Goal: Information Seeking & Learning: Learn about a topic

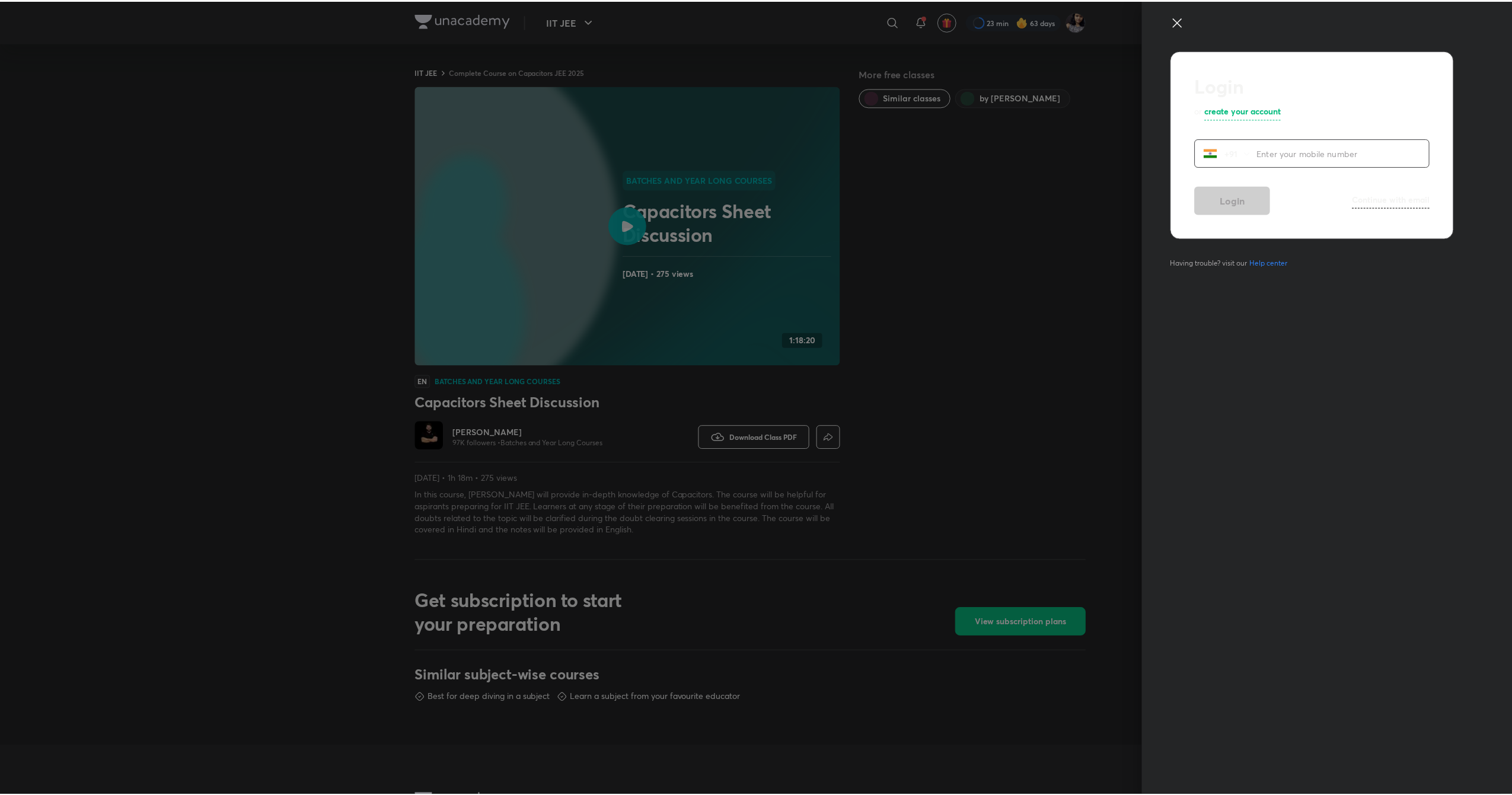
scroll to position [346, 0]
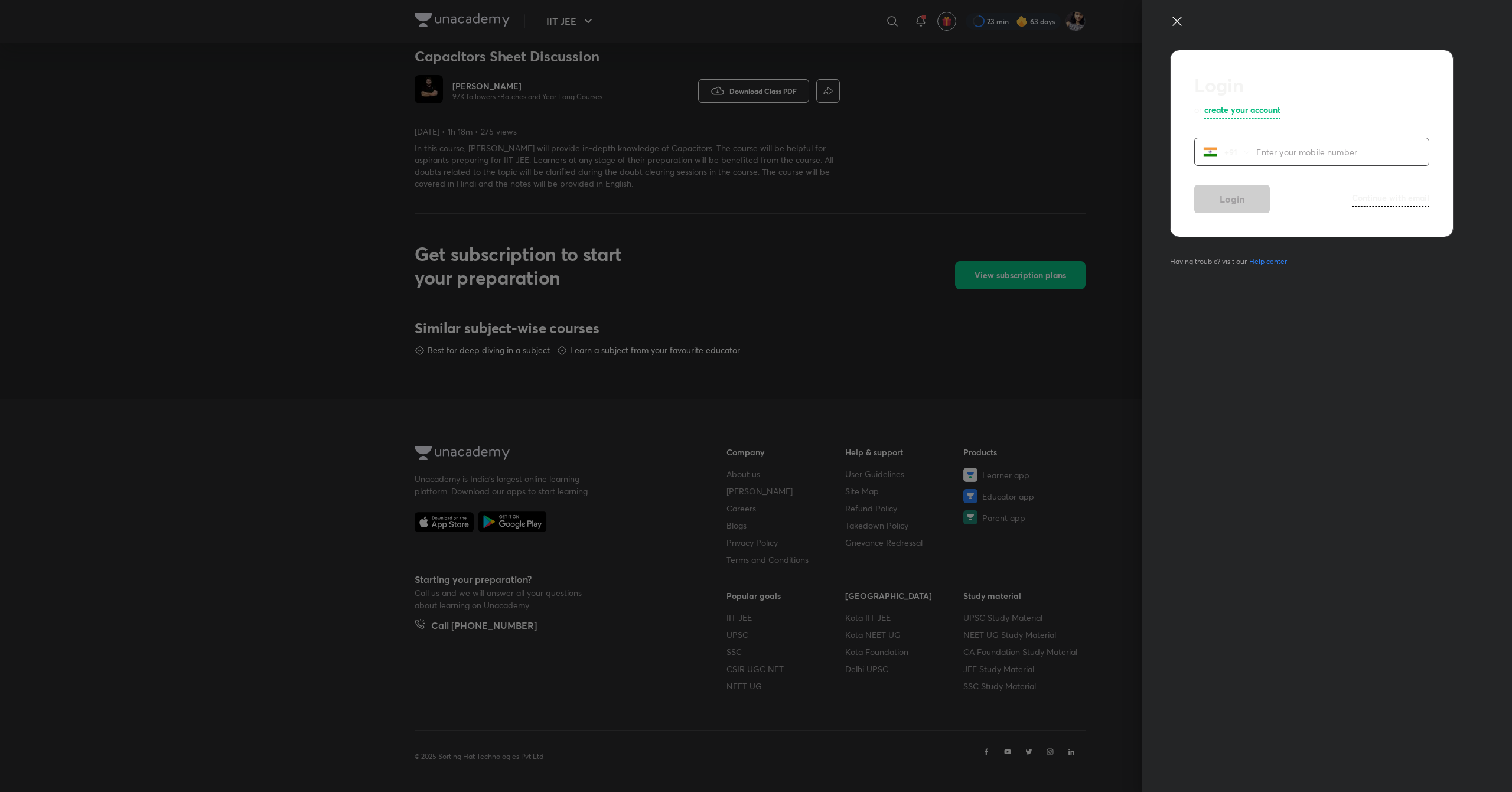
click at [1171, 24] on icon at bounding box center [1177, 21] width 14 height 14
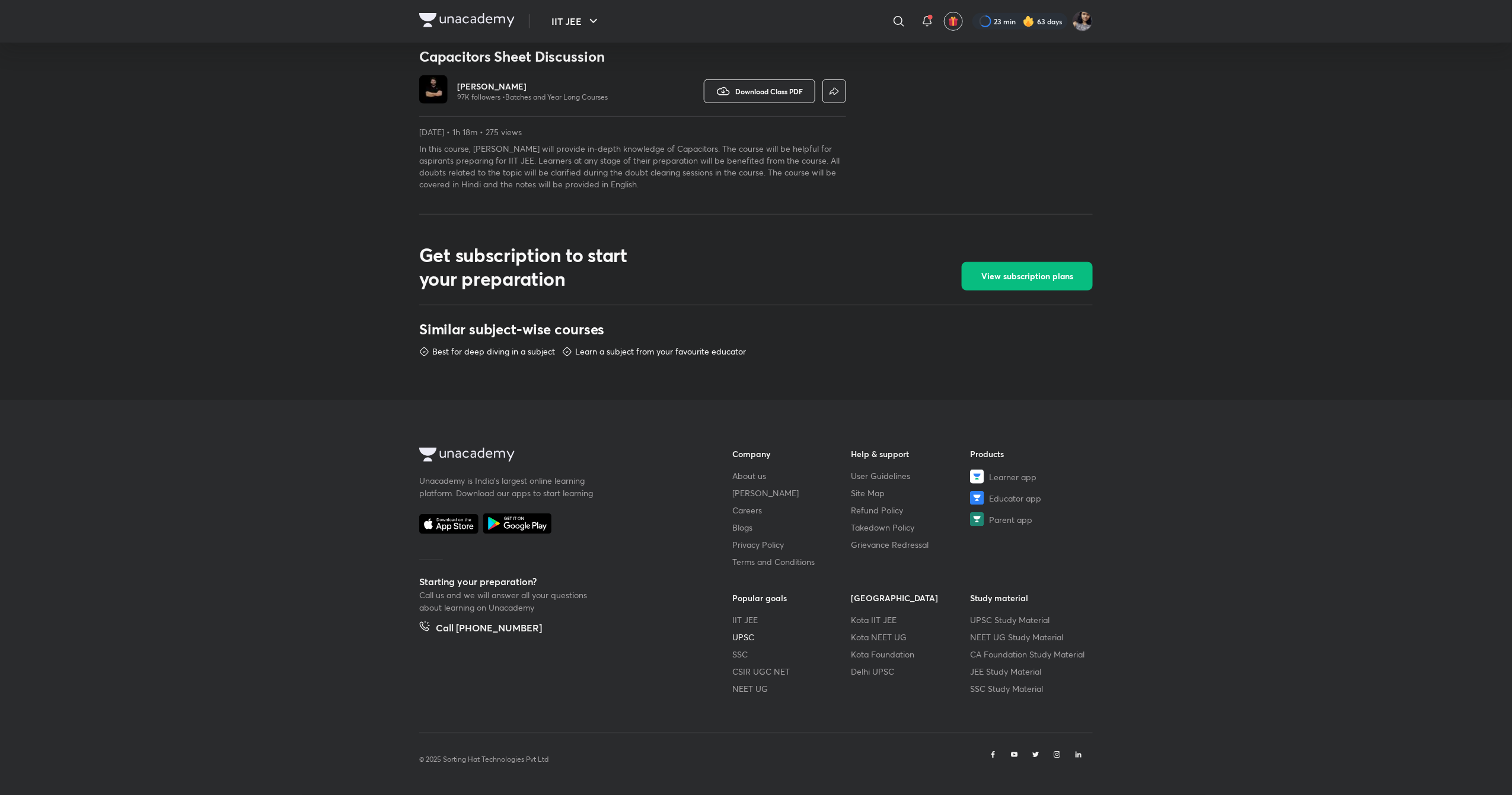
scroll to position [0, 0]
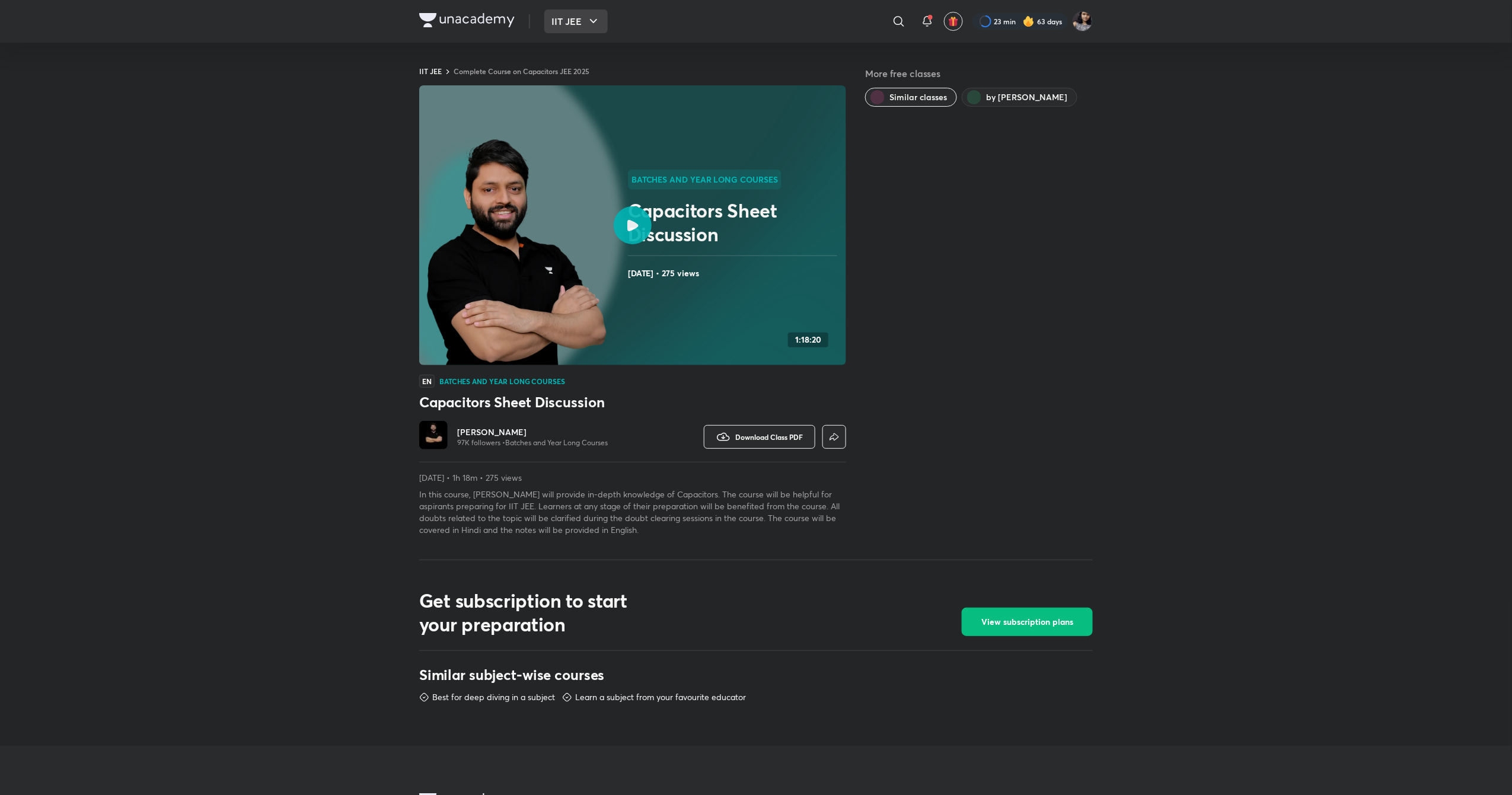
click at [587, 26] on icon "button" at bounding box center [593, 21] width 14 height 14
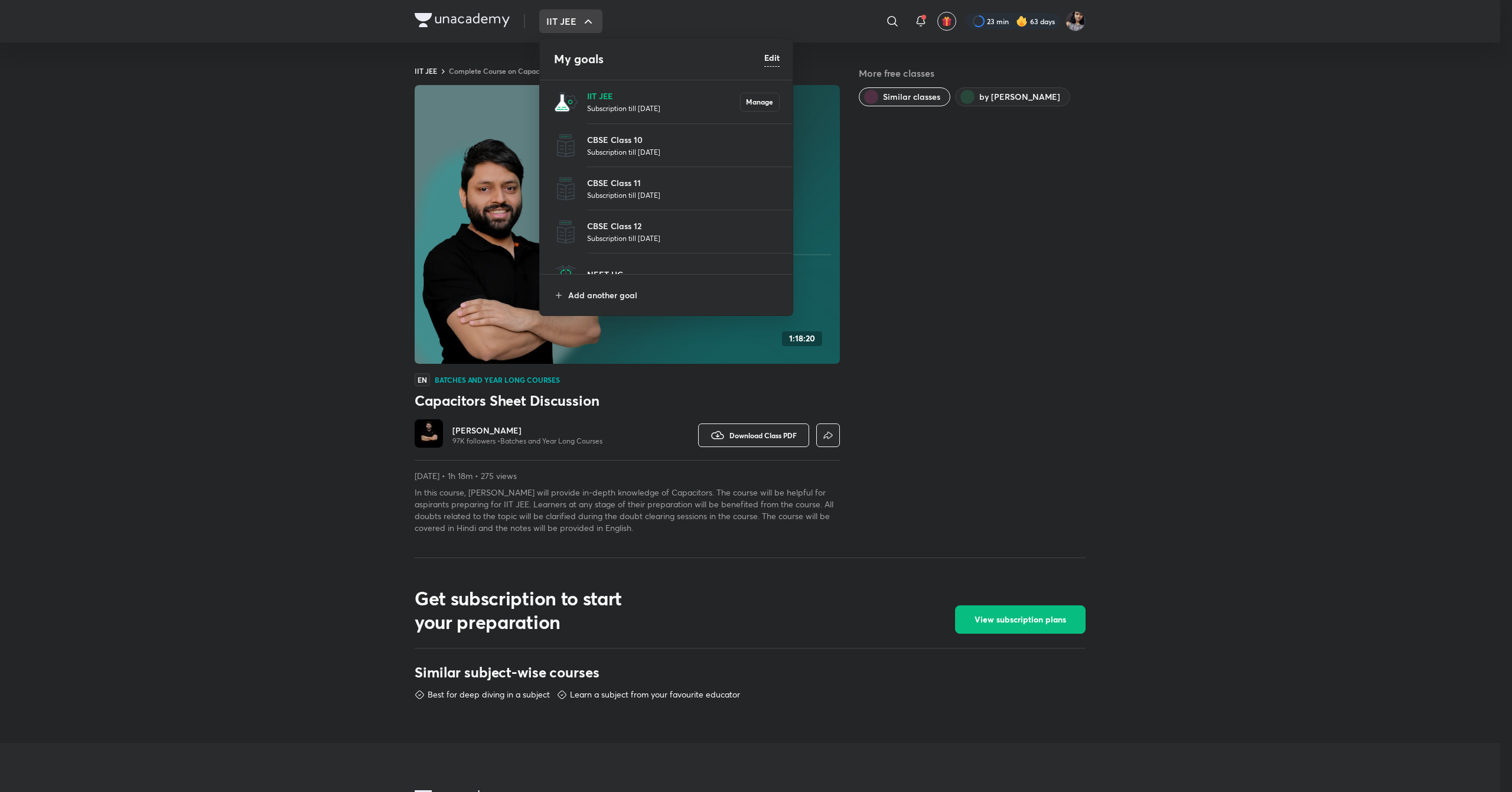
click at [608, 98] on p "IIT JEE" at bounding box center [663, 96] width 153 height 13
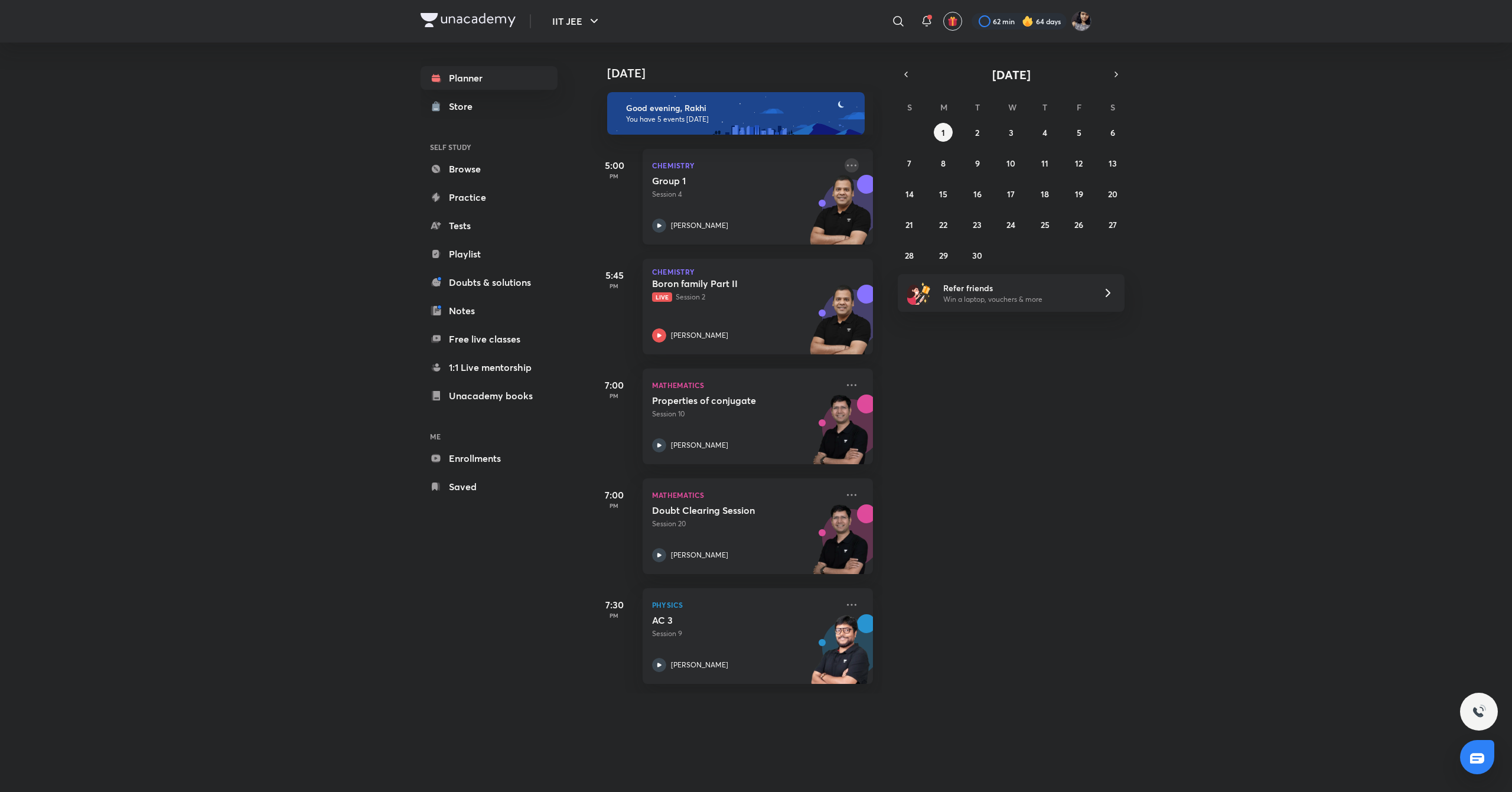
click at [845, 163] on icon at bounding box center [852, 165] width 14 height 14
click at [913, 250] on p "View educator" at bounding box center [931, 247] width 82 height 13
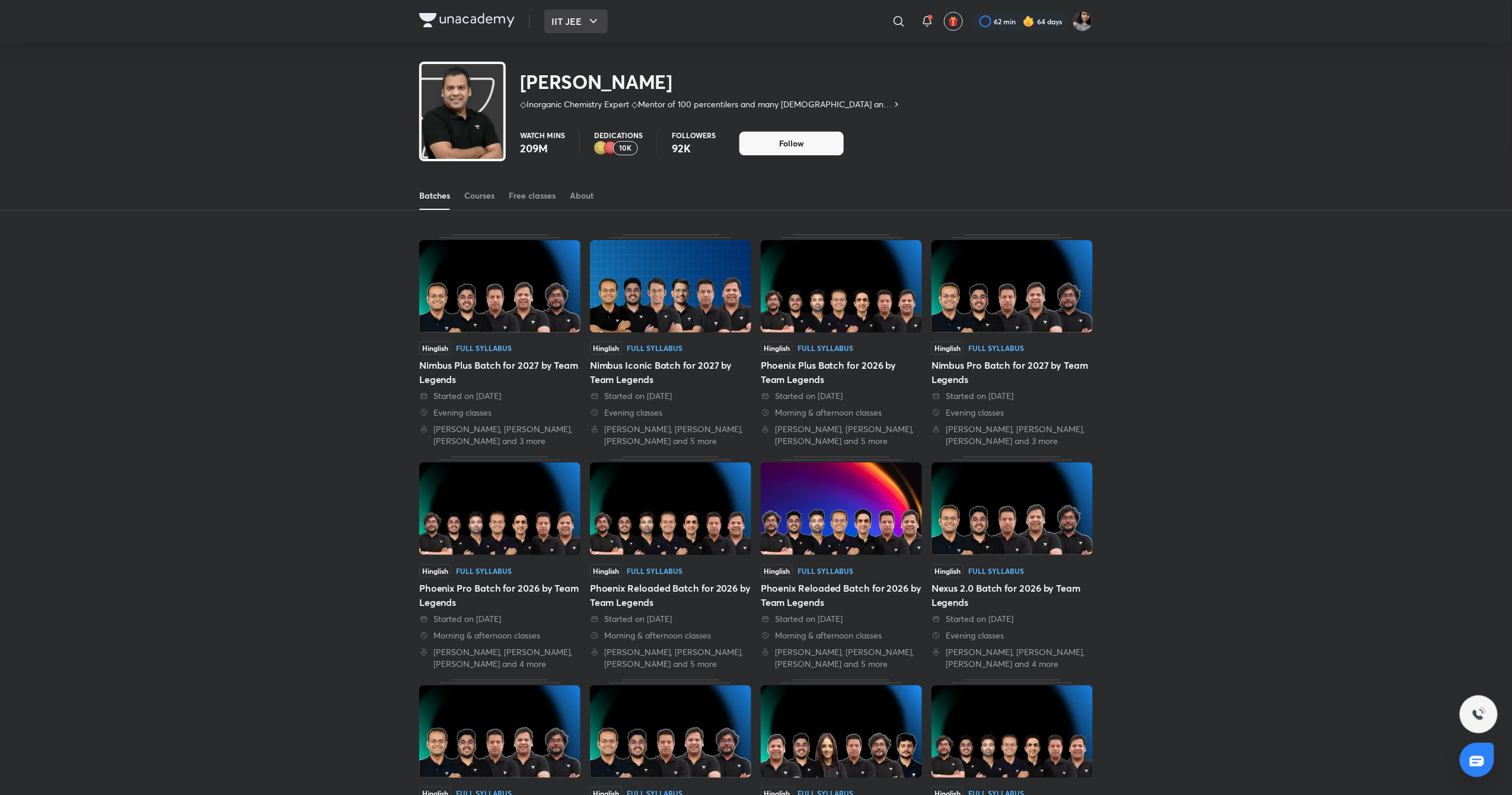
click at [595, 23] on icon "button" at bounding box center [593, 21] width 14 height 14
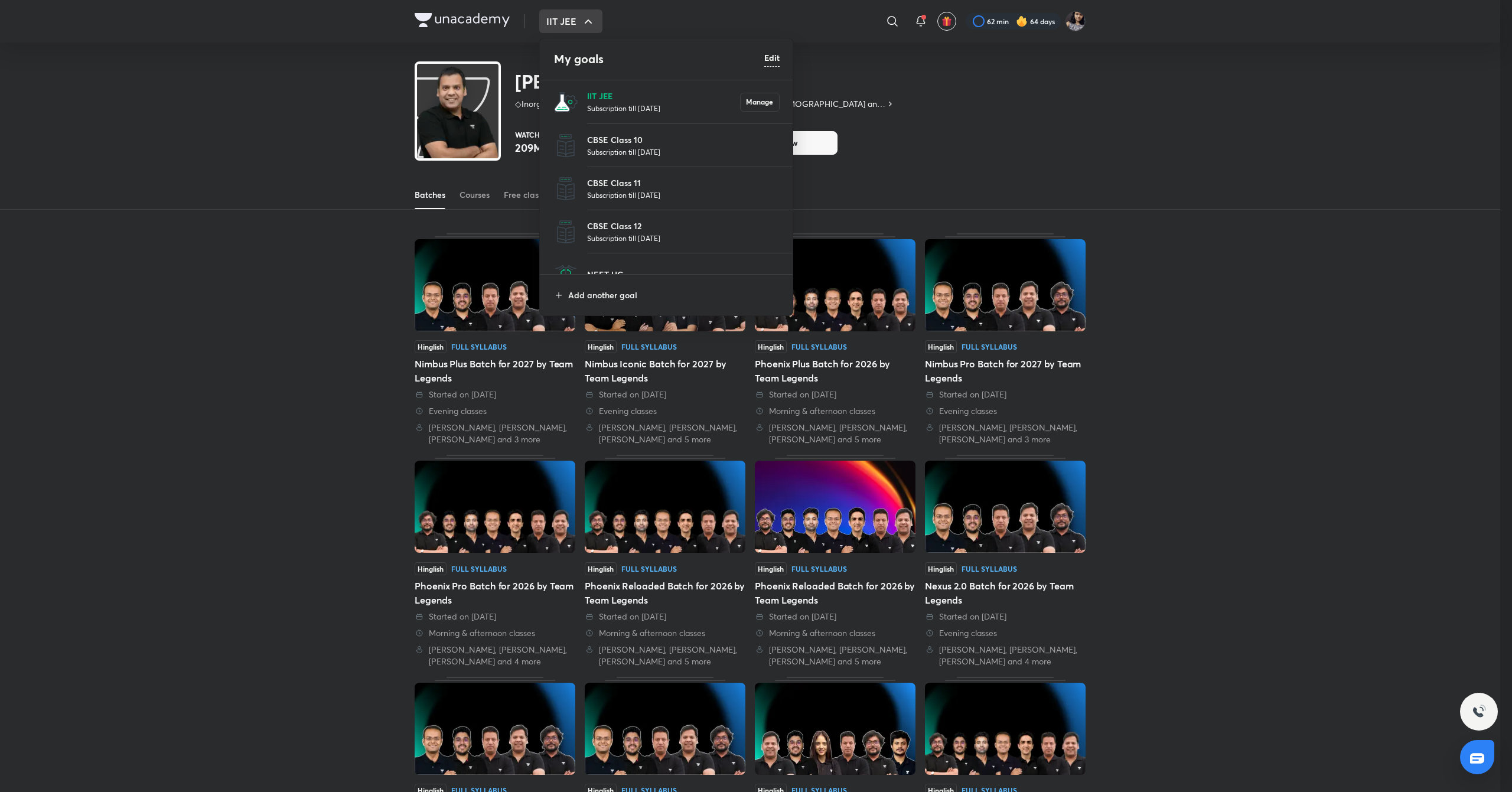
click at [609, 92] on p "IIT JEE" at bounding box center [663, 96] width 153 height 13
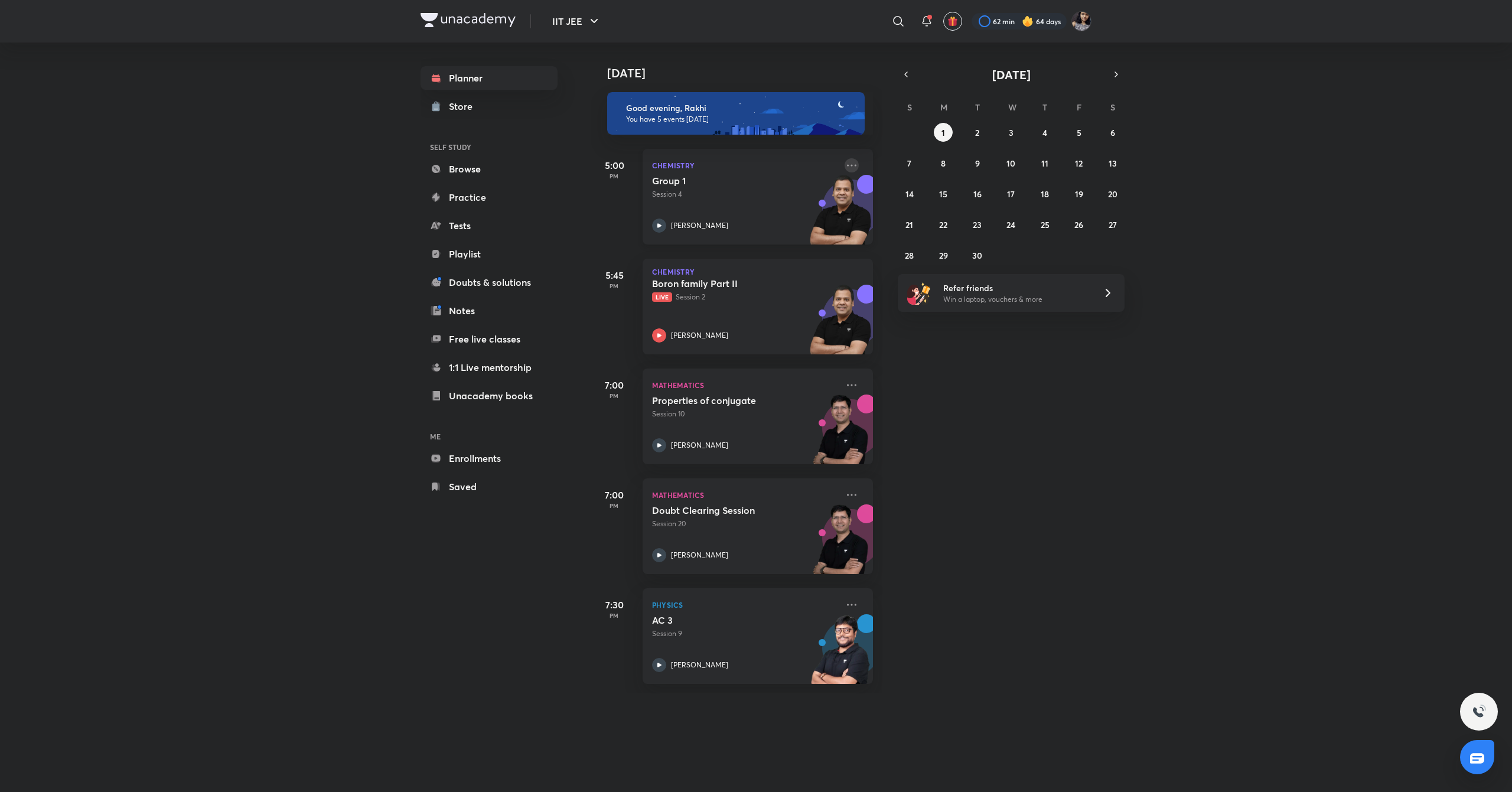
click at [845, 162] on icon at bounding box center [852, 165] width 14 height 14
click at [948, 280] on li "Go to course page" at bounding box center [923, 274] width 117 height 27
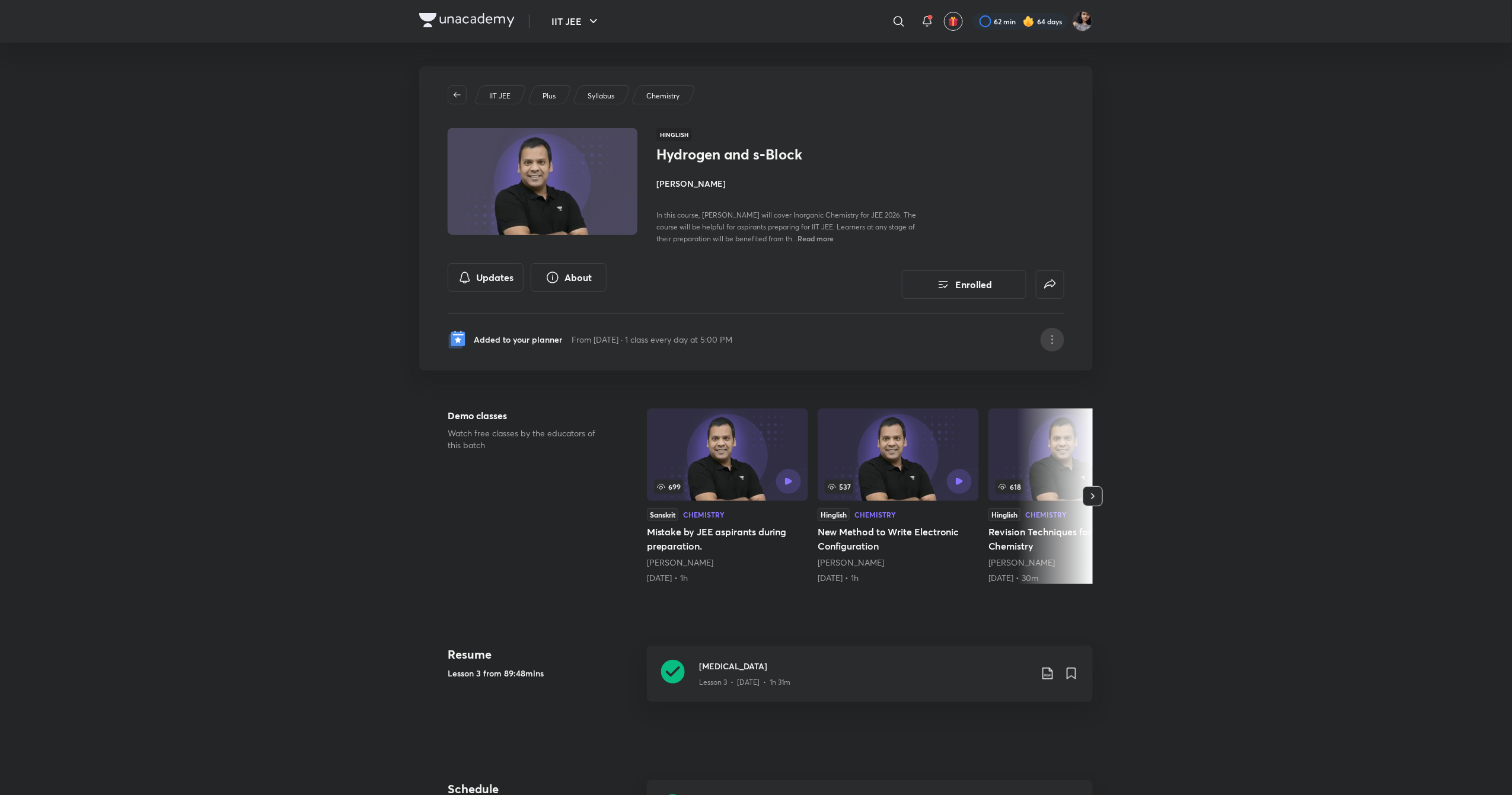
click at [1054, 342] on icon at bounding box center [1053, 343] width 2 height 2
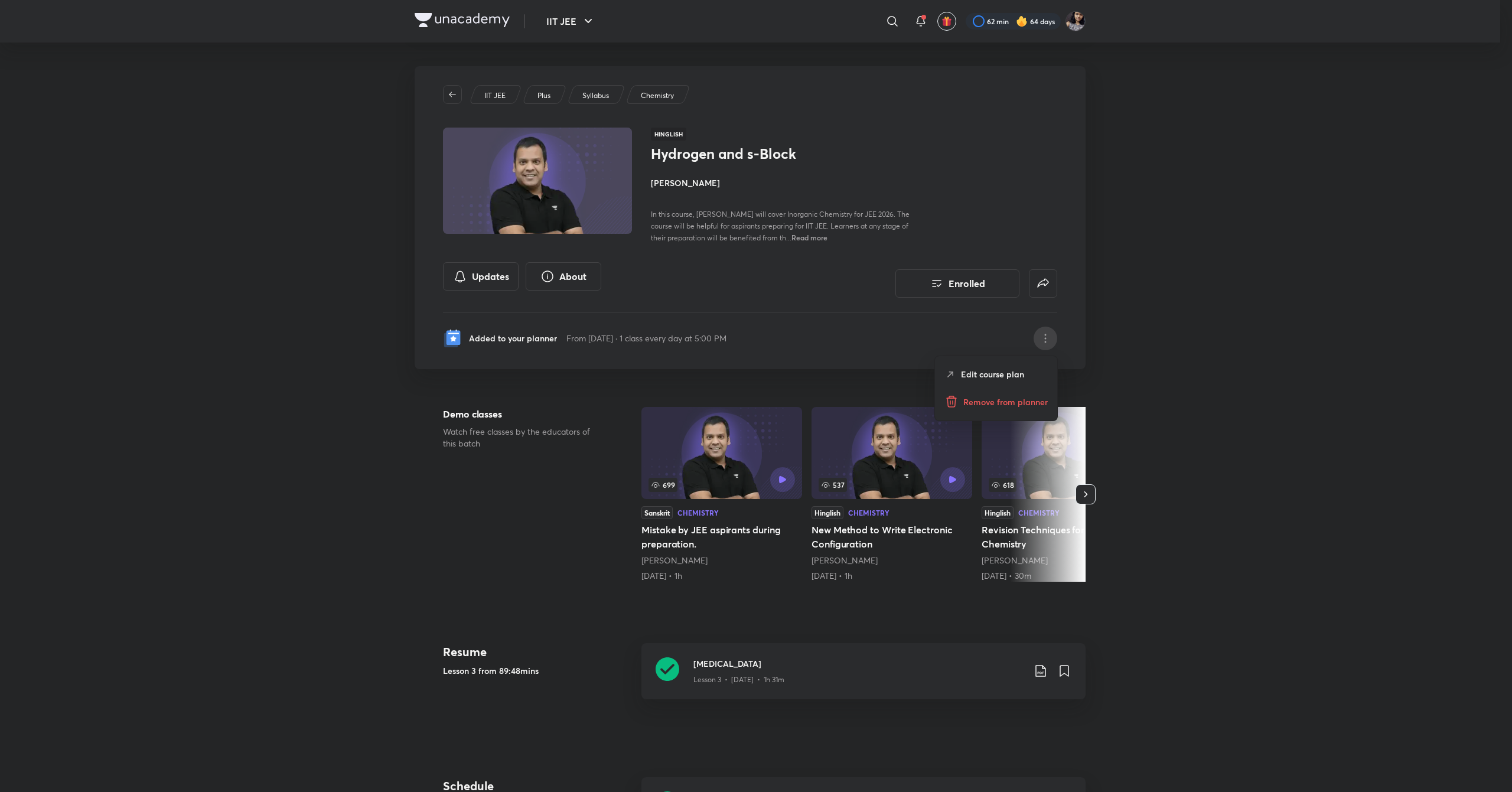
click at [1014, 396] on p "Remove from planner" at bounding box center [1005, 401] width 84 height 13
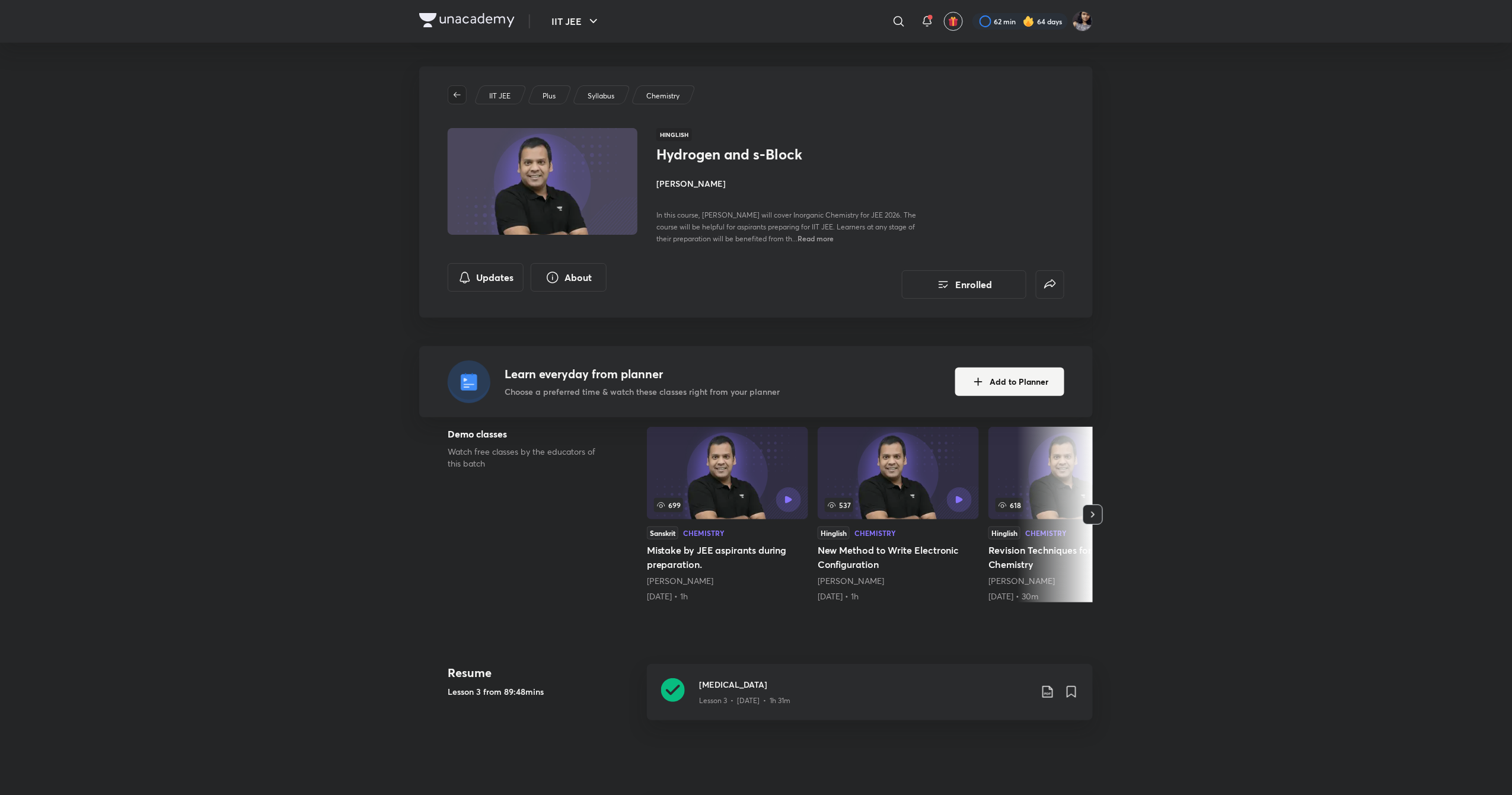
click at [453, 88] on button "button" at bounding box center [457, 95] width 19 height 19
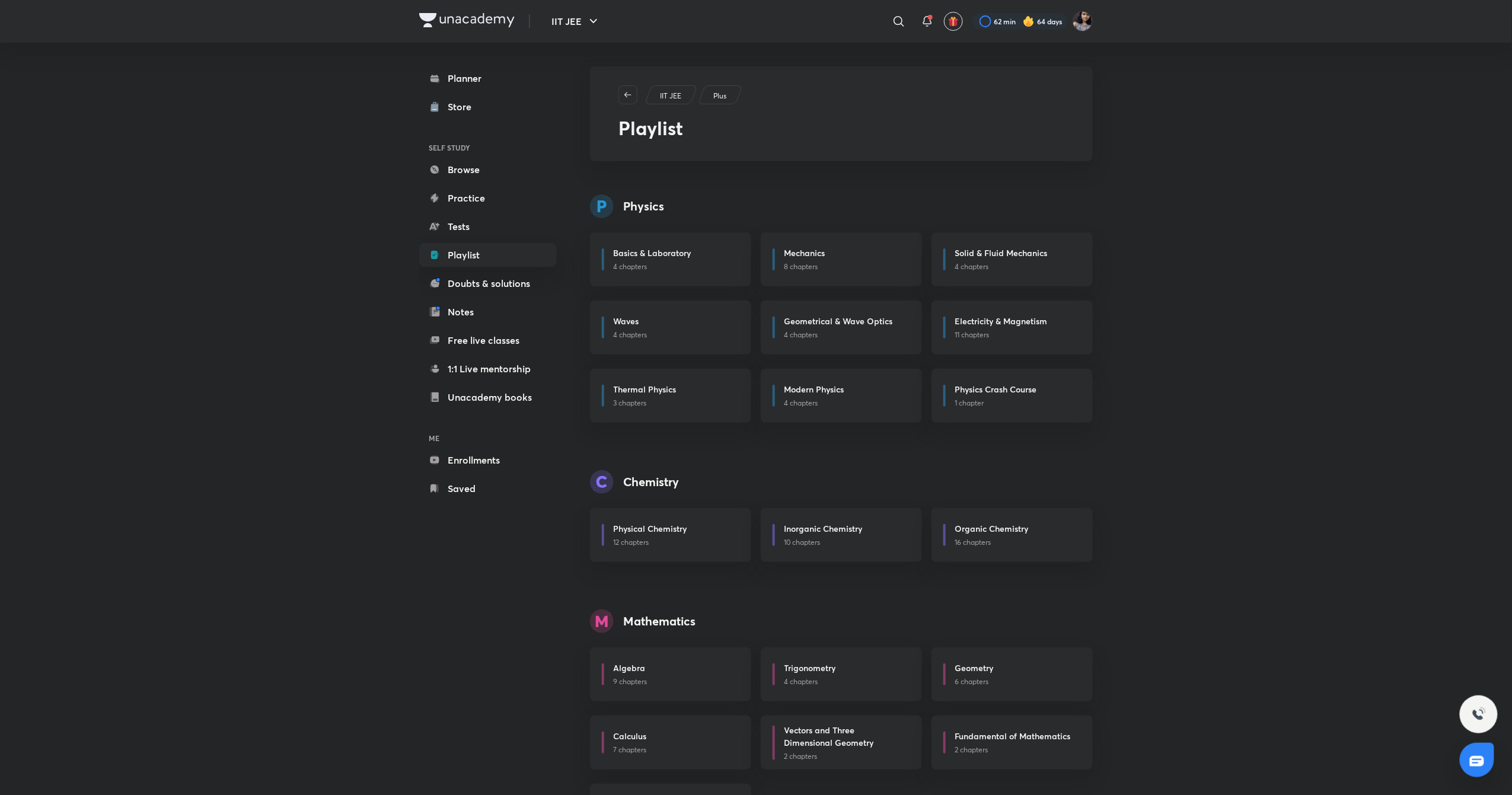
scroll to position [64, 0]
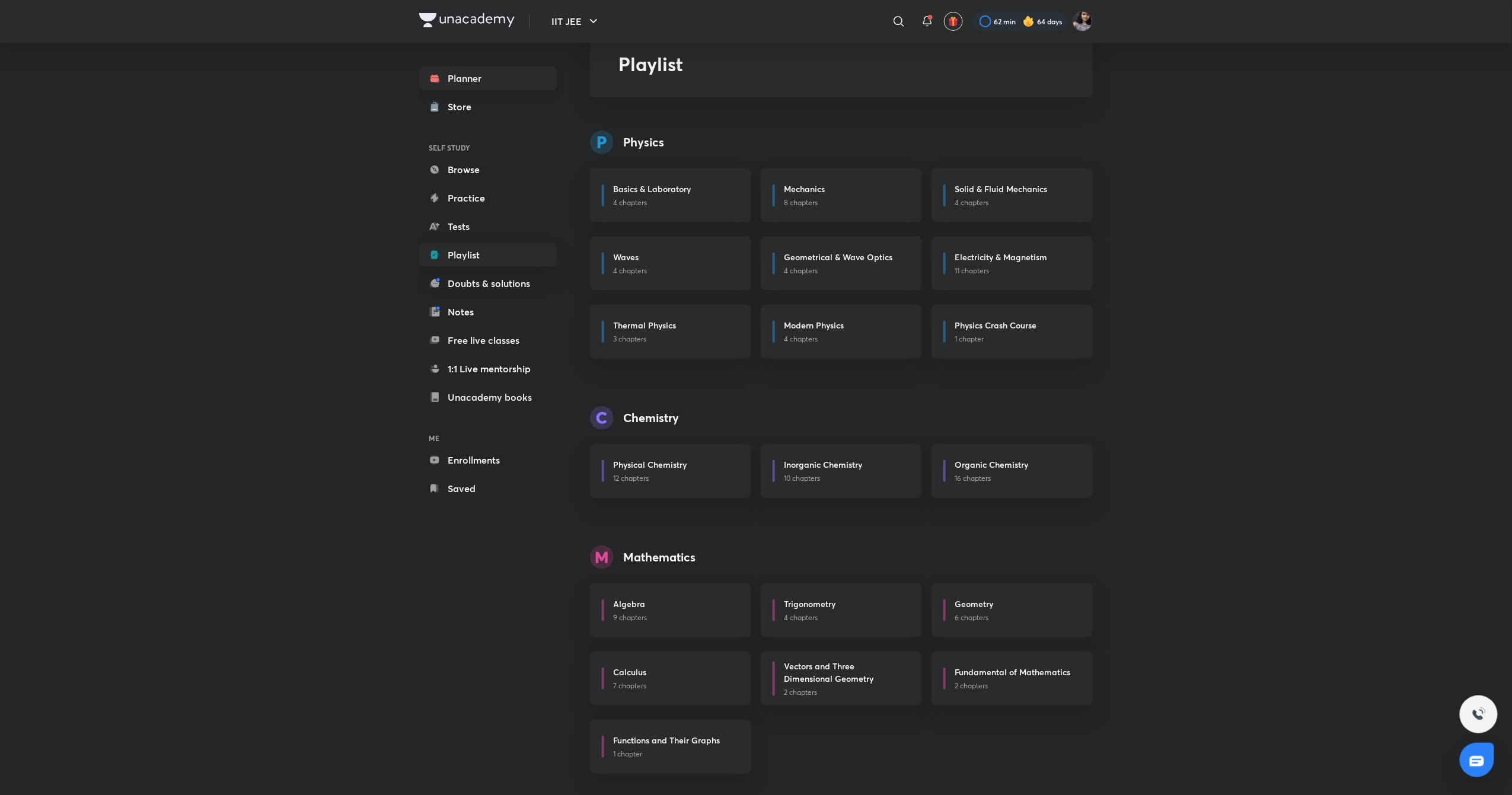
click at [448, 68] on link "Planner" at bounding box center [488, 78] width 137 height 23
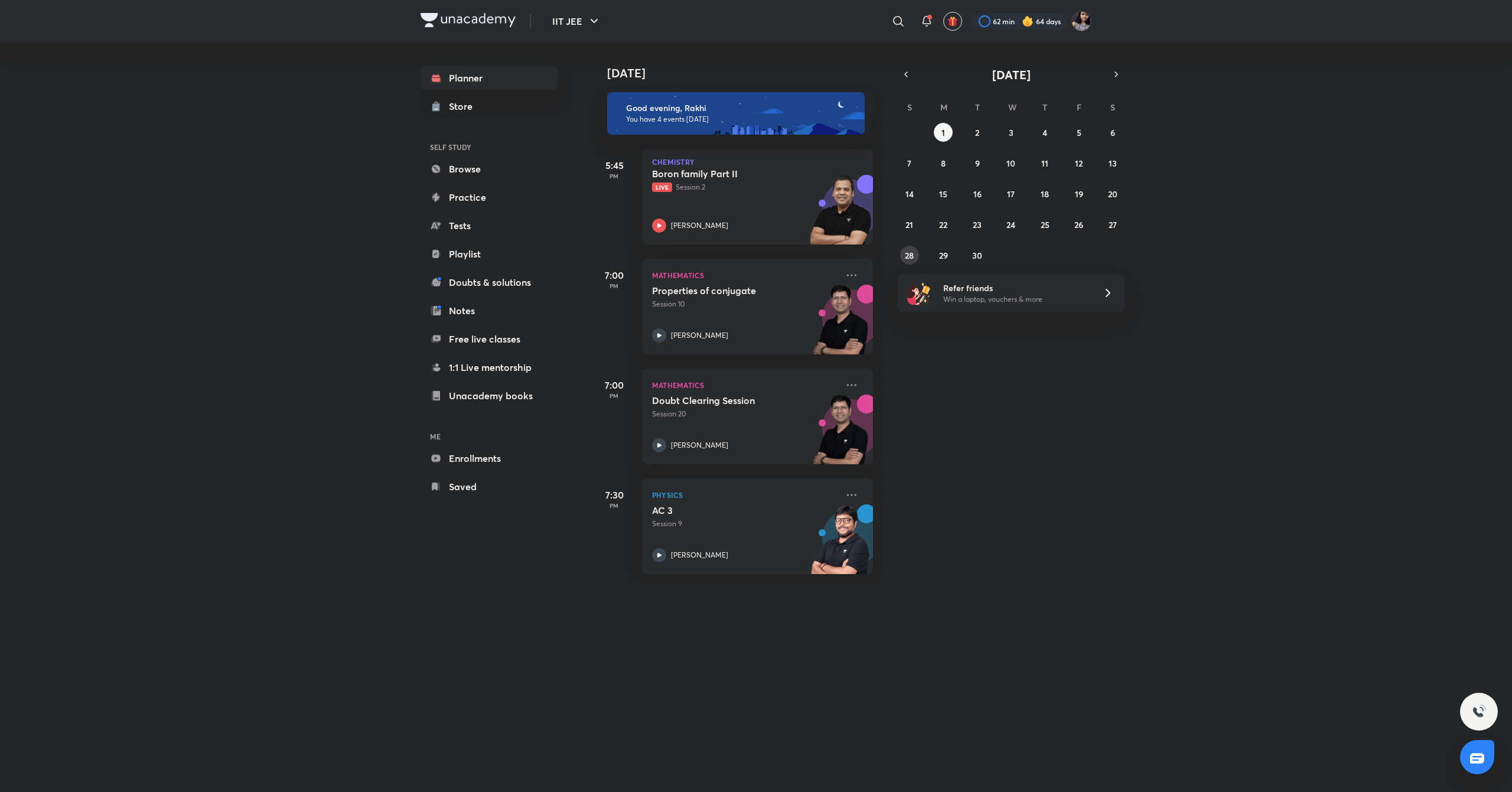
click at [911, 260] on abbr "28" at bounding box center [909, 255] width 9 height 11
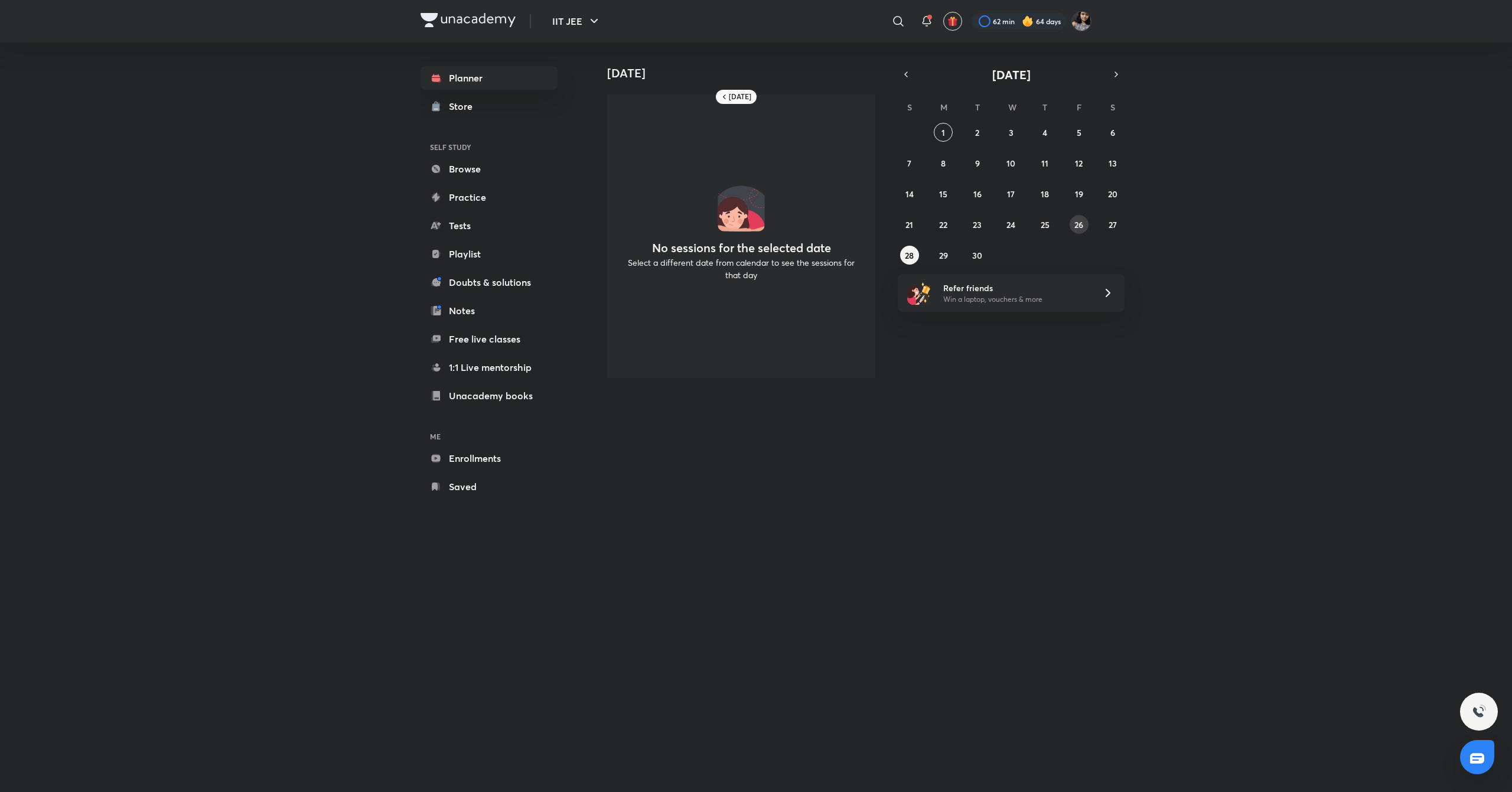
click at [1082, 227] on abbr "26" at bounding box center [1079, 224] width 9 height 11
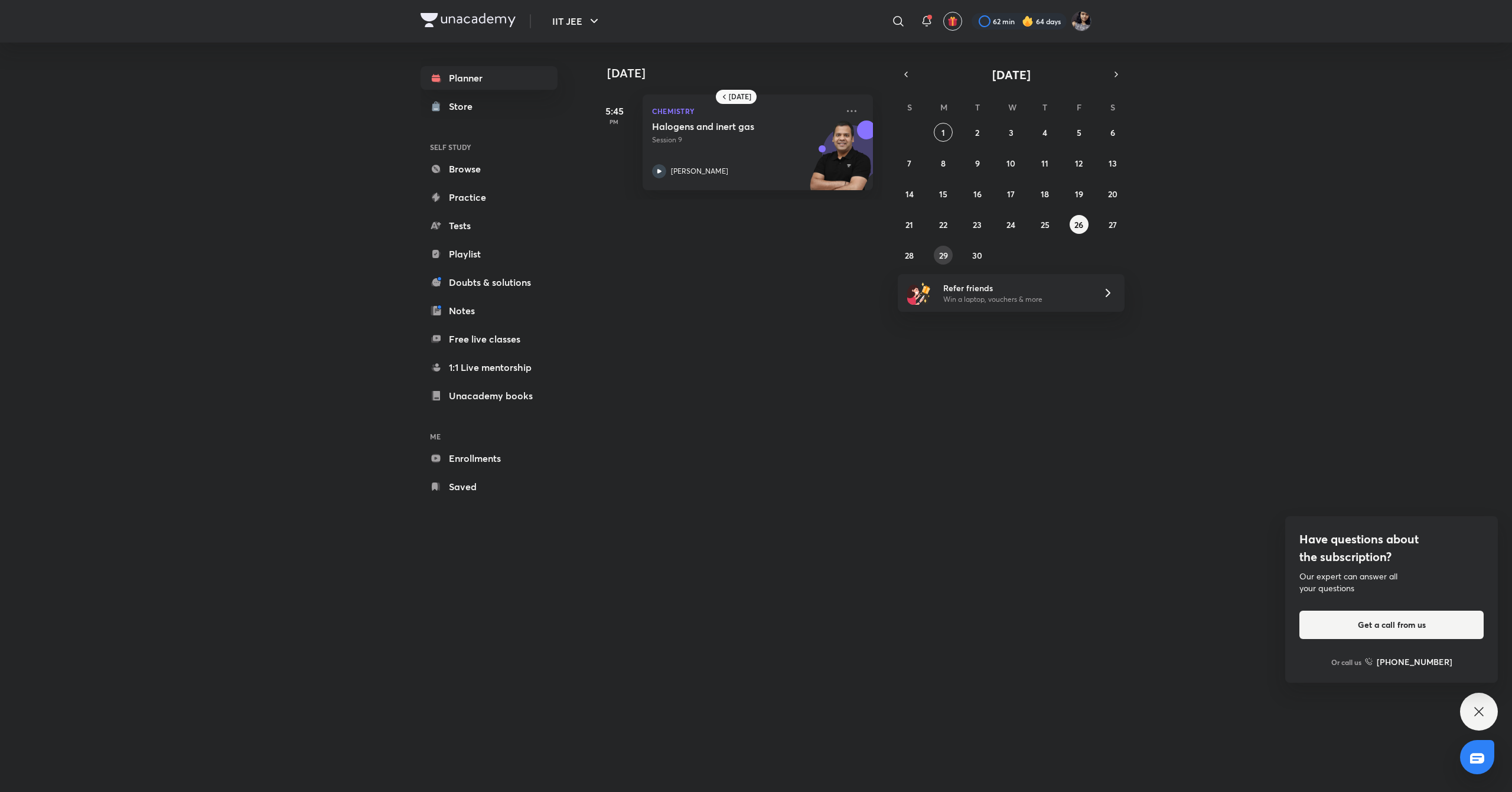
click at [948, 246] on button "29" at bounding box center [943, 255] width 19 height 19
click at [1116, 76] on icon "button" at bounding box center [1116, 74] width 3 height 5
click at [1038, 125] on button "2" at bounding box center [1044, 132] width 19 height 19
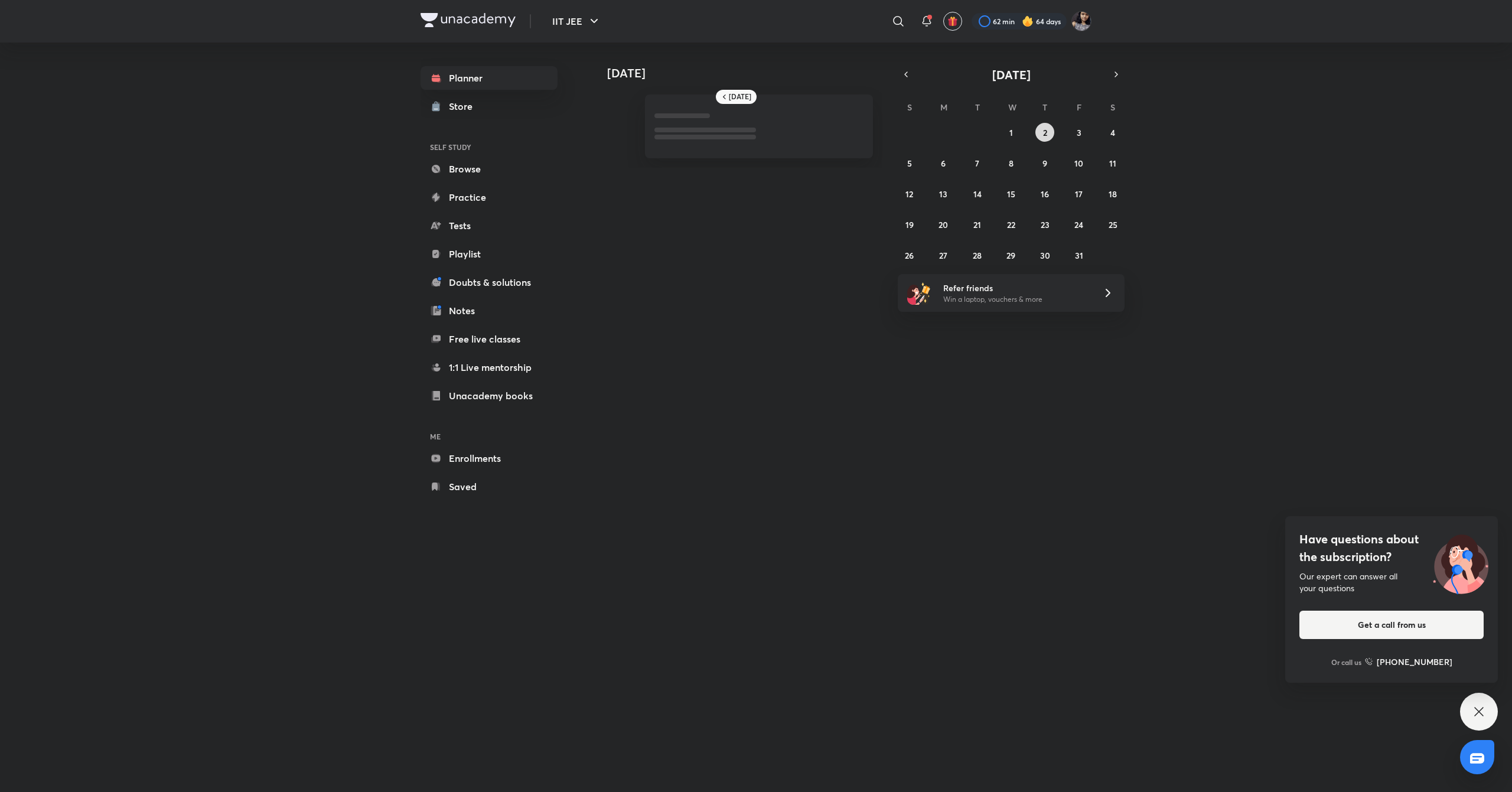
click at [1038, 125] on button "2" at bounding box center [1044, 132] width 19 height 19
click at [1014, 130] on button "1" at bounding box center [1011, 132] width 19 height 19
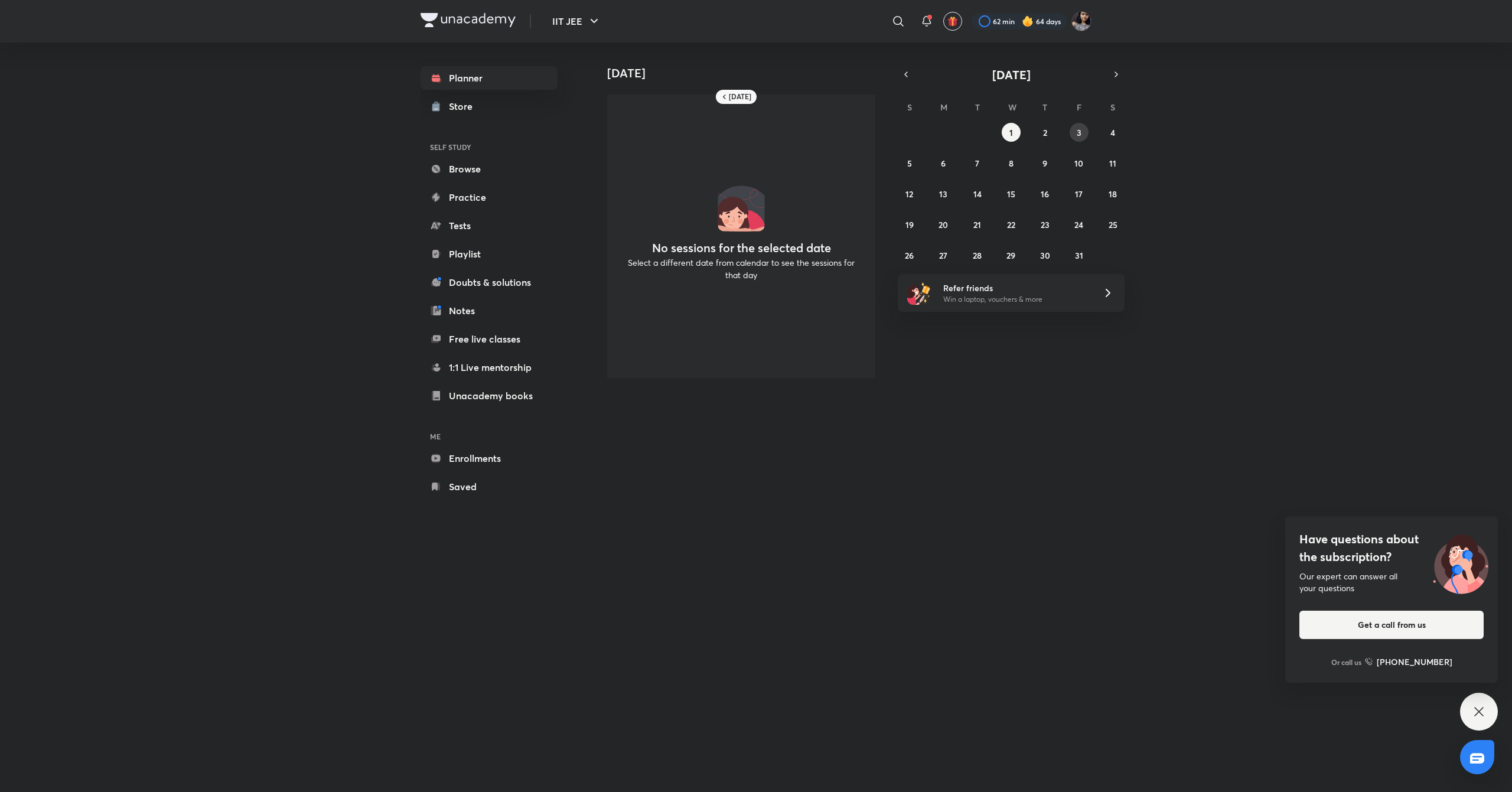
click at [1083, 133] on button "3" at bounding box center [1079, 132] width 19 height 19
click at [908, 74] on icon "button" at bounding box center [906, 74] width 9 height 11
click at [948, 130] on button "1" at bounding box center [943, 132] width 19 height 19
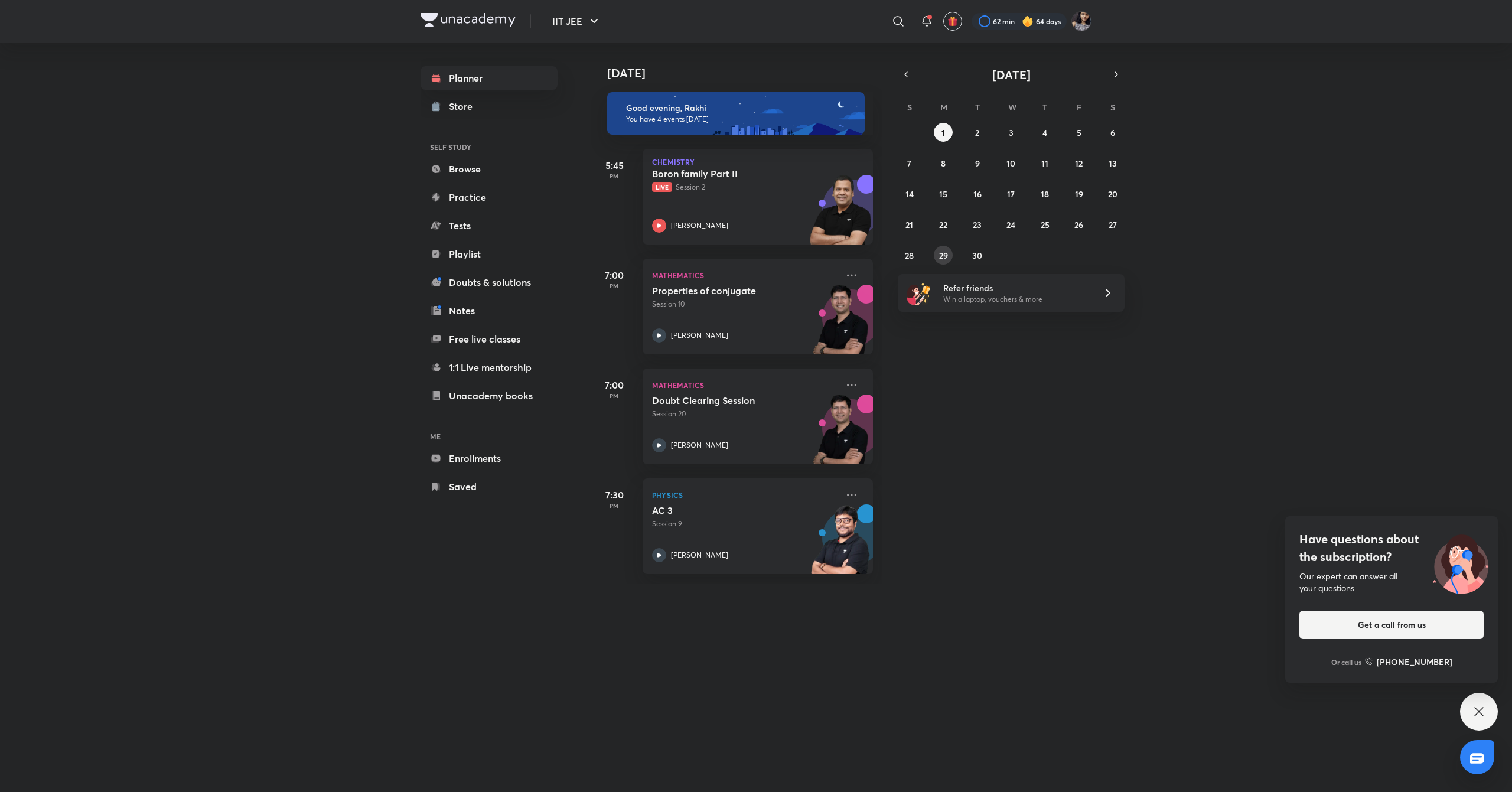
click at [942, 251] on abbr "29" at bounding box center [943, 255] width 9 height 11
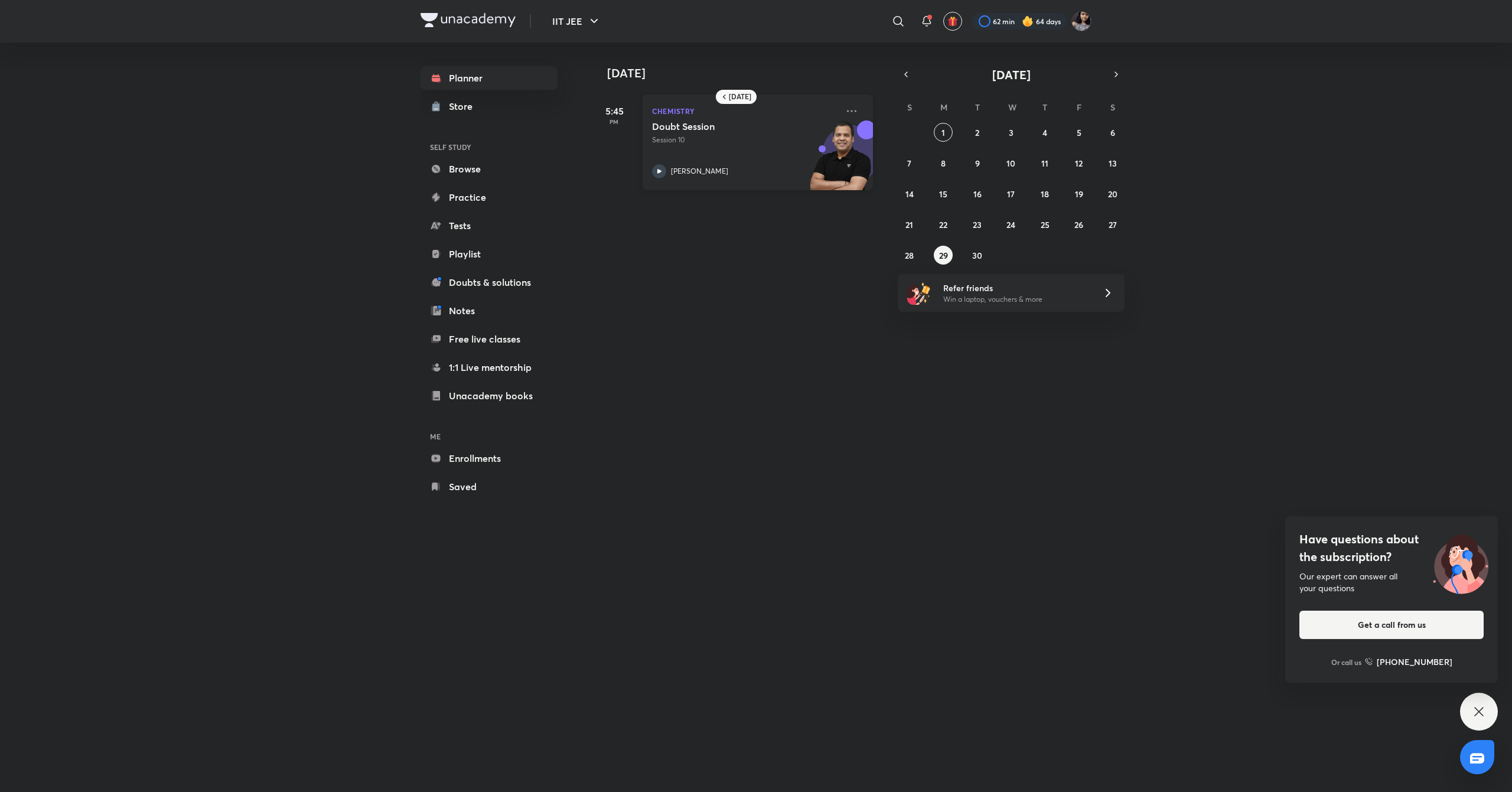
click at [832, 112] on div "Chemistry Doubt Session Session 10 Piyush Maheshwari" at bounding box center [758, 142] width 230 height 96
click at [847, 111] on icon at bounding box center [852, 111] width 9 height 2
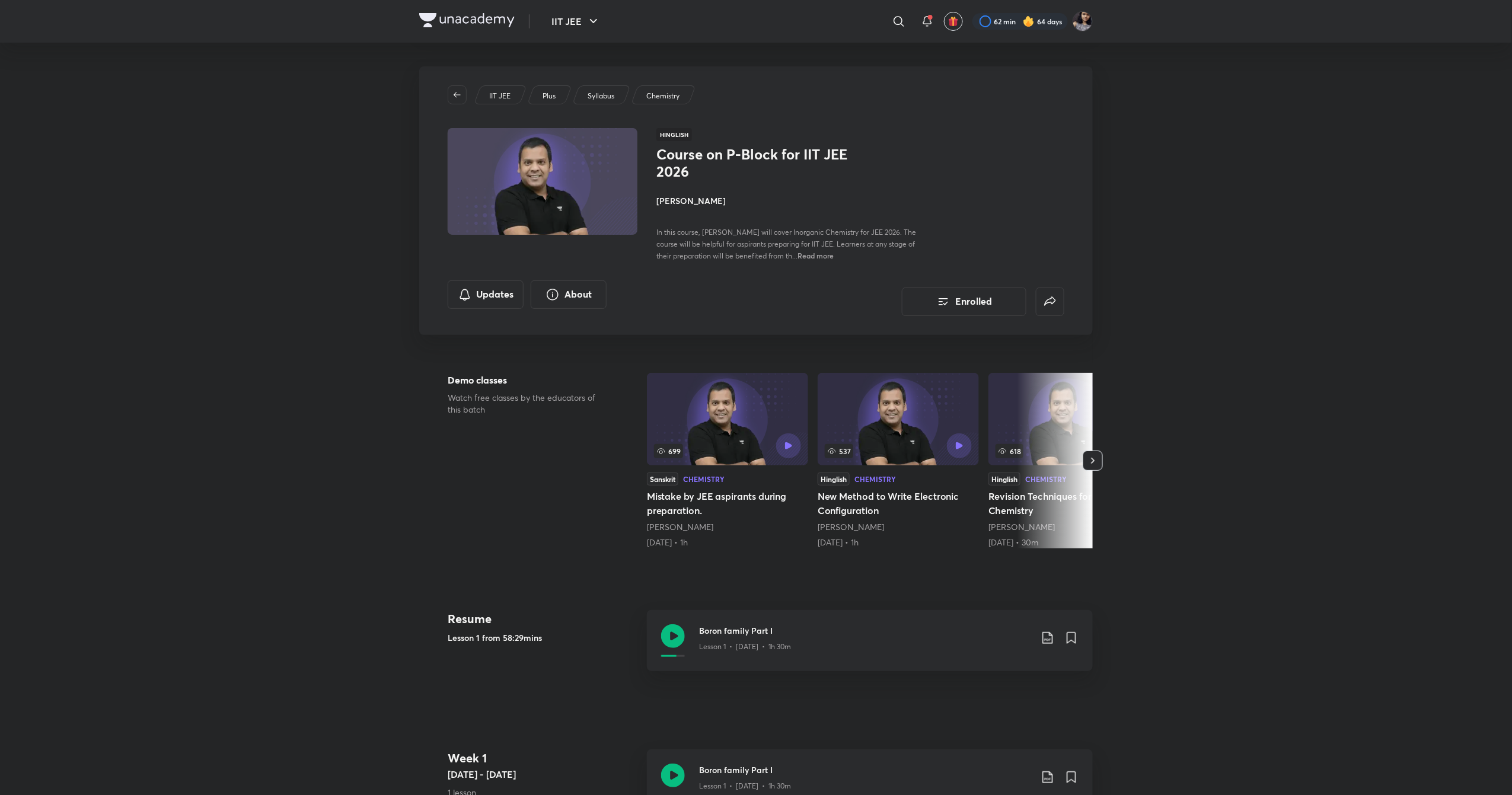
click at [684, 194] on h4 "[PERSON_NAME]" at bounding box center [789, 200] width 266 height 13
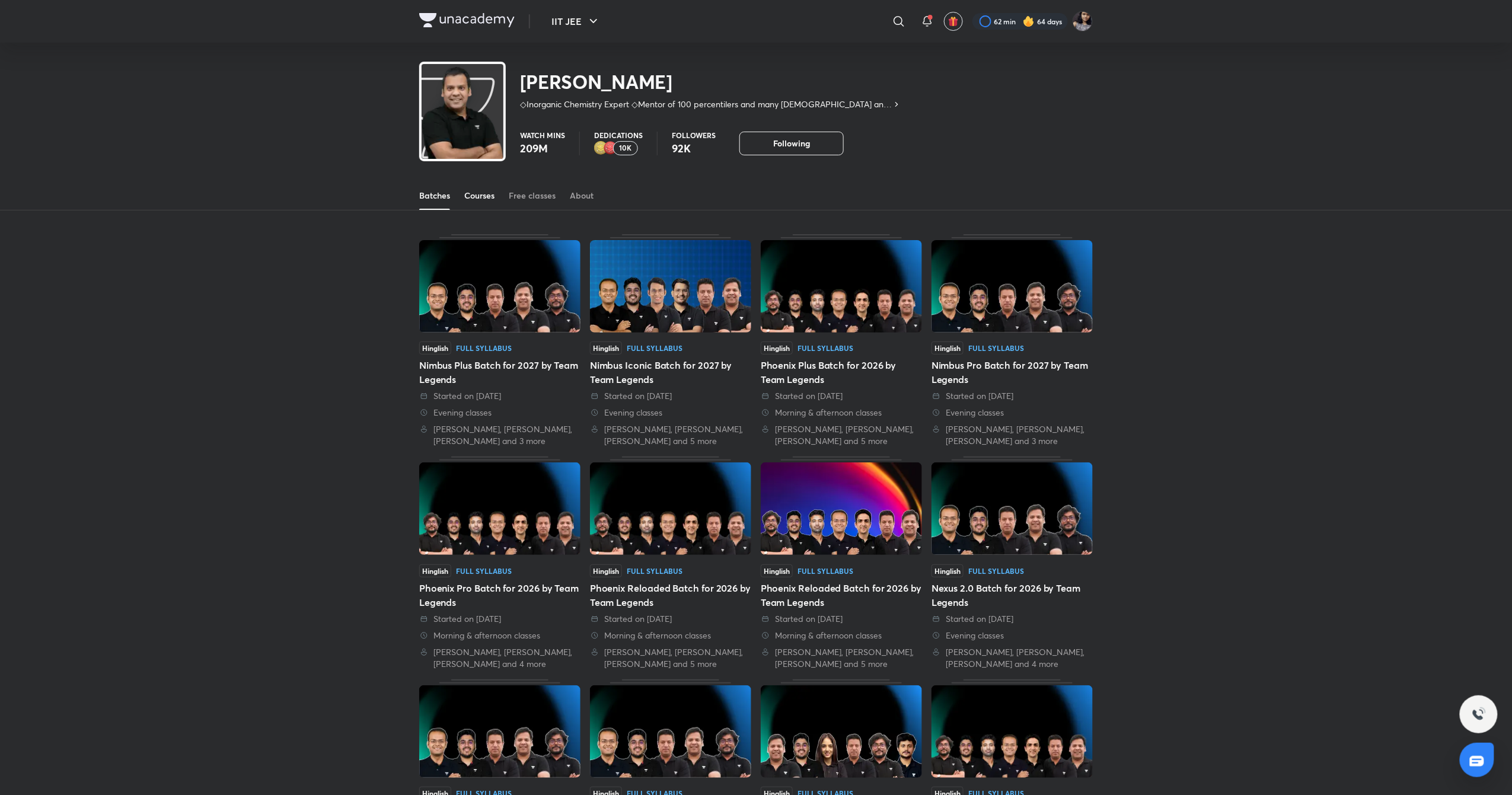
click at [479, 195] on div "Courses" at bounding box center [479, 195] width 30 height 12
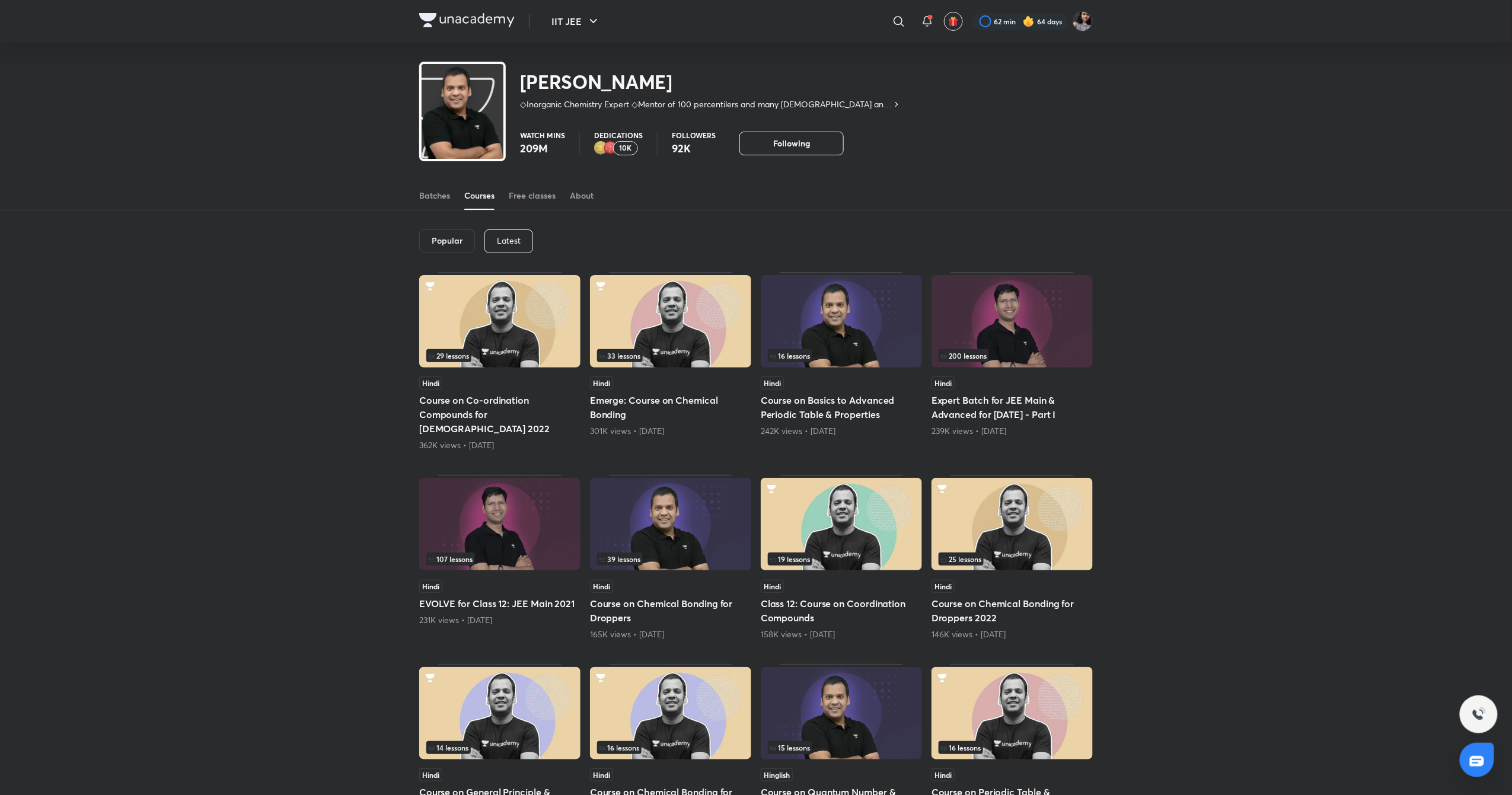
click at [535, 204] on link "Free classes" at bounding box center [532, 196] width 47 height 28
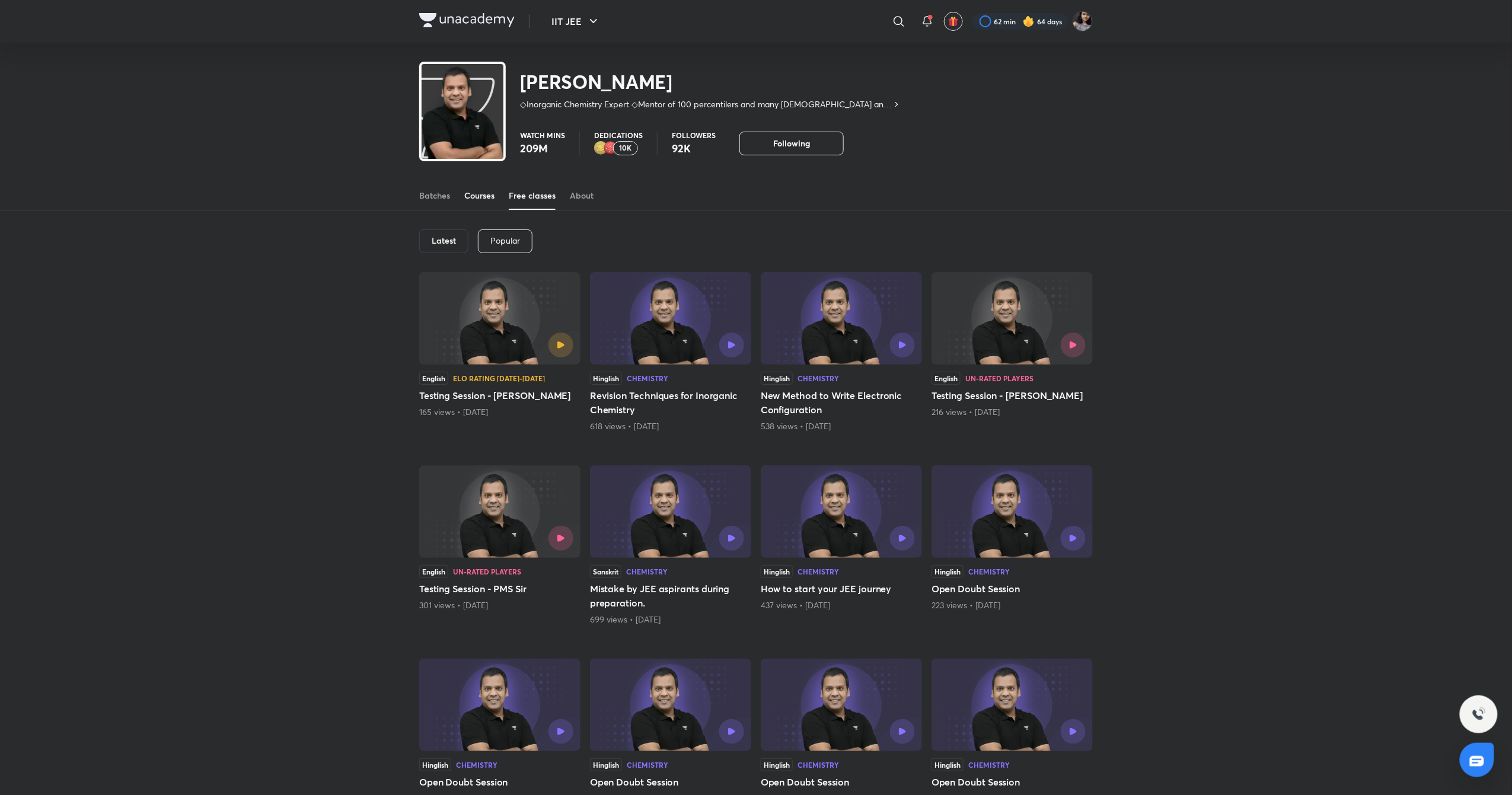
click at [489, 189] on div "Courses" at bounding box center [479, 195] width 30 height 12
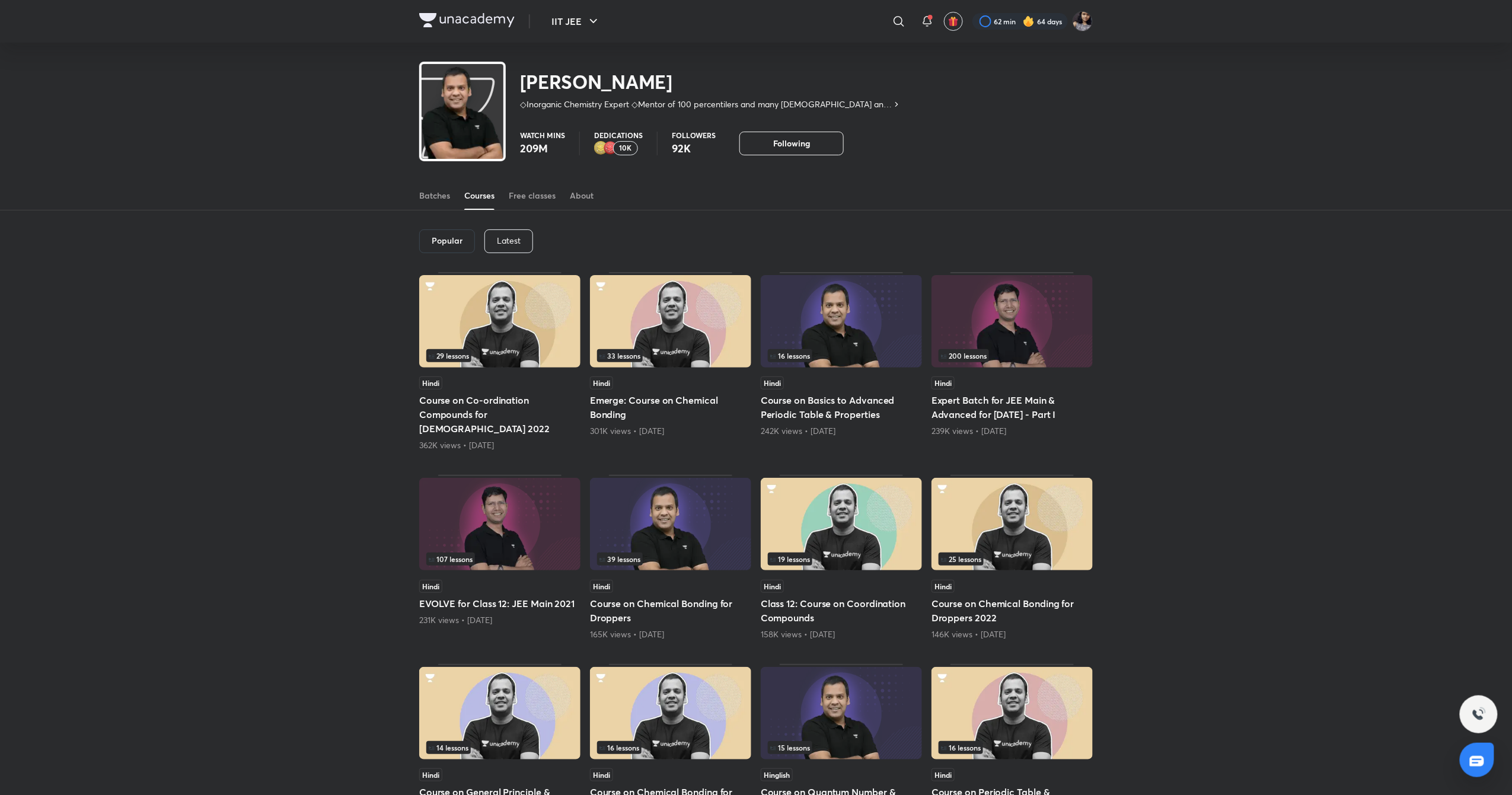
click at [508, 242] on p "Latest" at bounding box center [509, 240] width 23 height 9
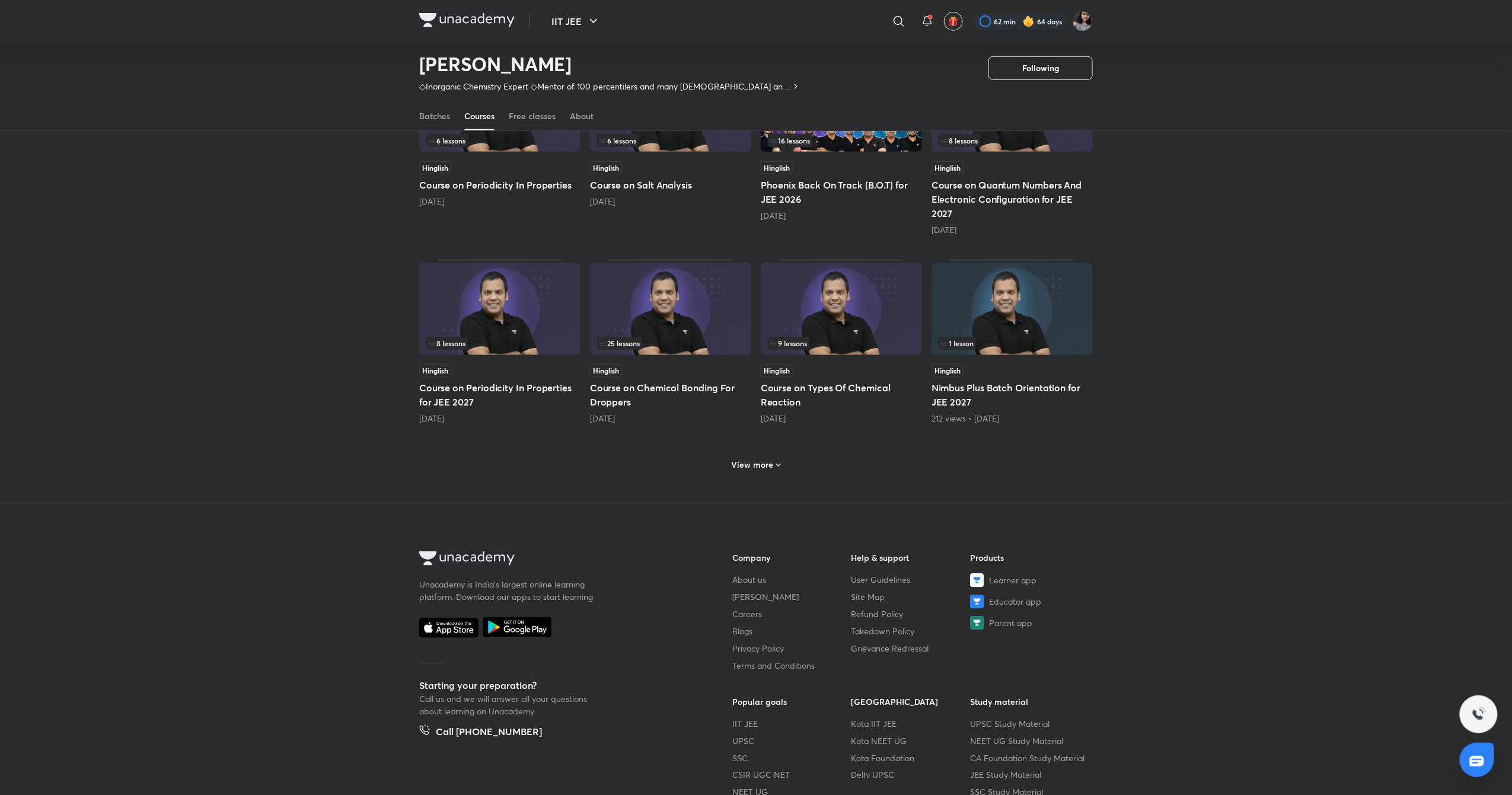
scroll to position [373, 0]
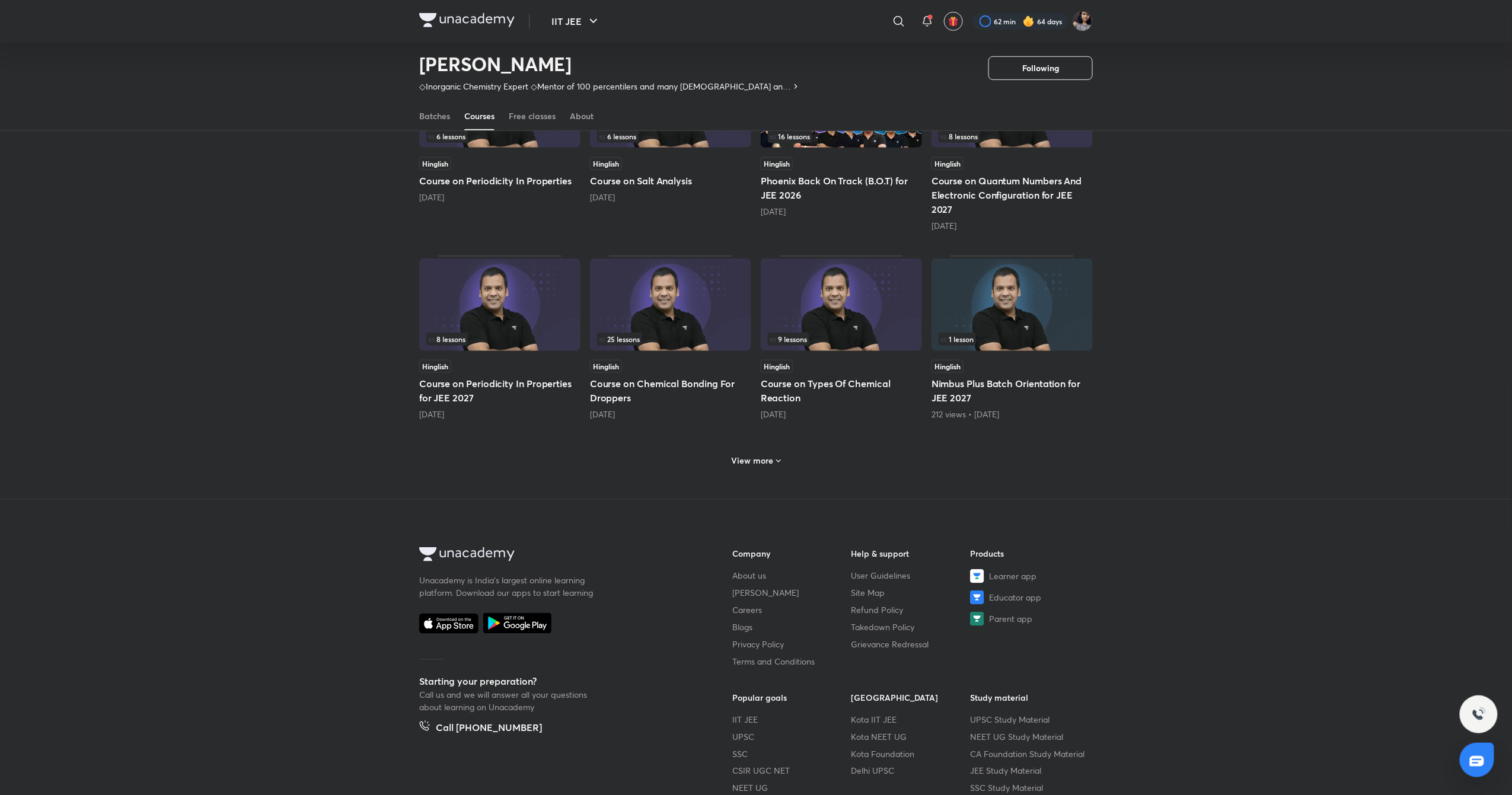
click at [767, 461] on h6 "View more" at bounding box center [753, 461] width 42 height 12
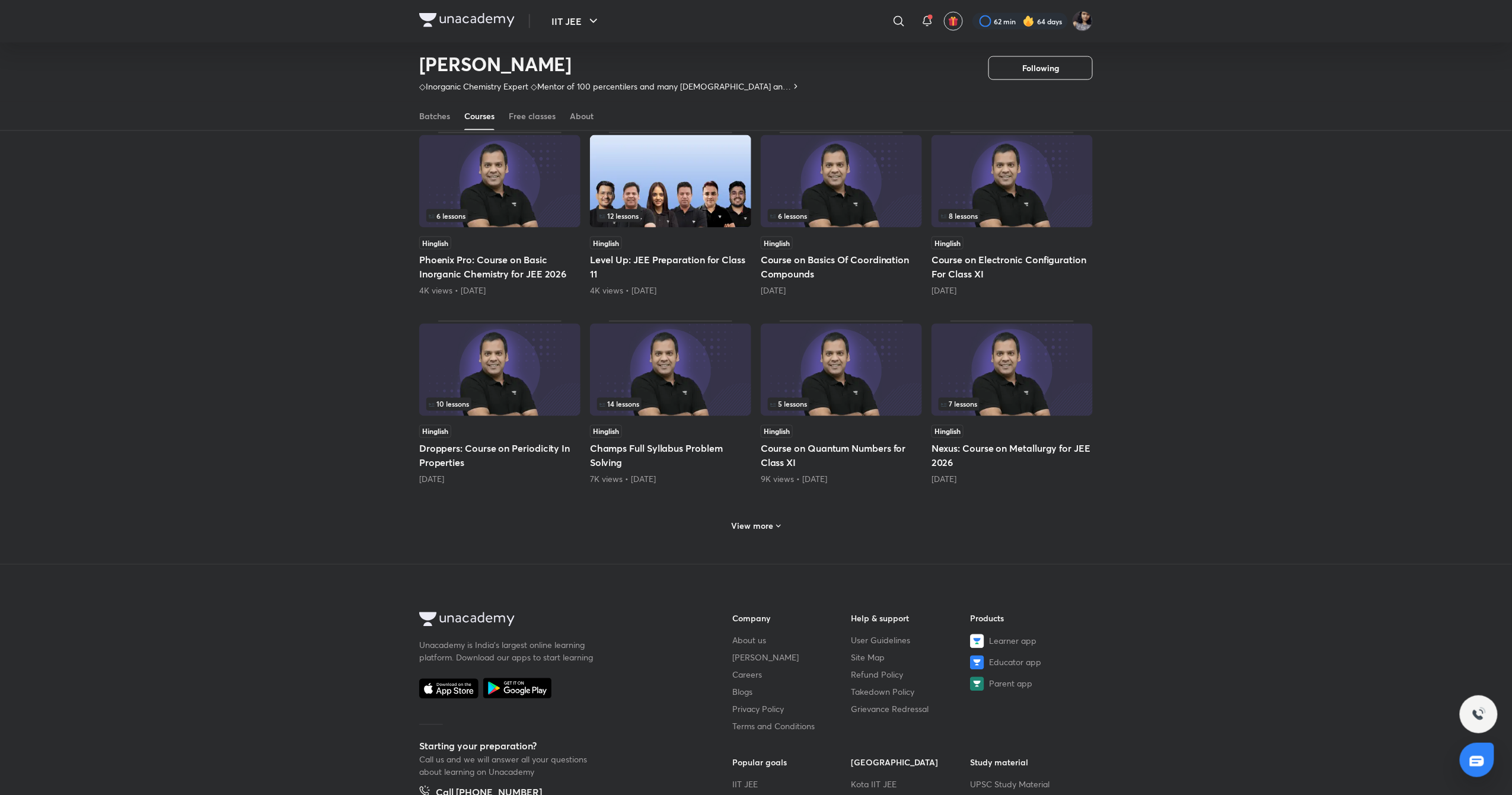
scroll to position [1042, 0]
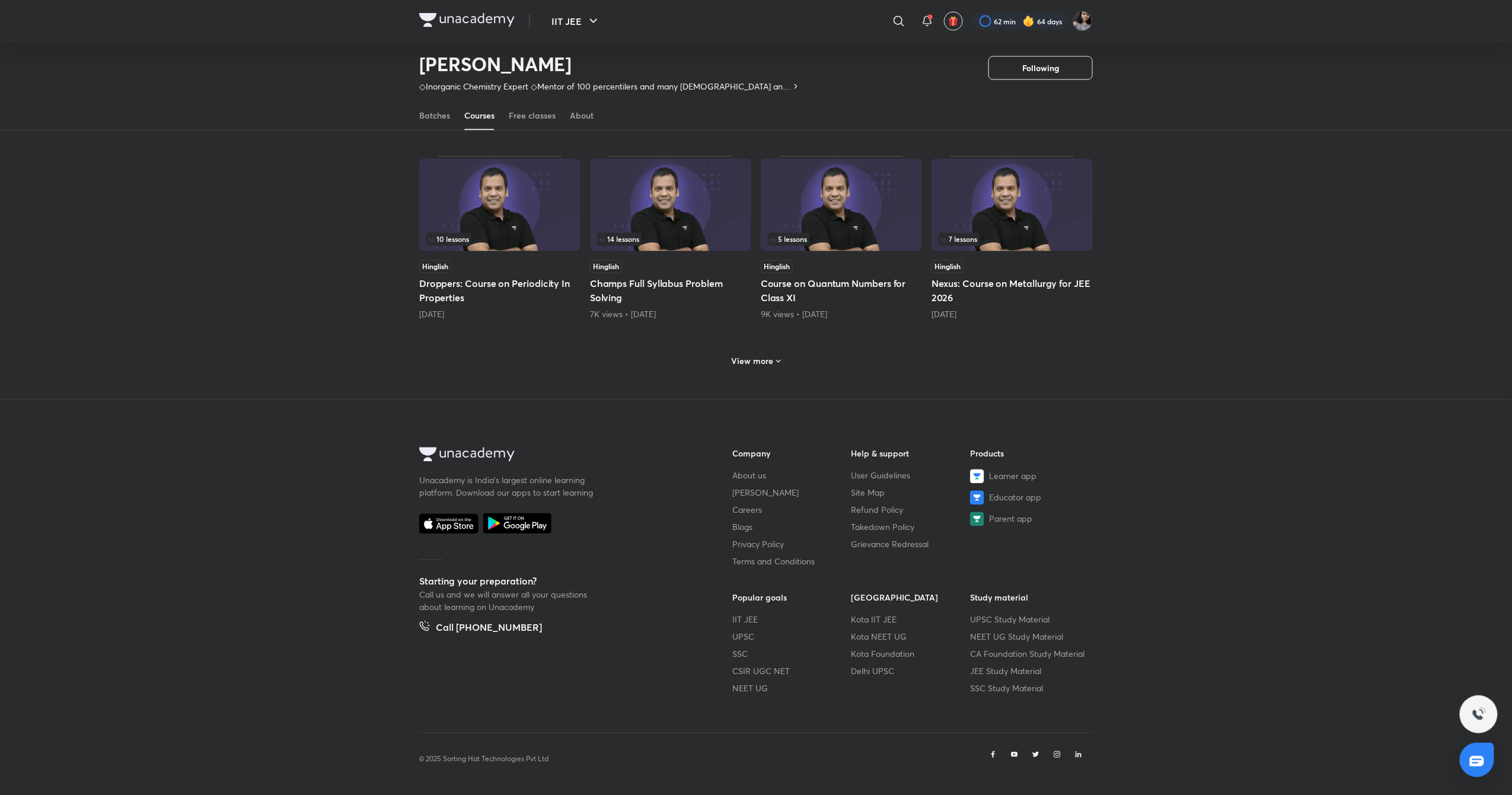
click at [764, 359] on h6 "View more" at bounding box center [753, 362] width 42 height 12
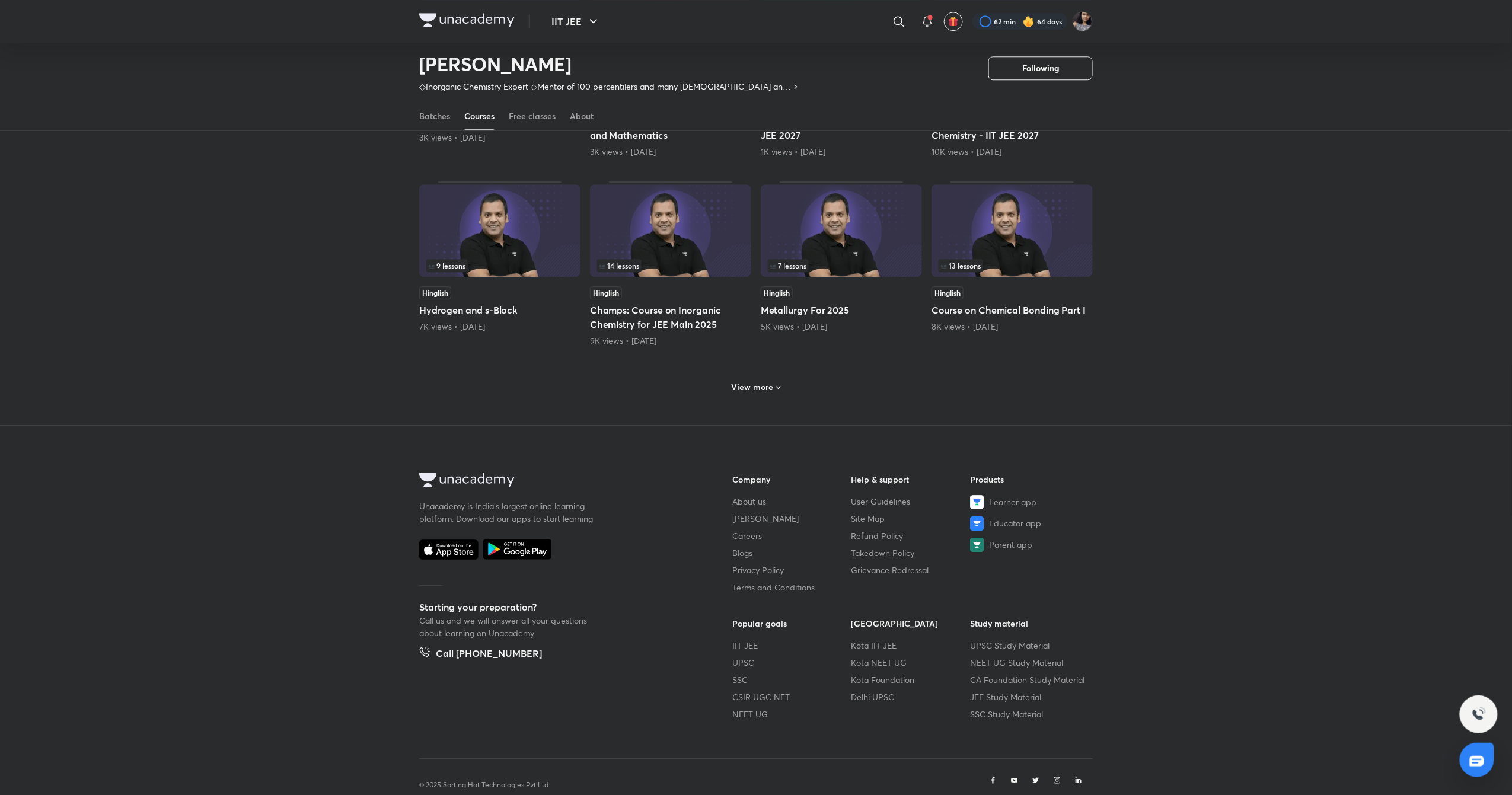
scroll to position [1594, 0]
click at [765, 387] on h6 "View more" at bounding box center [753, 386] width 42 height 12
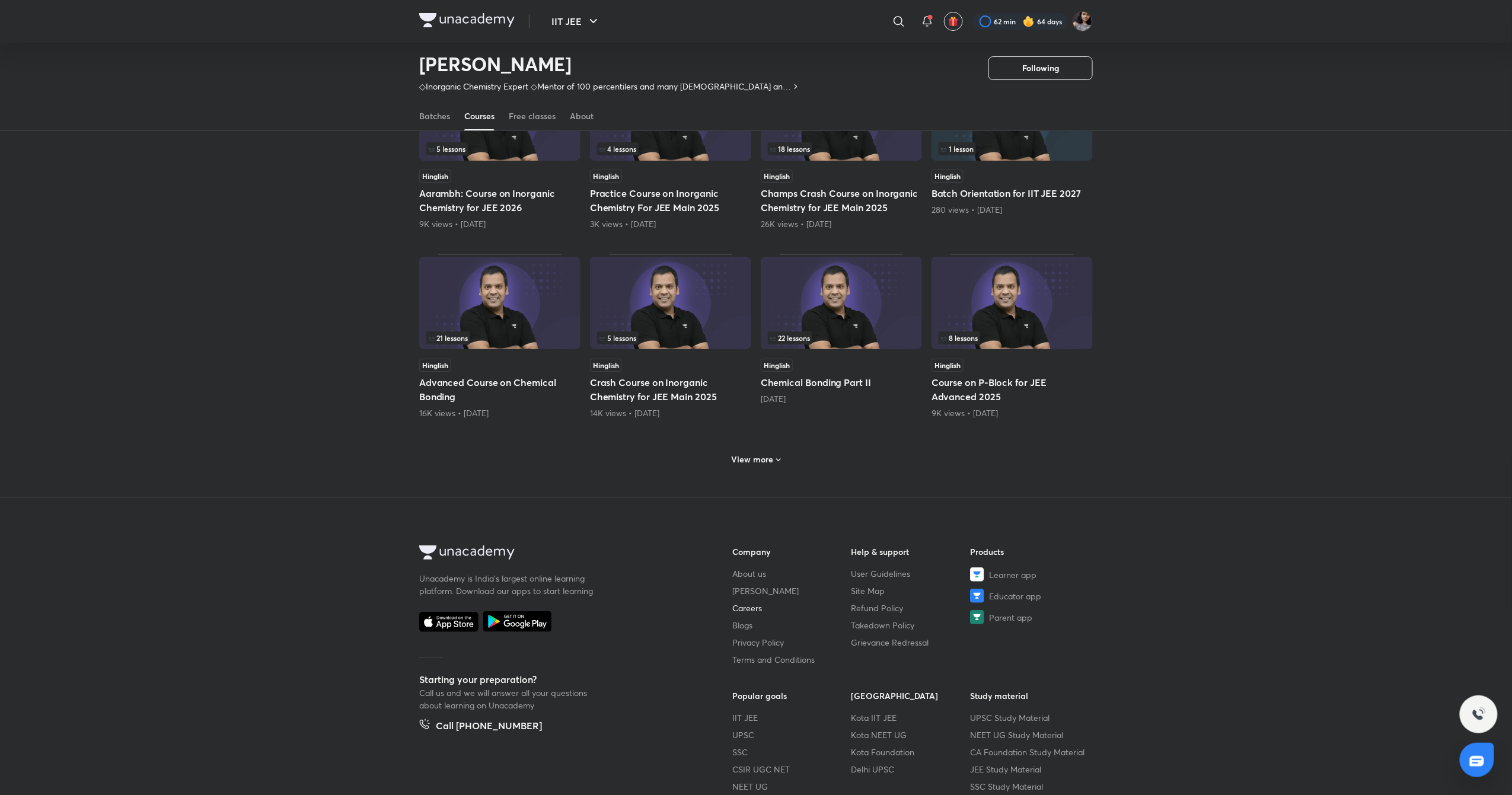
scroll to position [2110, 0]
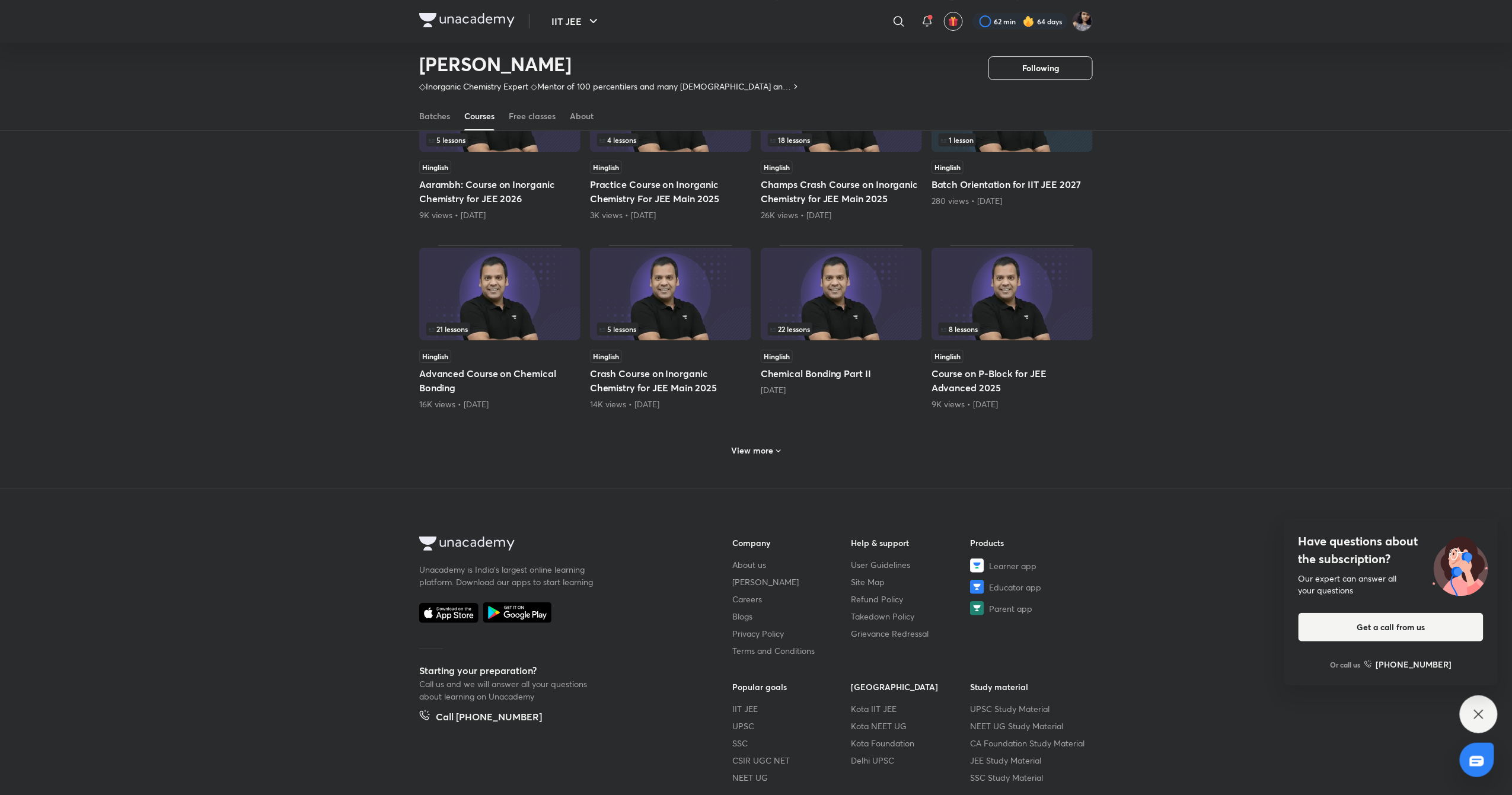
click at [753, 445] on h6 "View more" at bounding box center [753, 451] width 42 height 12
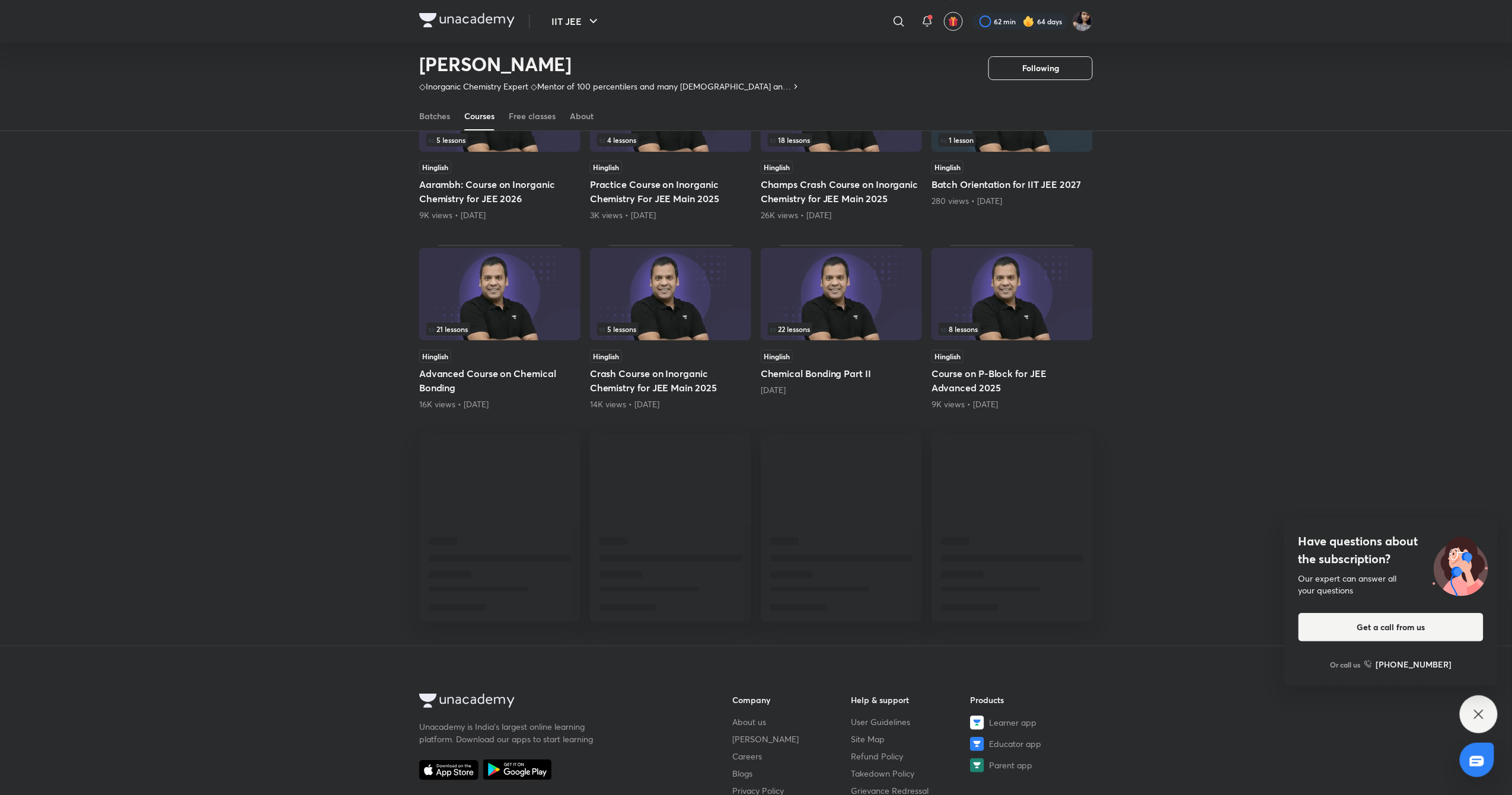
scroll to position [2348, 0]
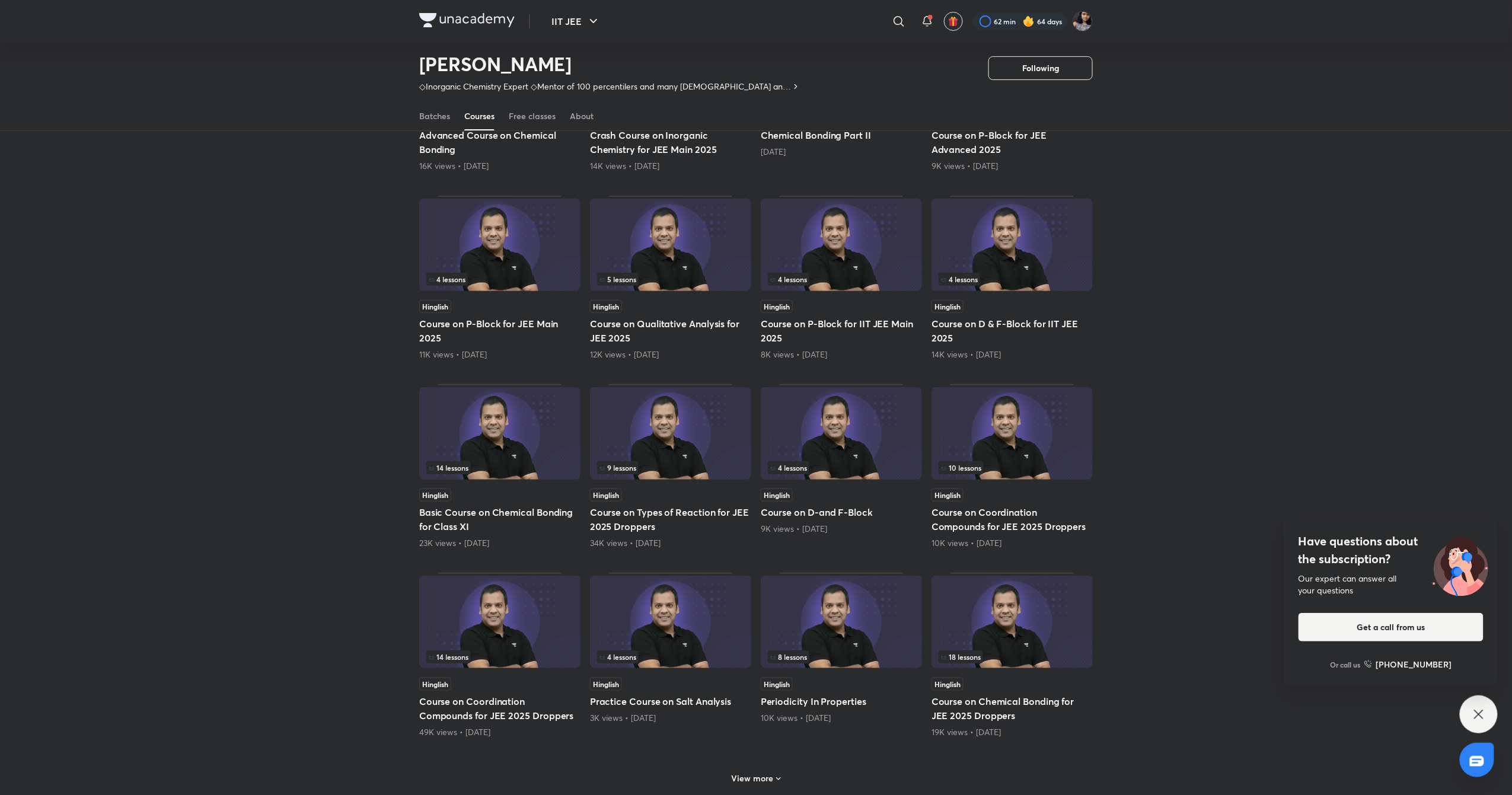
click at [752, 773] on h6 "View more" at bounding box center [753, 778] width 42 height 12
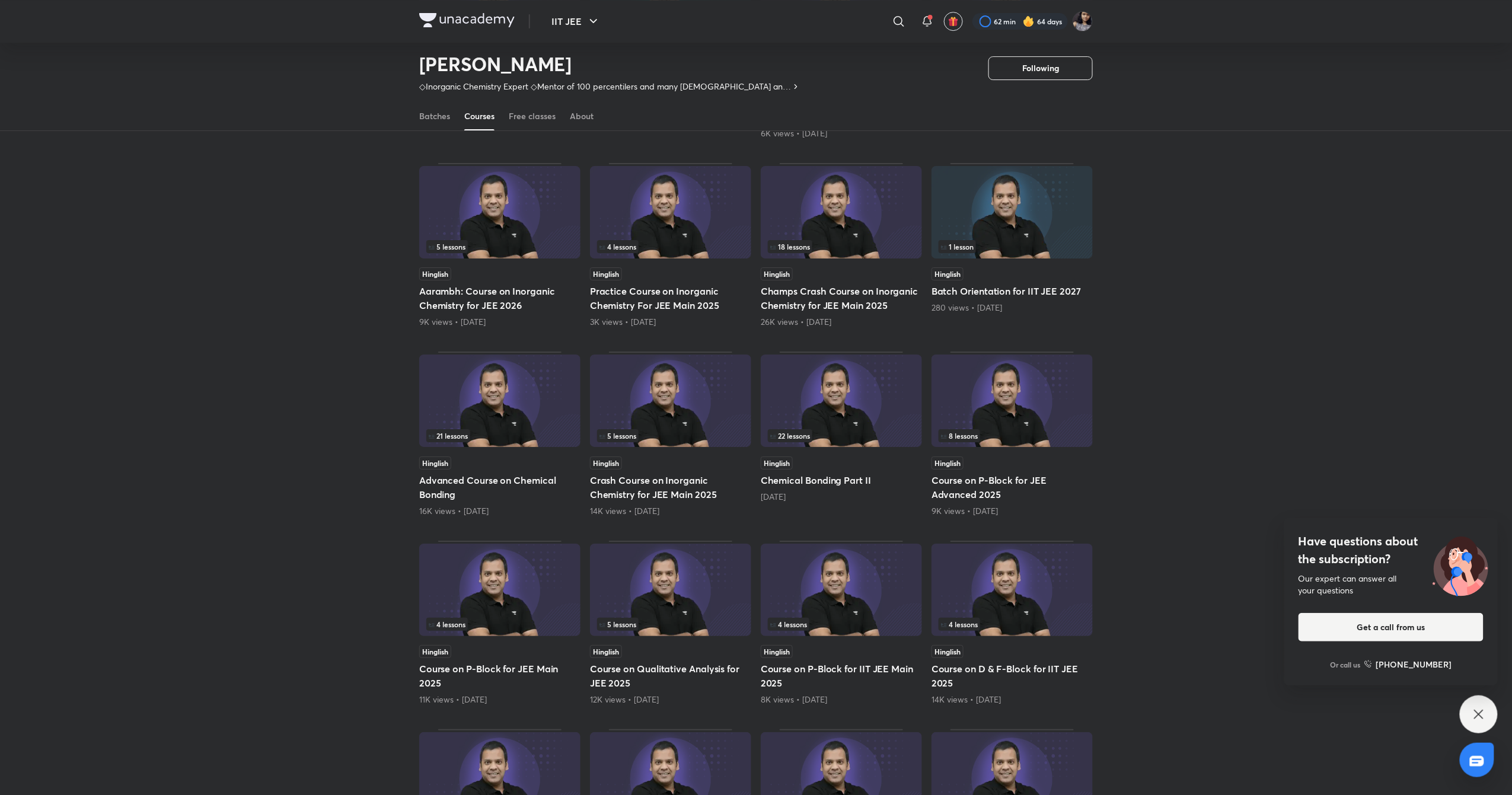
scroll to position [2002, 0]
click at [551, 399] on img at bounding box center [500, 402] width 161 height 92
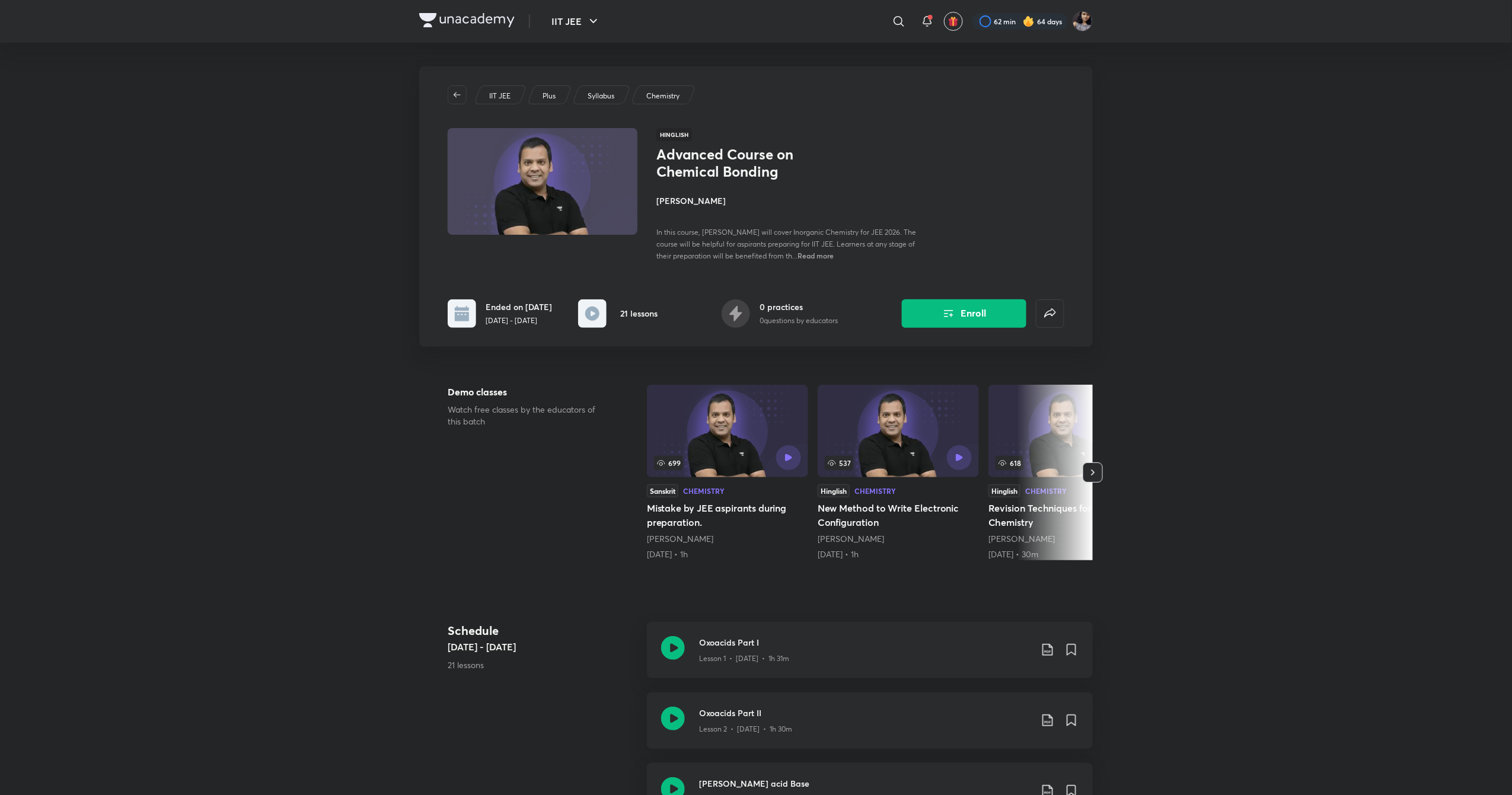
click at [700, 199] on h4 "[PERSON_NAME]" at bounding box center [789, 200] width 266 height 13
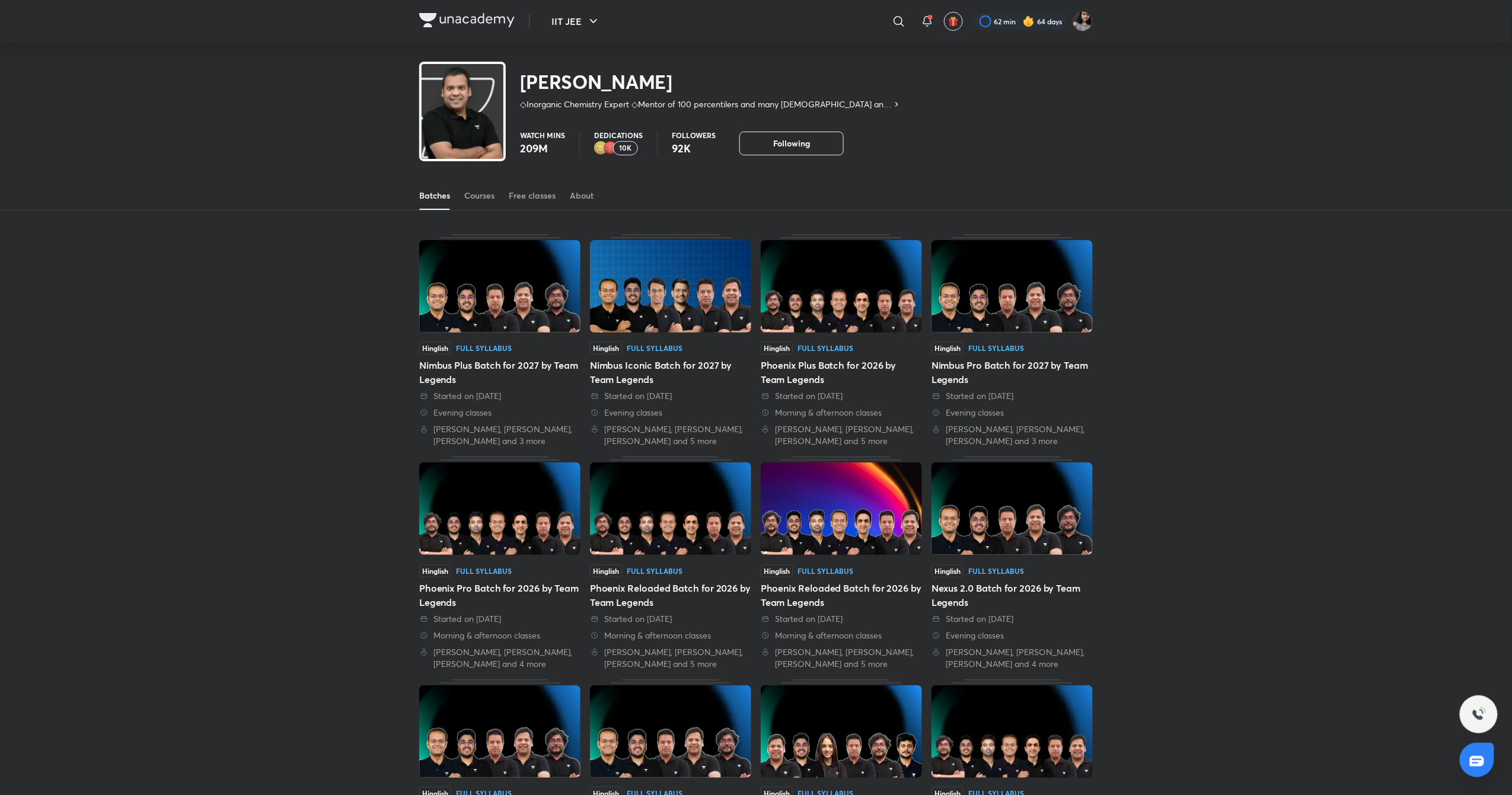
click at [845, 733] on img at bounding box center [841, 731] width 161 height 92
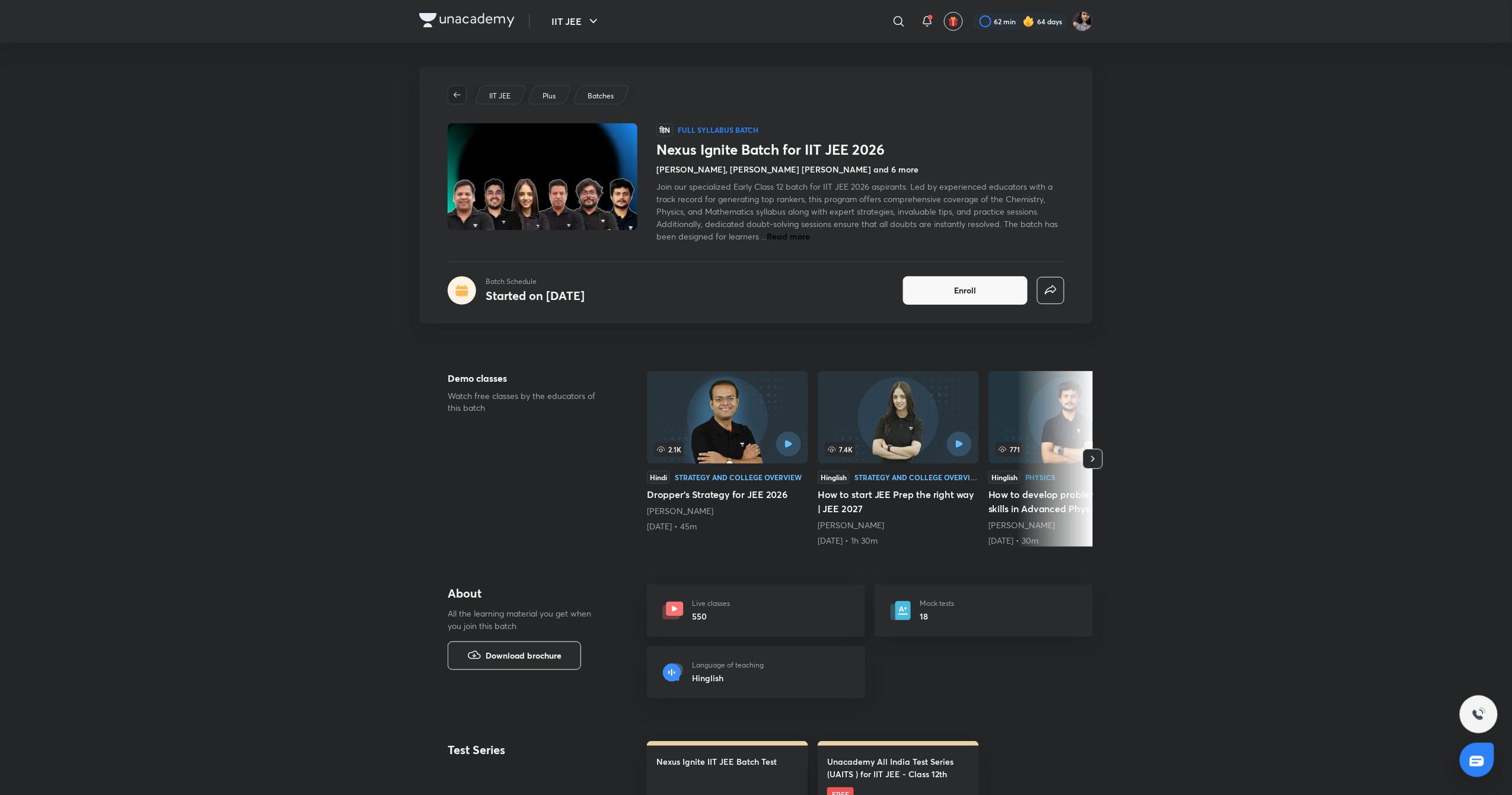
click at [449, 98] on span "button" at bounding box center [457, 95] width 18 height 9
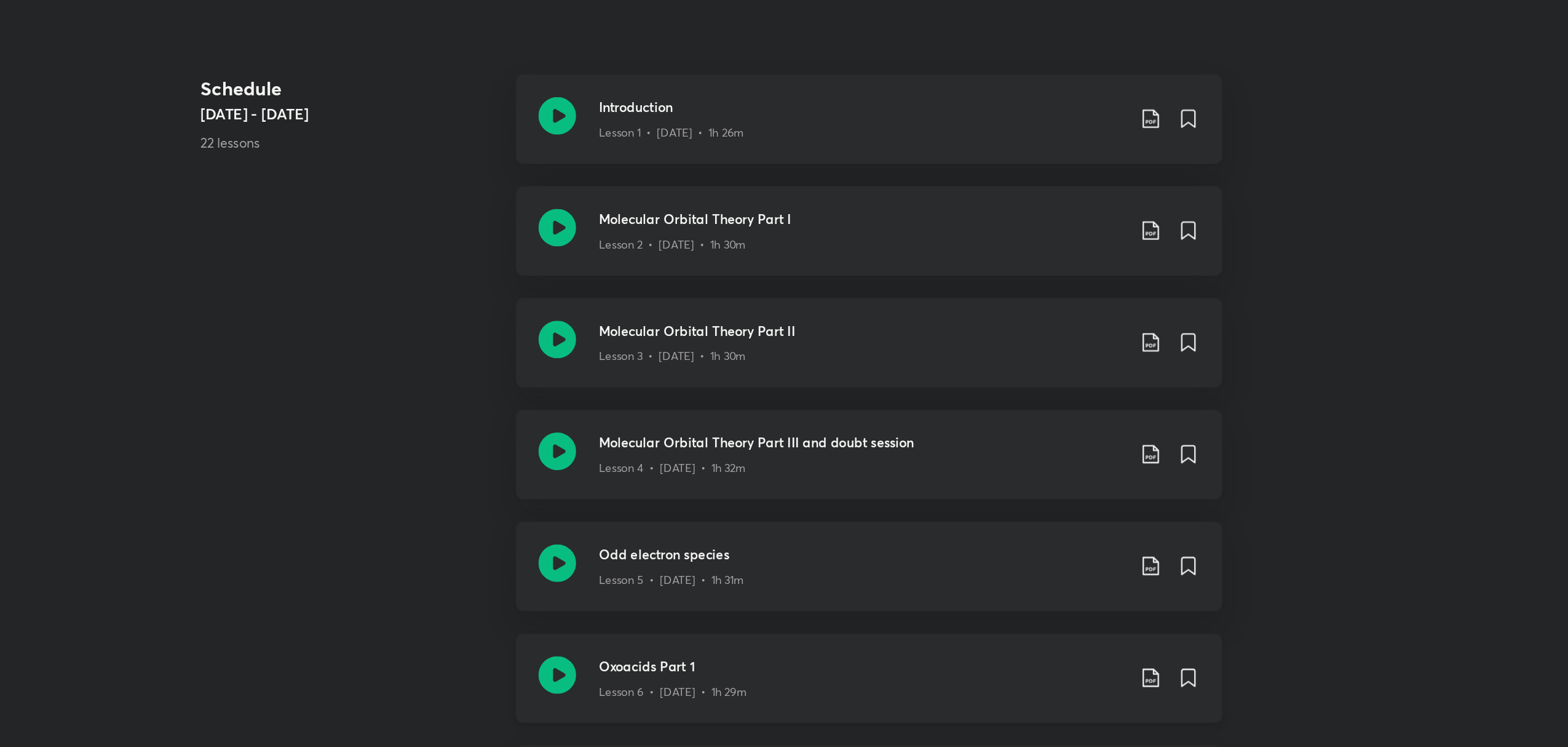
scroll to position [723, 0]
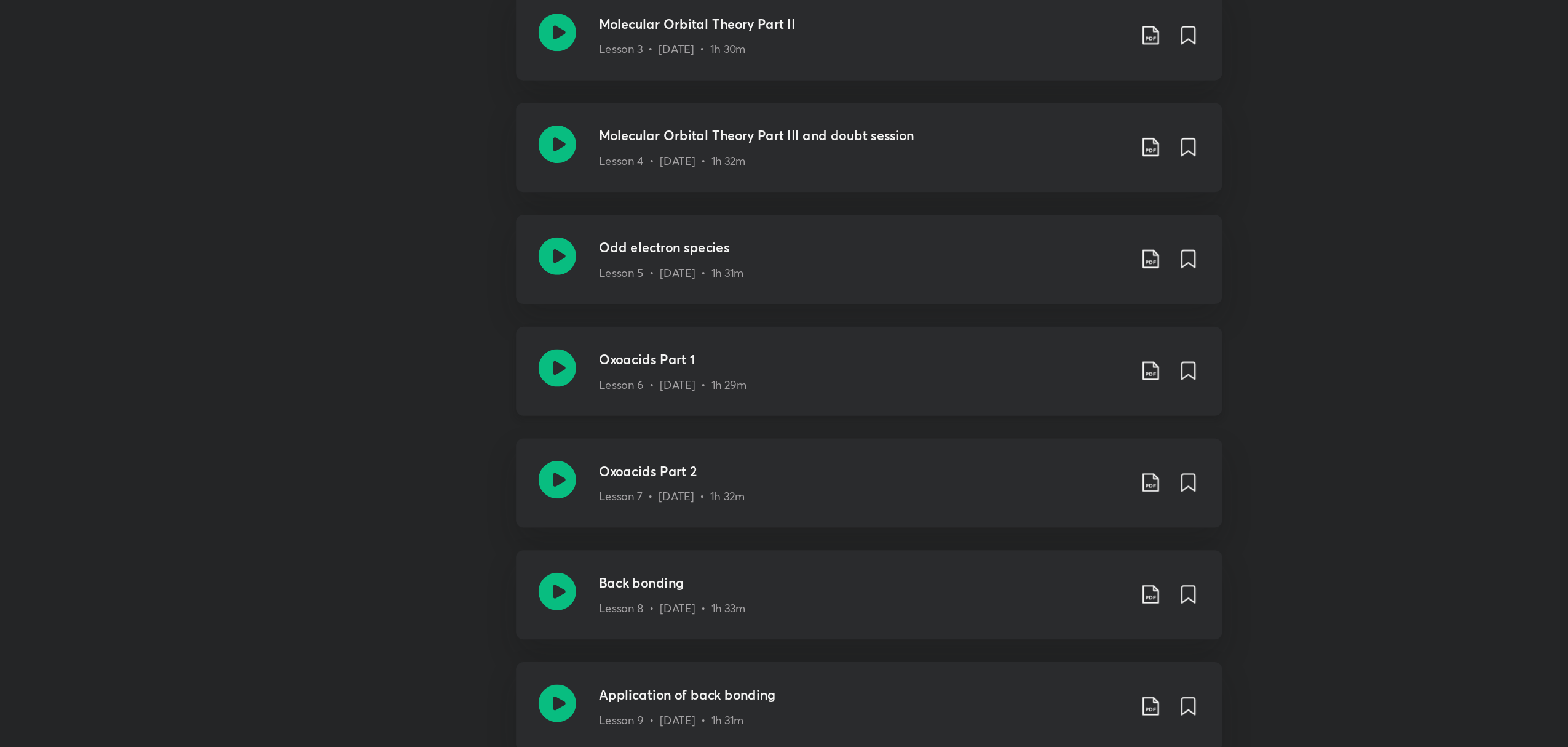
click at [695, 497] on icon at bounding box center [698, 498] width 24 height 24
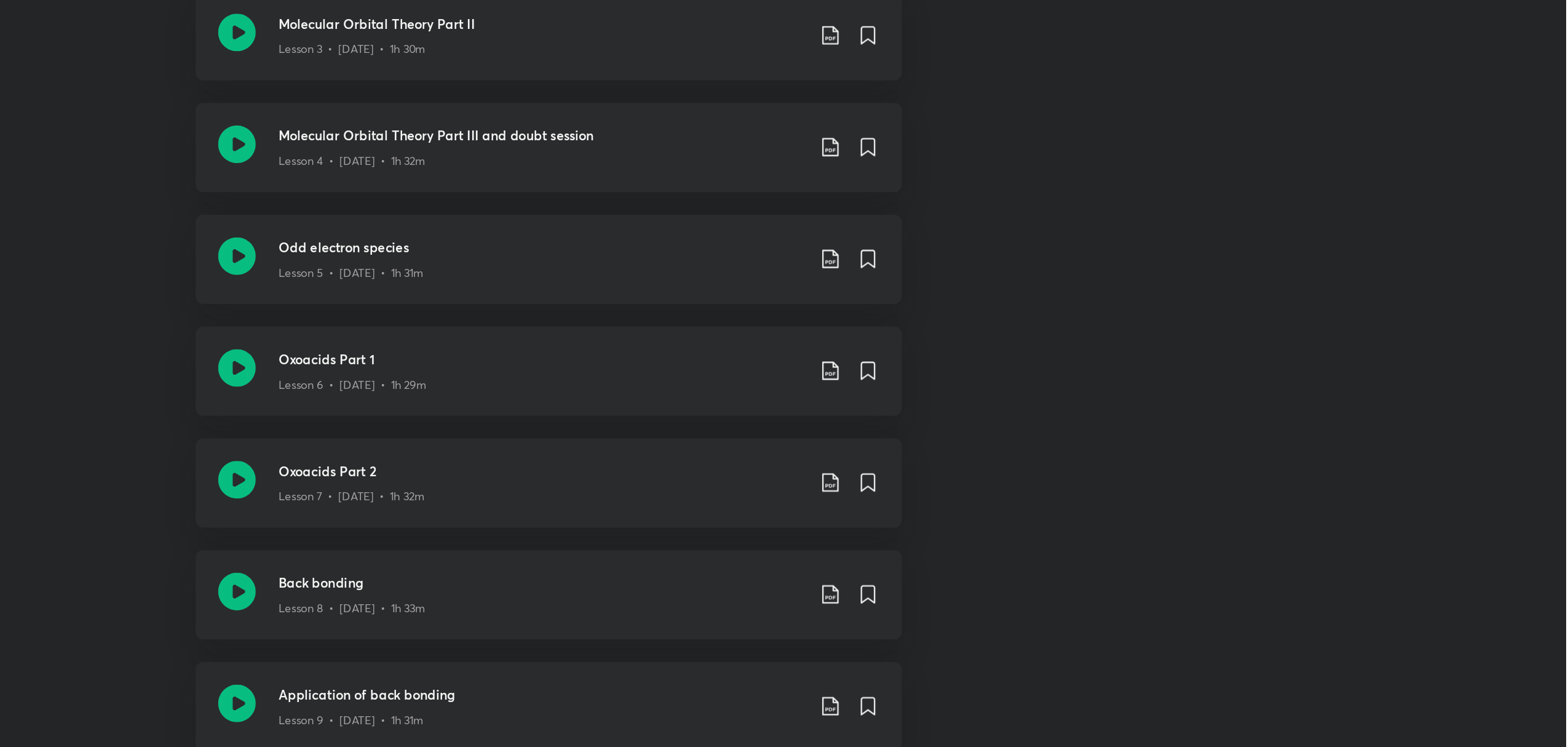
scroll to position [724, 0]
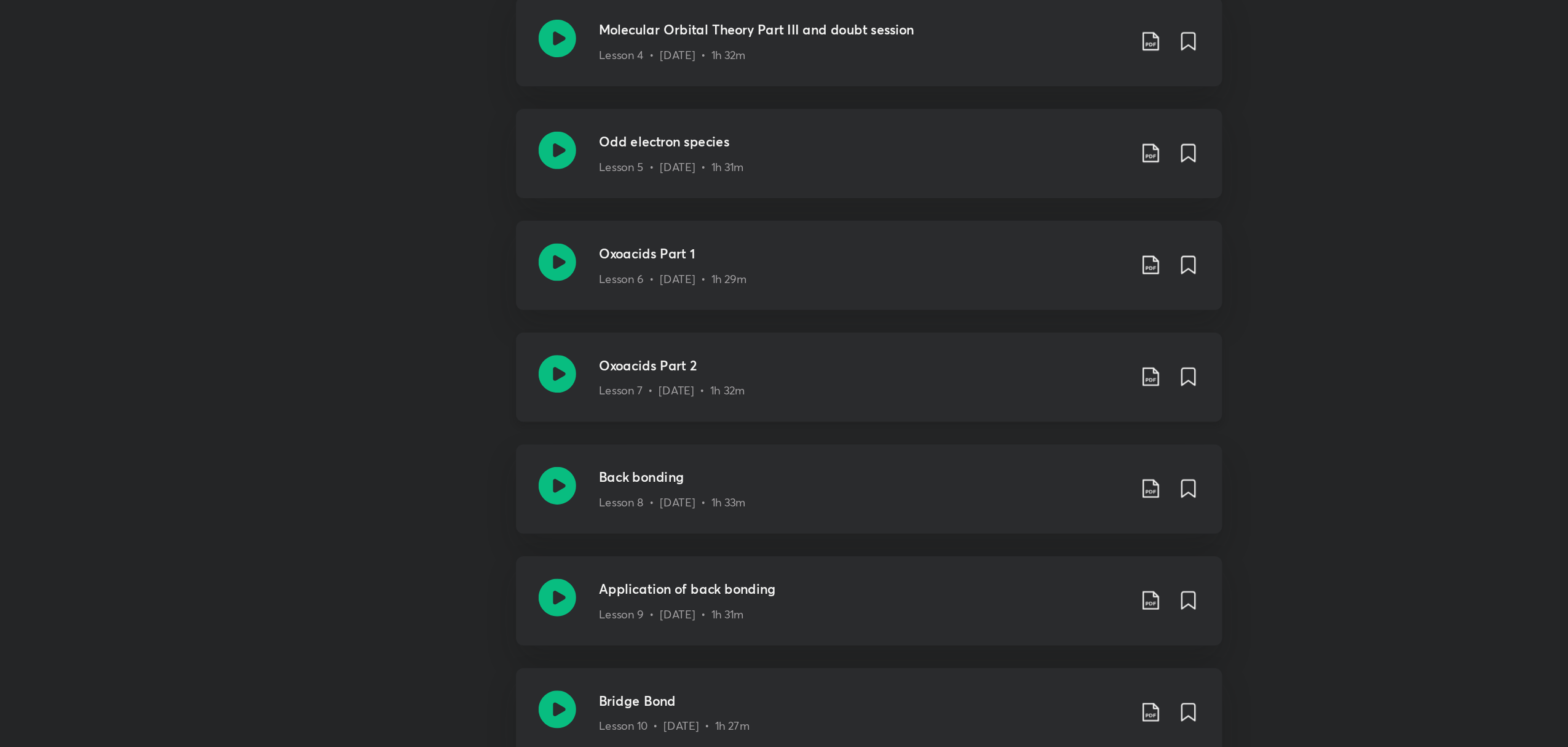
scroll to position [797, 0]
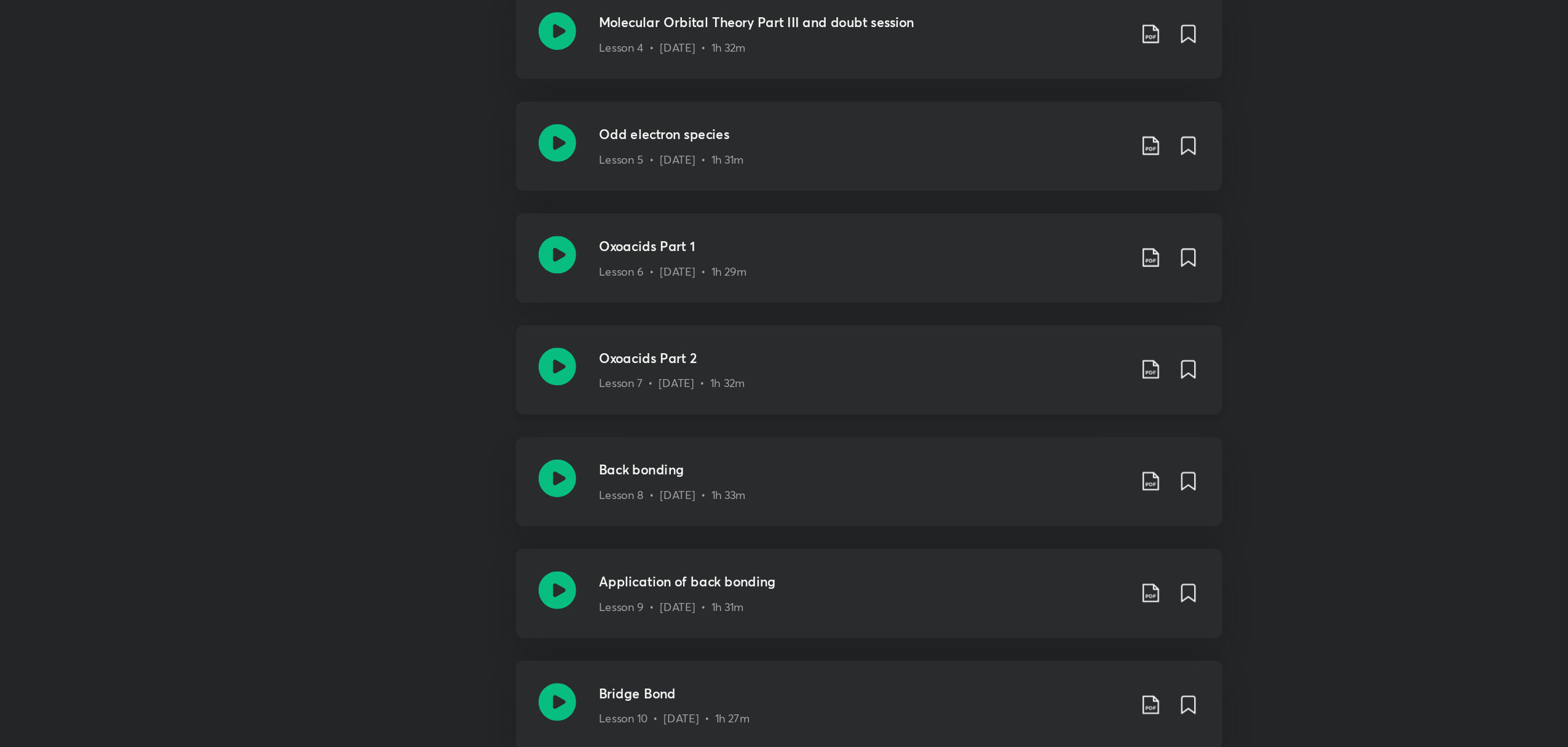
click at [703, 500] on icon at bounding box center [698, 497] width 24 height 24
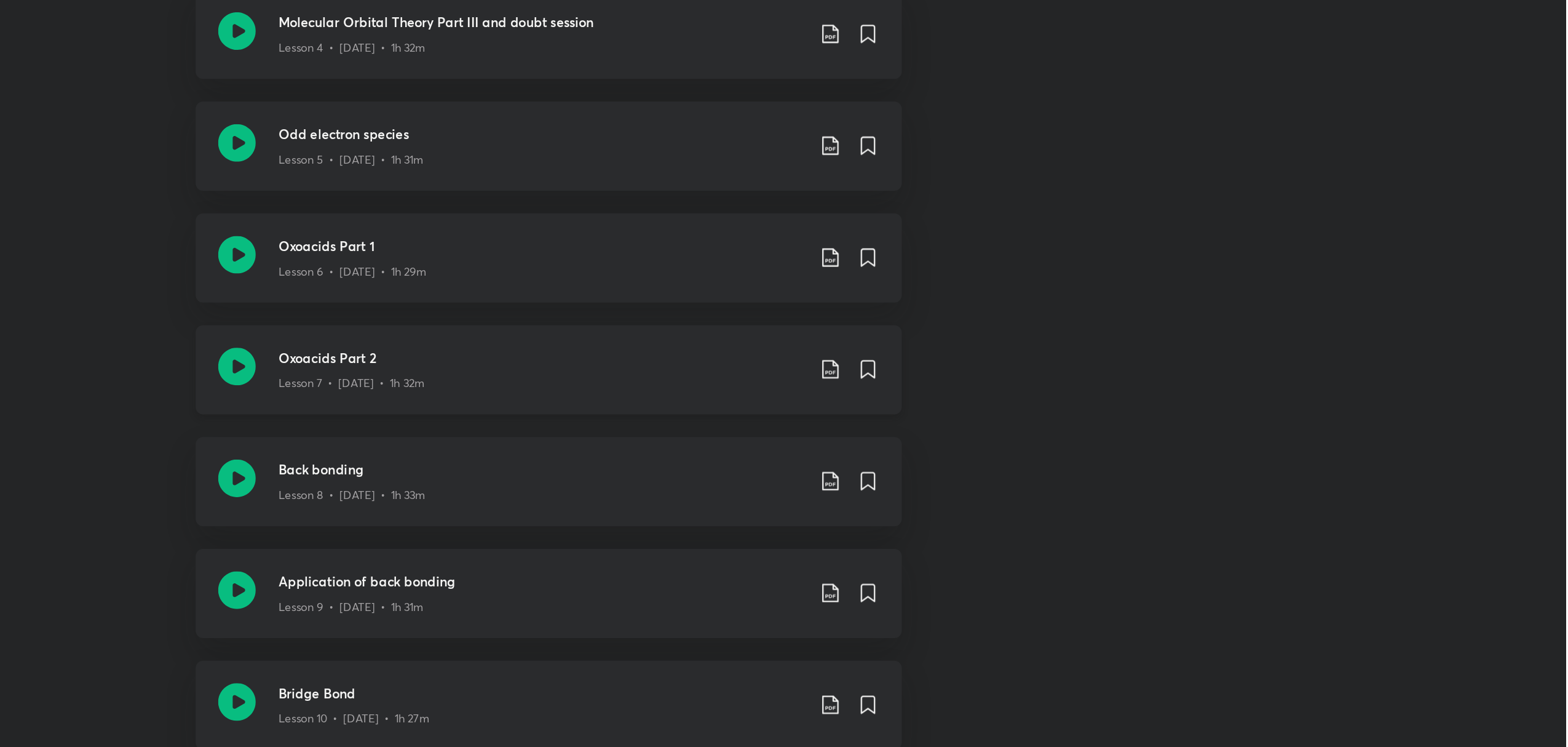
scroll to position [797, 0]
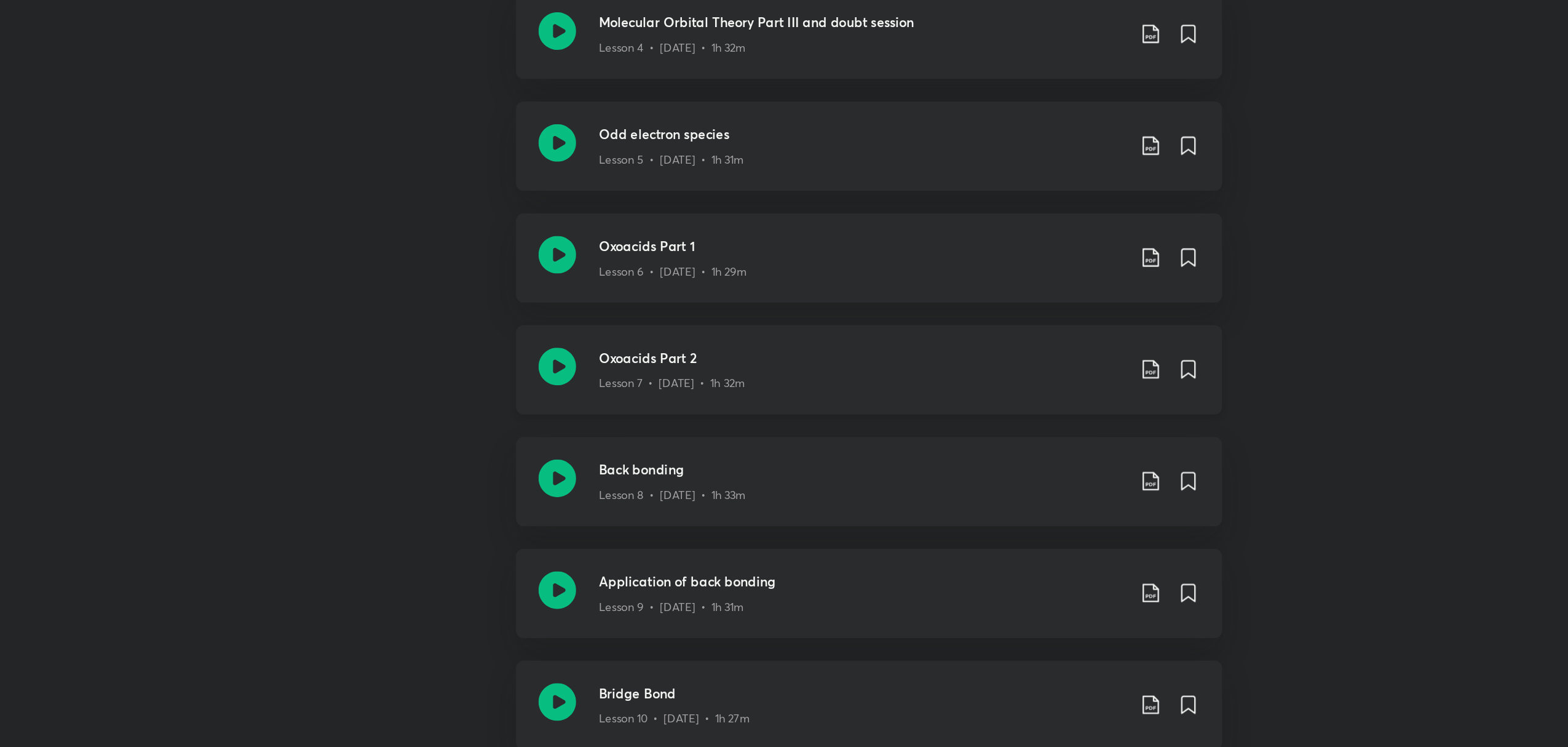
scroll to position [883, 0]
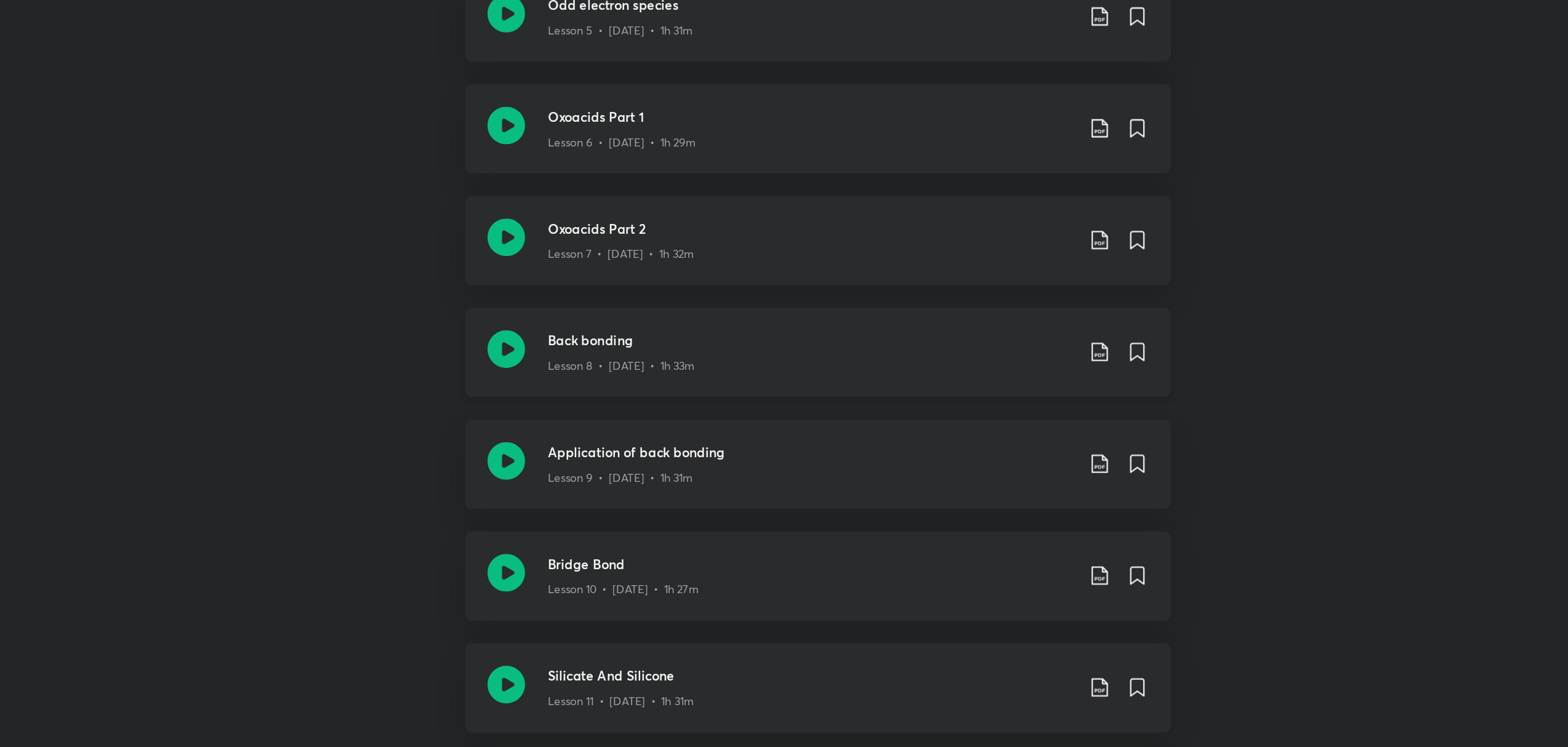
click at [693, 488] on icon at bounding box center [698, 486] width 24 height 24
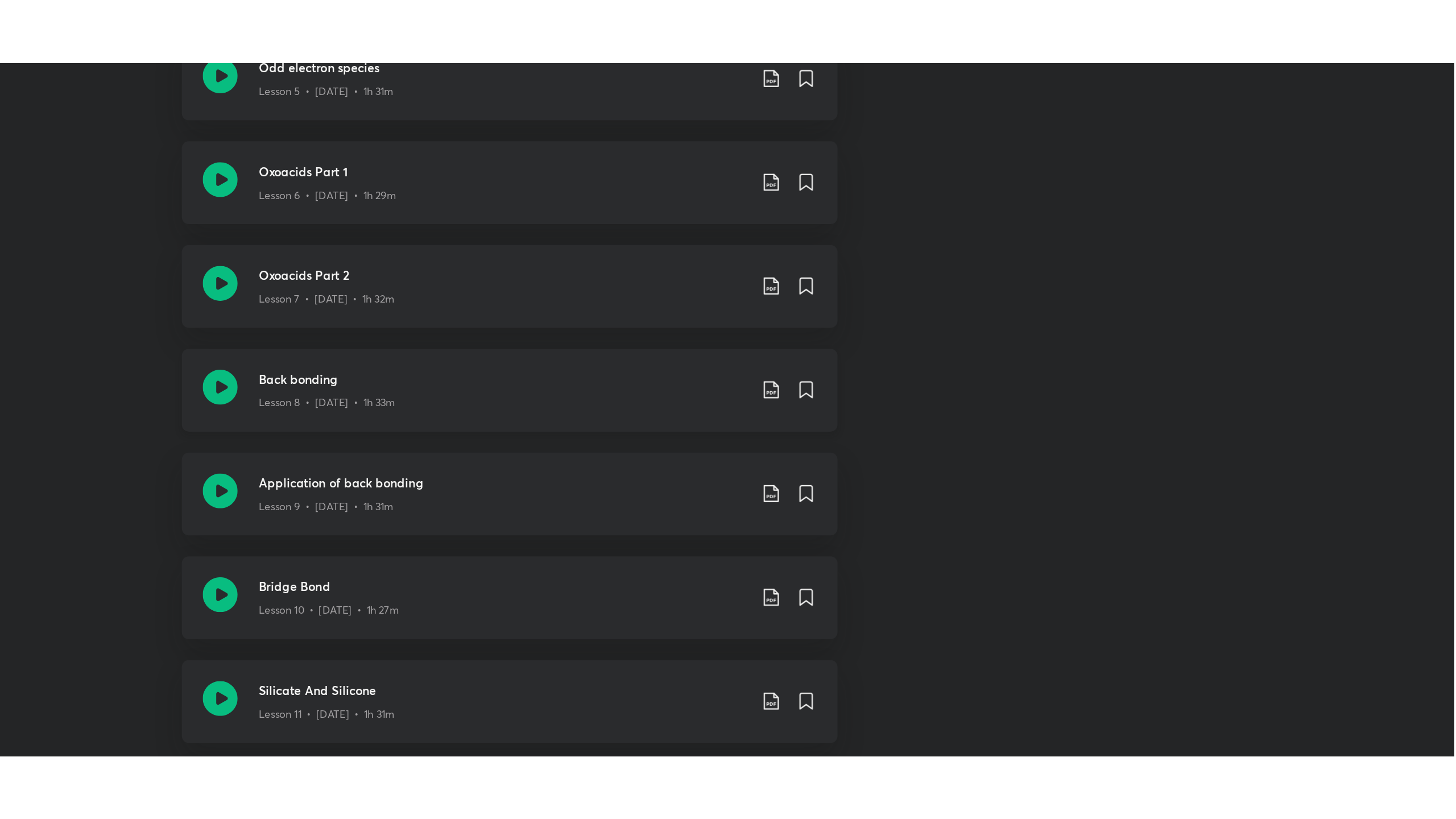
scroll to position [816, 0]
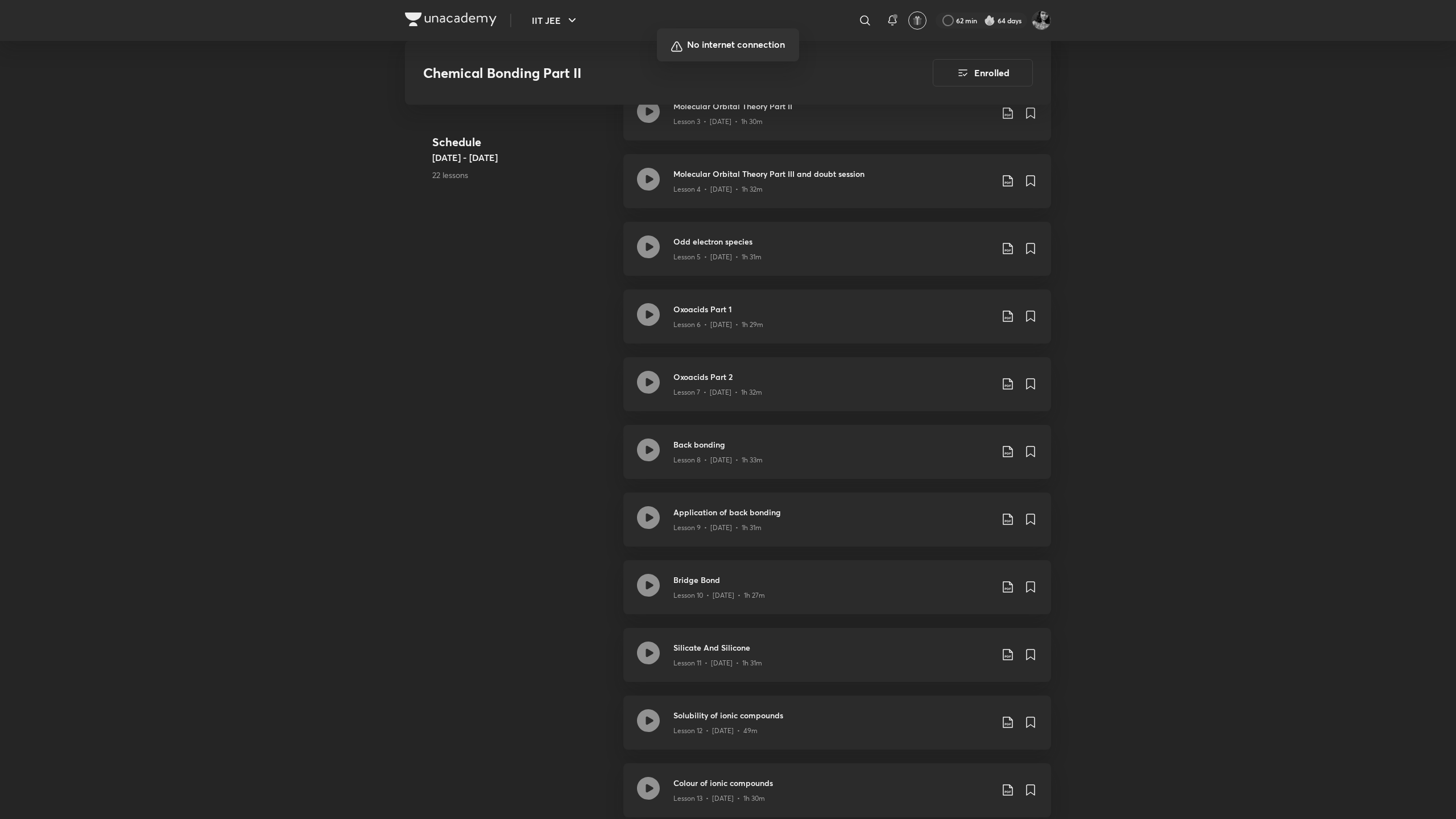
scroll to position [816, 0]
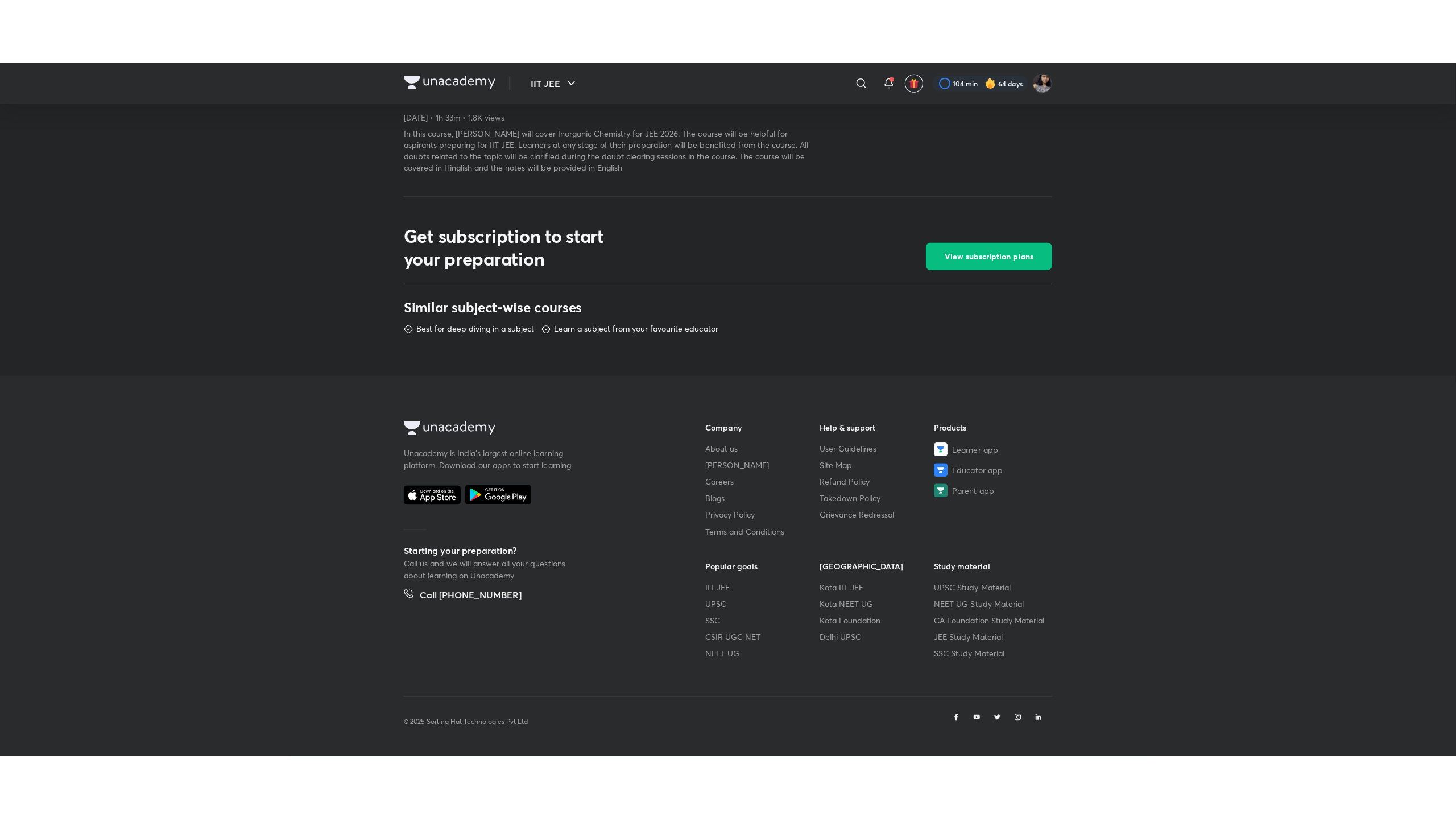
scroll to position [273, 0]
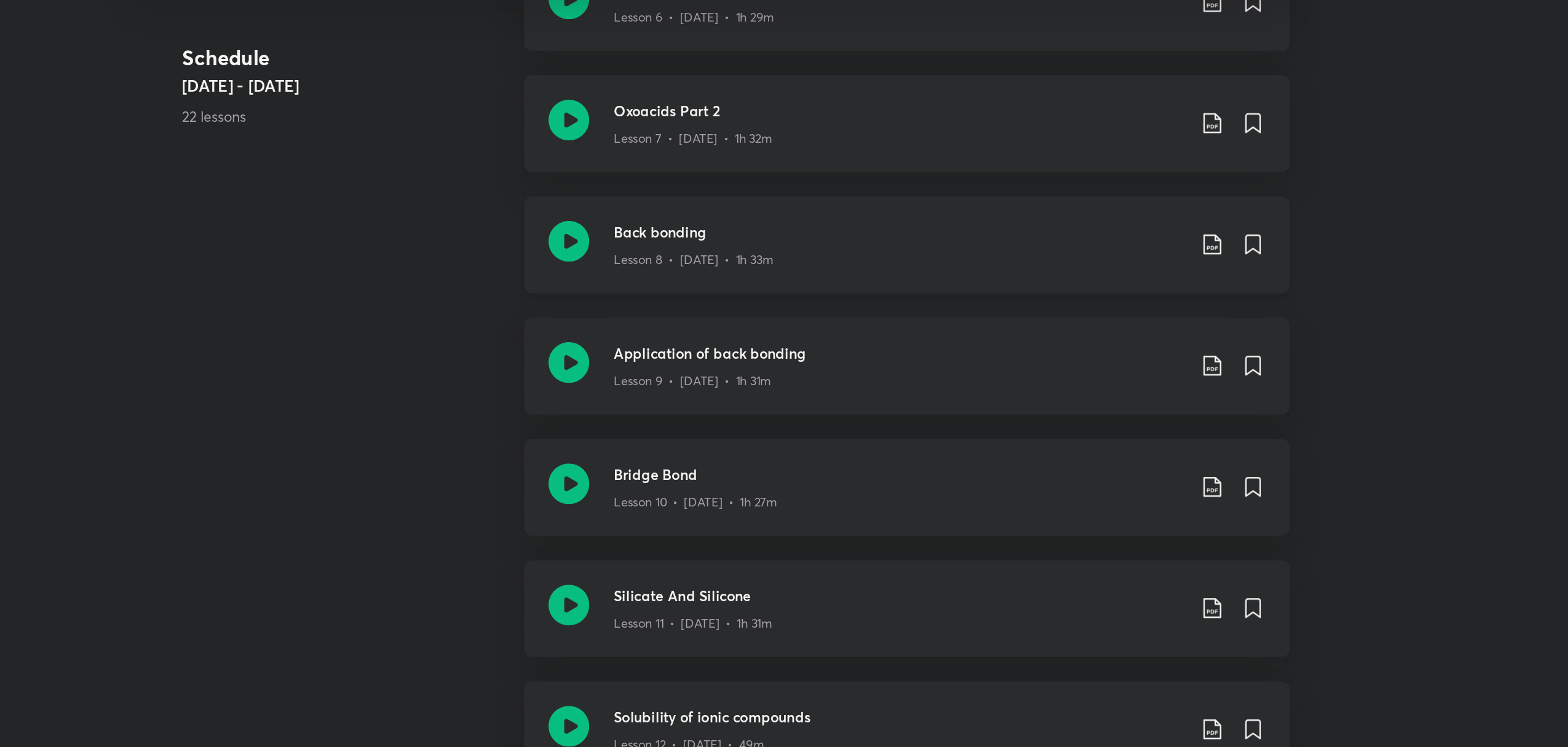
scroll to position [1104, 0]
click at [698, 263] on icon at bounding box center [698, 264] width 24 height 24
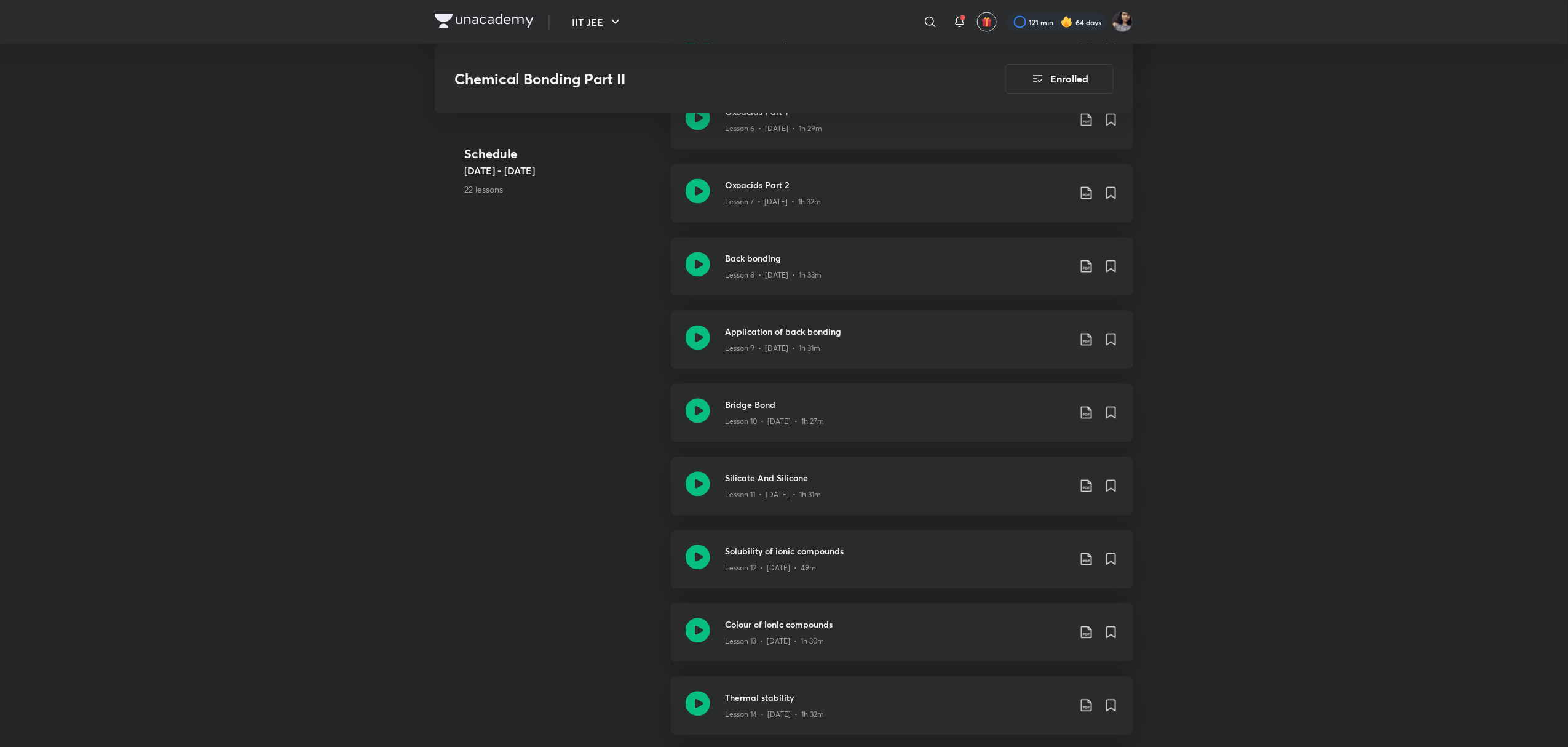
scroll to position [1253, 0]
click at [701, 190] on icon at bounding box center [698, 189] width 24 height 24
click at [696, 190] on icon at bounding box center [698, 188] width 24 height 24
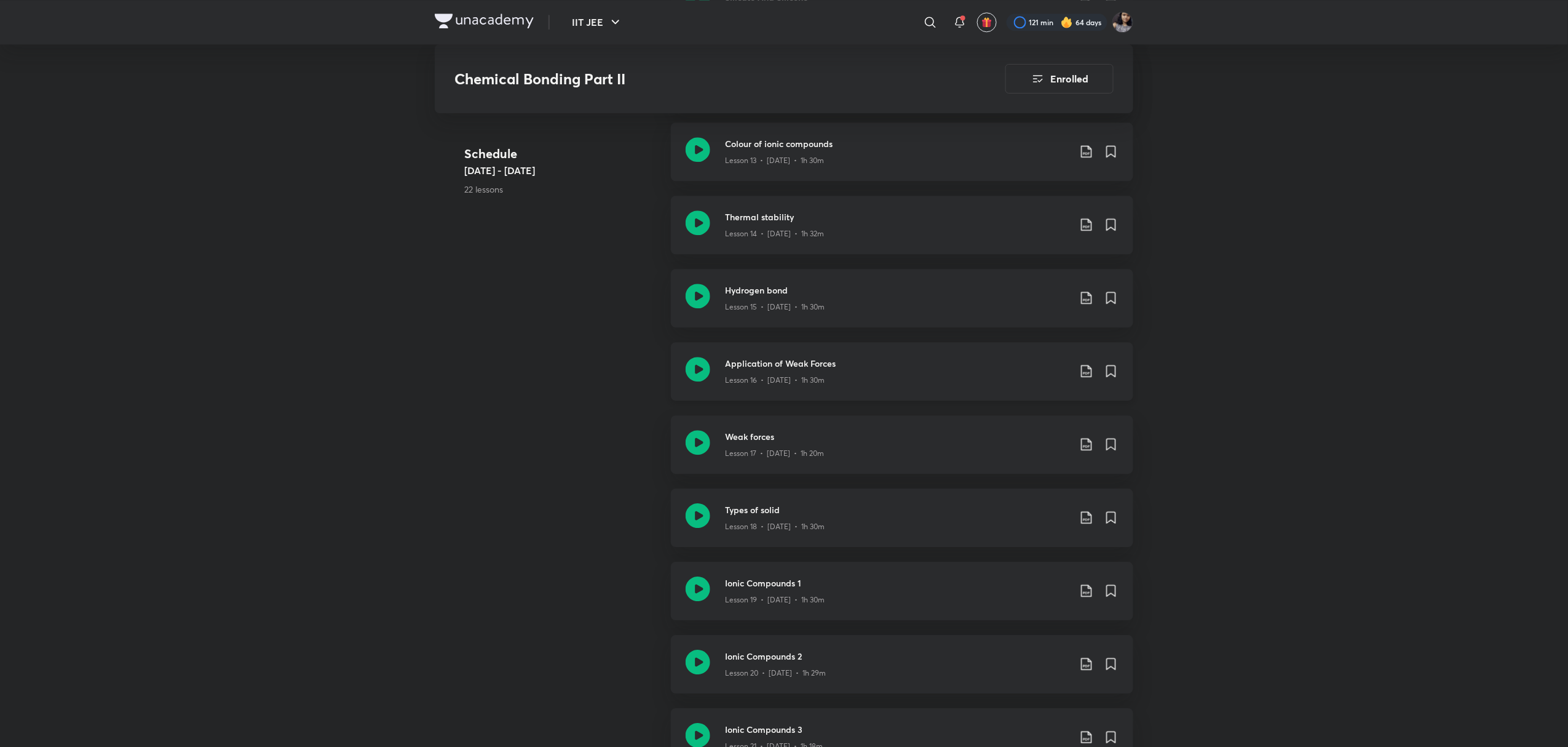
scroll to position [1591, 0]
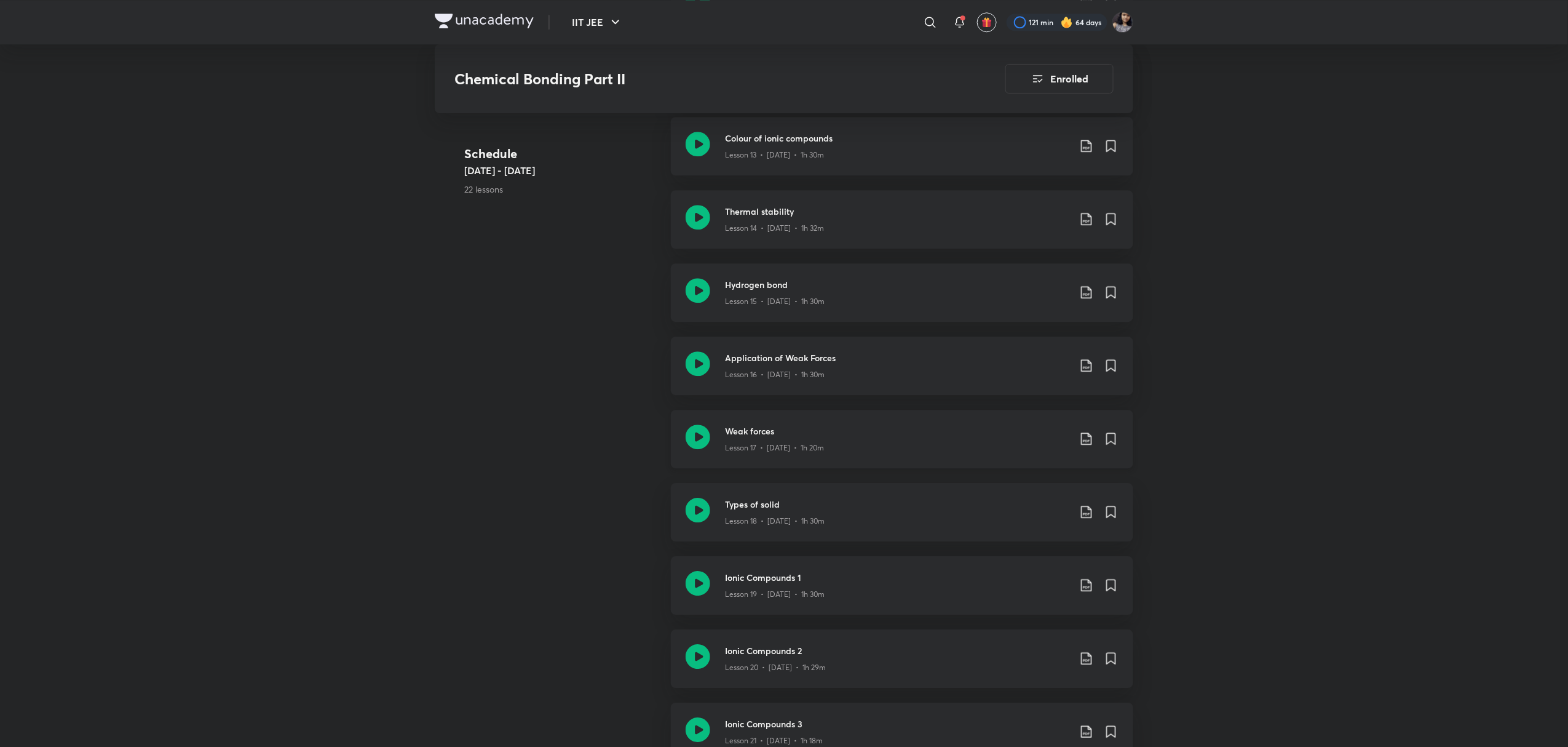
click at [703, 438] on icon at bounding box center [698, 437] width 24 height 24
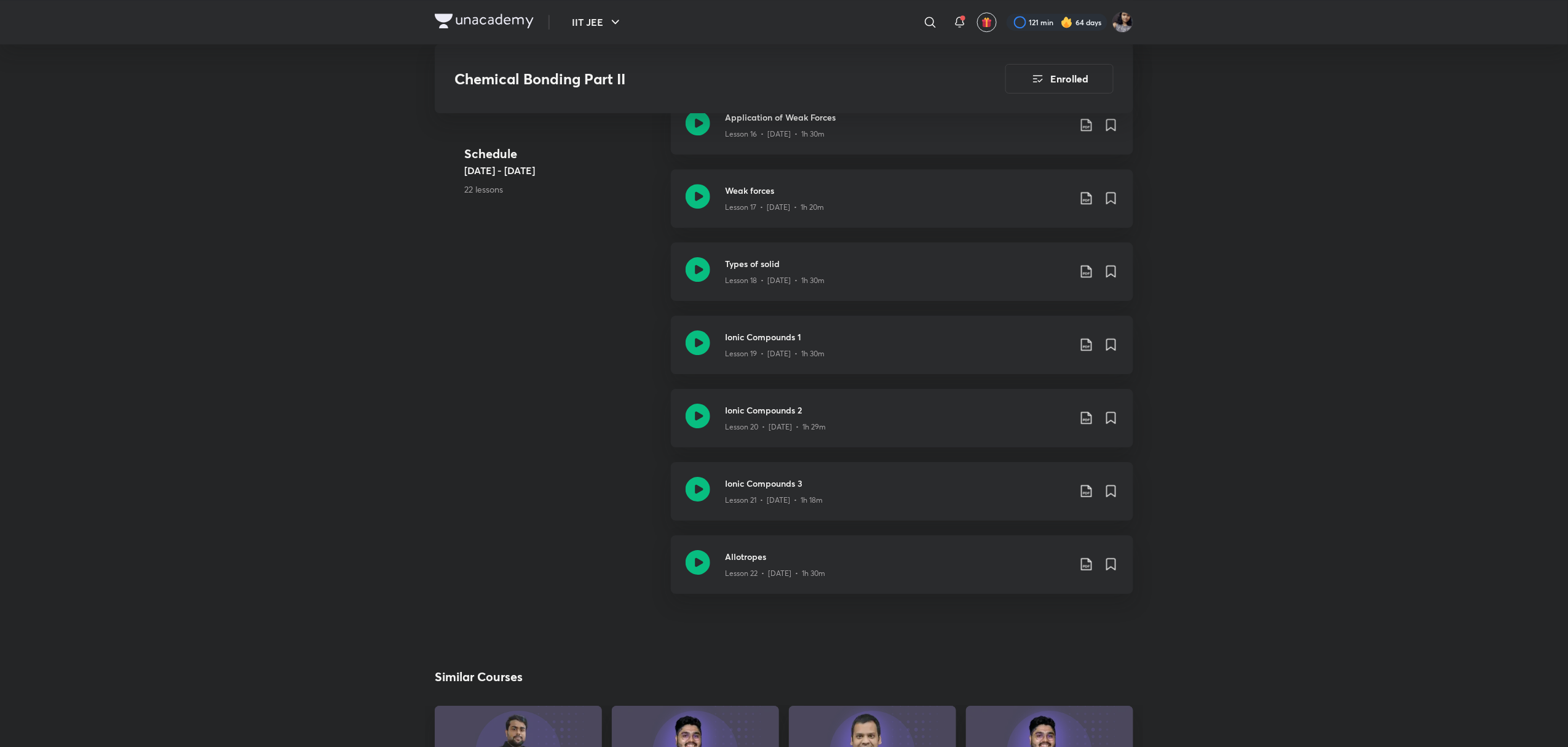
scroll to position [1829, 0]
click at [701, 271] on icon at bounding box center [698, 271] width 24 height 24
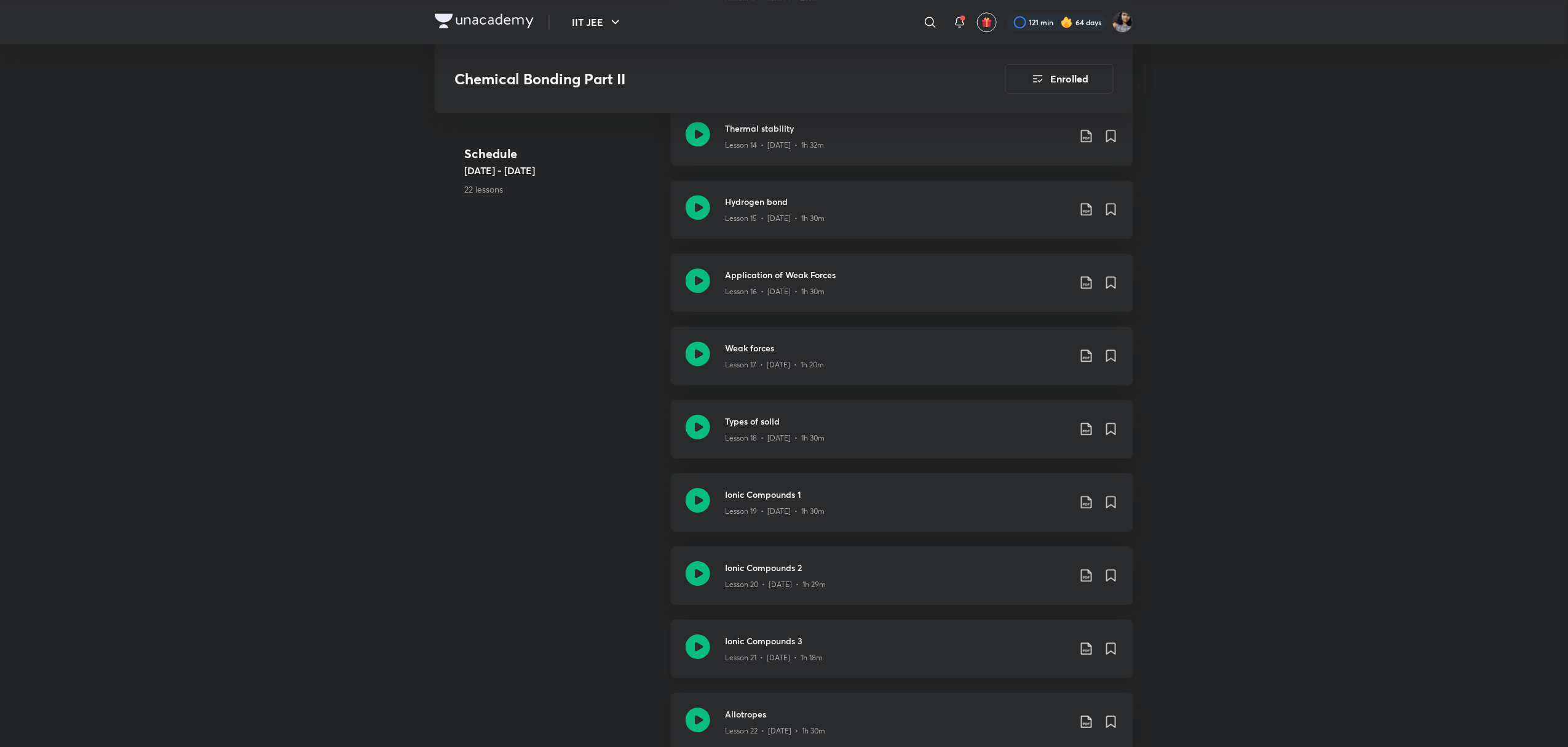
scroll to position [1672, 0]
click at [693, 291] on icon at bounding box center [698, 282] width 24 height 24
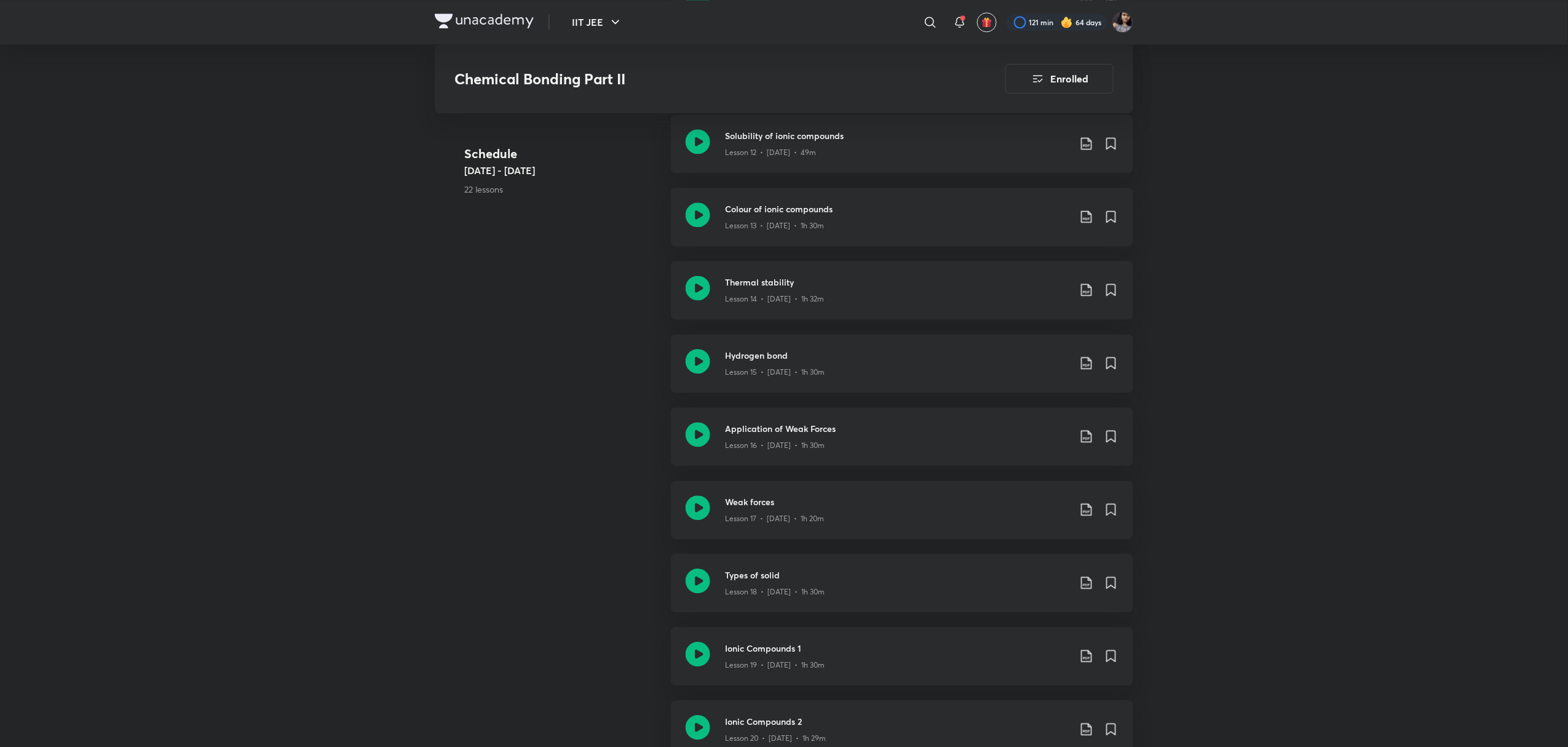
scroll to position [1517, 0]
click at [699, 357] on icon at bounding box center [698, 363] width 24 height 24
click at [708, 287] on icon at bounding box center [698, 290] width 24 height 24
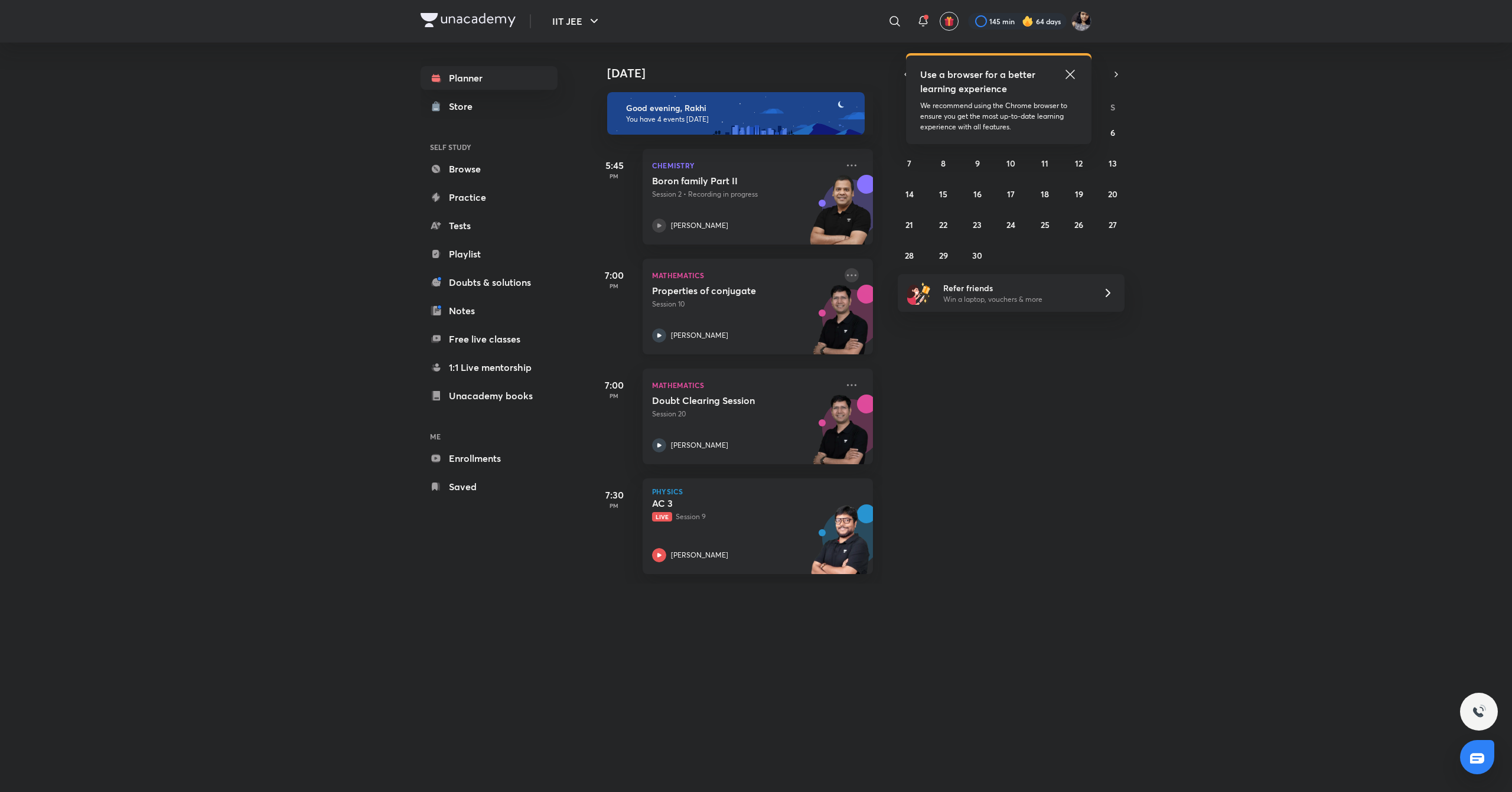
click at [845, 273] on icon at bounding box center [852, 275] width 14 height 14
click at [1106, 411] on div "[DATE] Good evening, Rakhi You have 4 events [DATE] 5:45 PM Chemistry Boron fam…" at bounding box center [1050, 313] width 919 height 541
click at [1071, 72] on icon at bounding box center [1070, 74] width 14 height 14
click at [905, 72] on icon "button" at bounding box center [906, 74] width 9 height 11
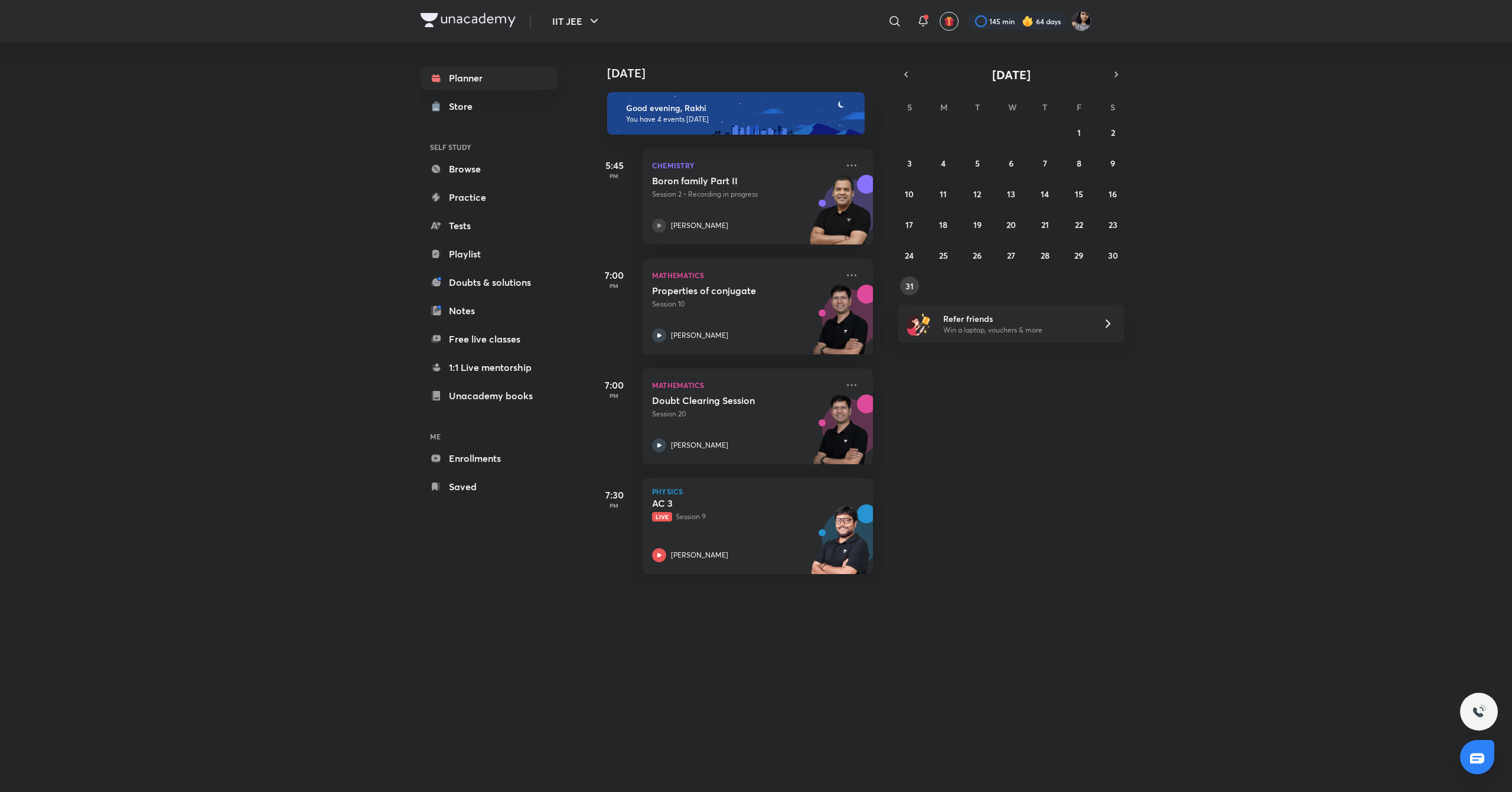
click at [908, 286] on abbr "31" at bounding box center [910, 285] width 8 height 11
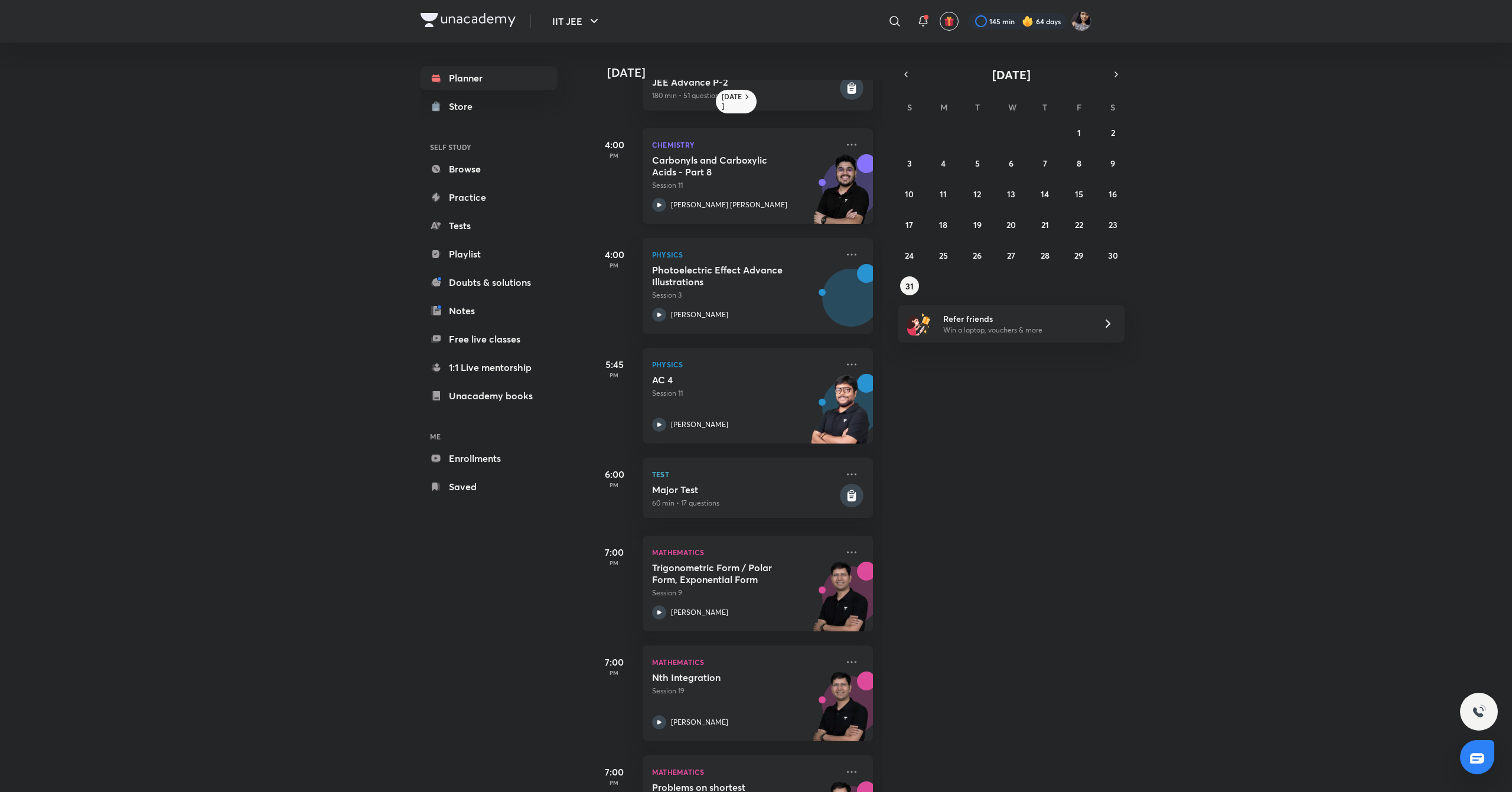
scroll to position [230, 0]
click at [845, 362] on icon at bounding box center [852, 366] width 14 height 14
click at [946, 565] on div "[DATE] 6:30 AM Physics Problems 3 Session 10 [PERSON_NAME] 9:01 AM Test JEE Adv…" at bounding box center [1050, 417] width 919 height 749
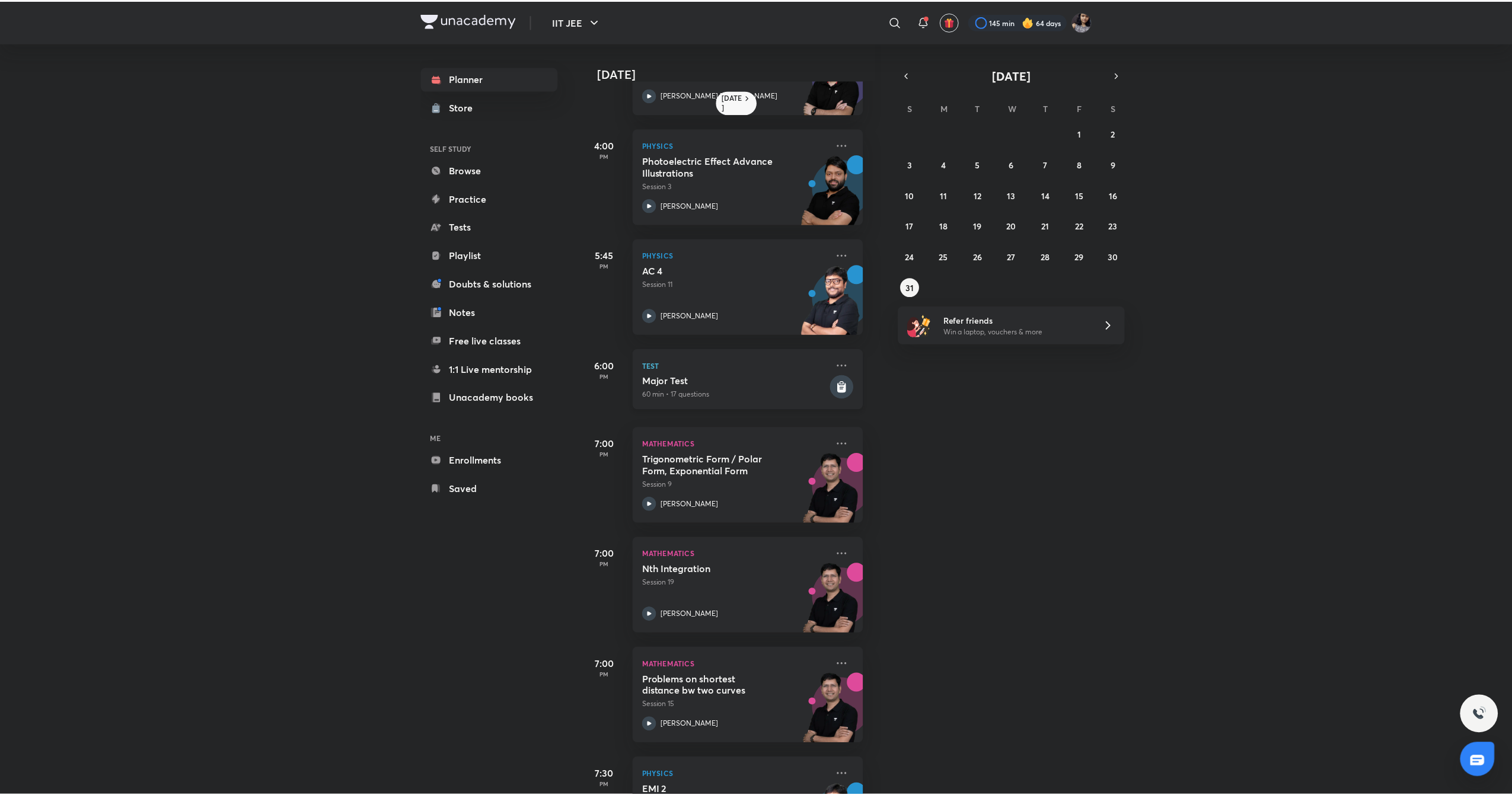
scroll to position [344, 10]
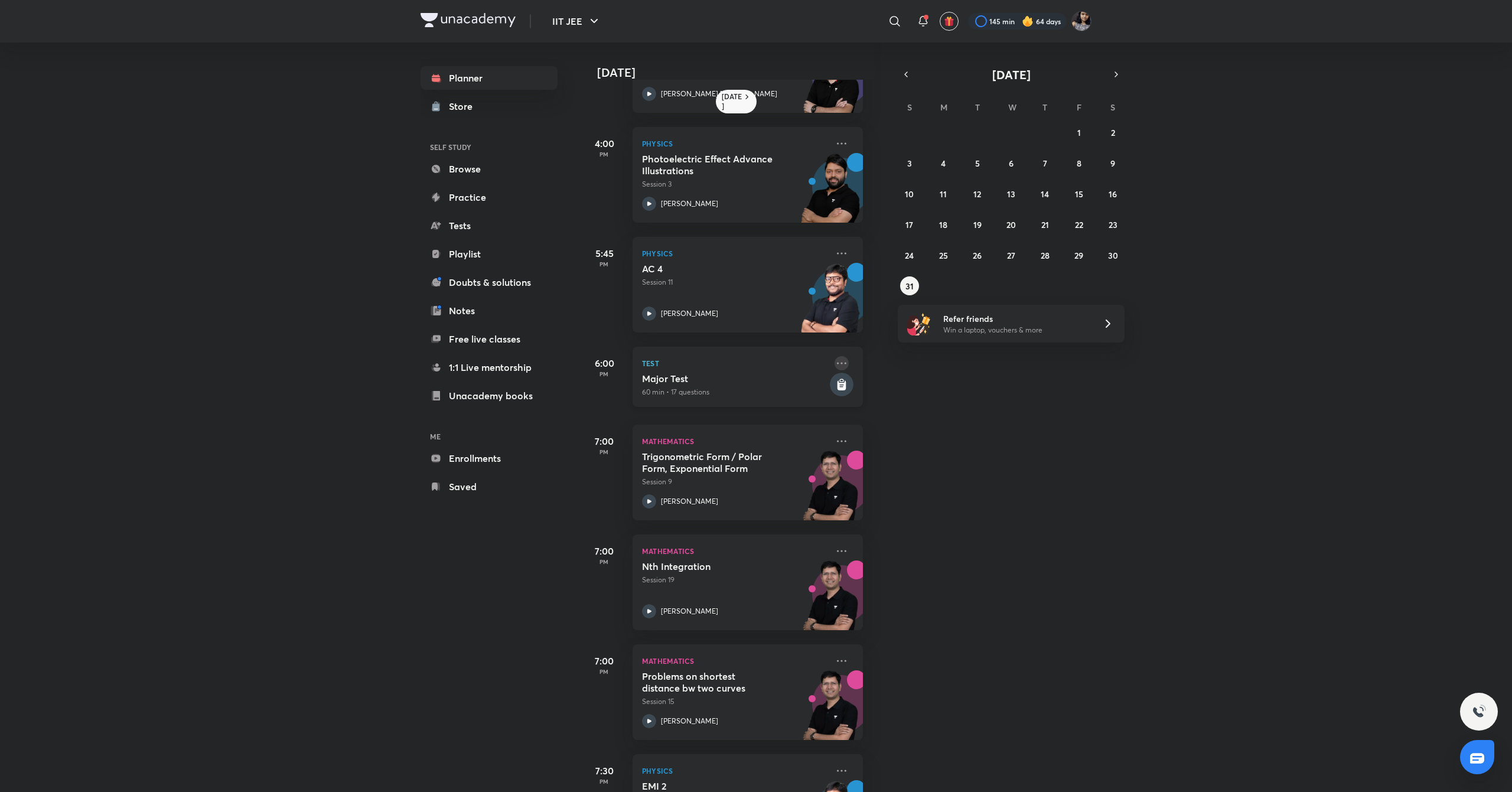
click at [837, 362] on icon at bounding box center [842, 363] width 9 height 2
click at [932, 360] on p "See special class" at bounding box center [921, 365] width 82 height 13
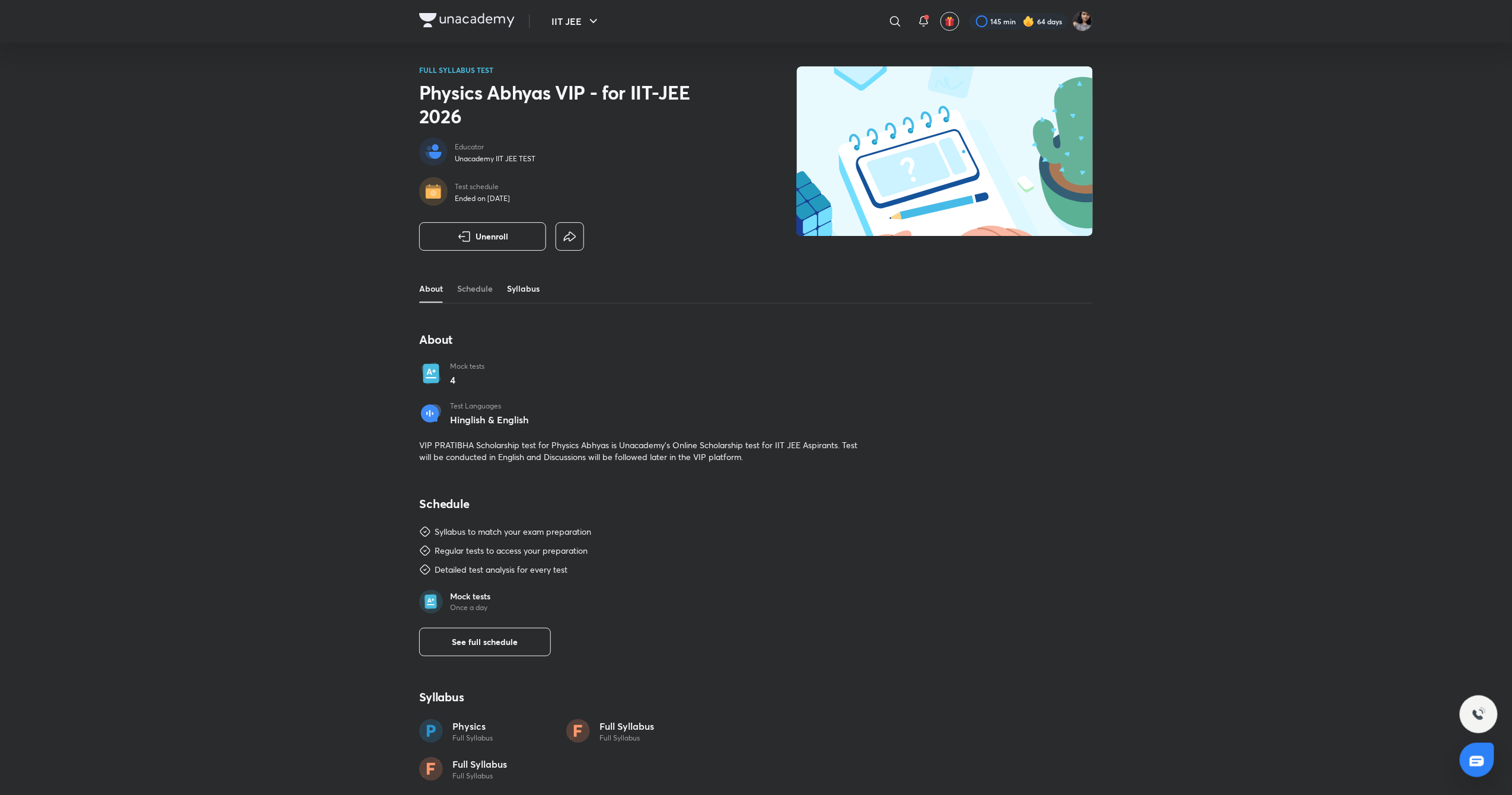
click at [530, 297] on link "Syllabus" at bounding box center [523, 289] width 33 height 28
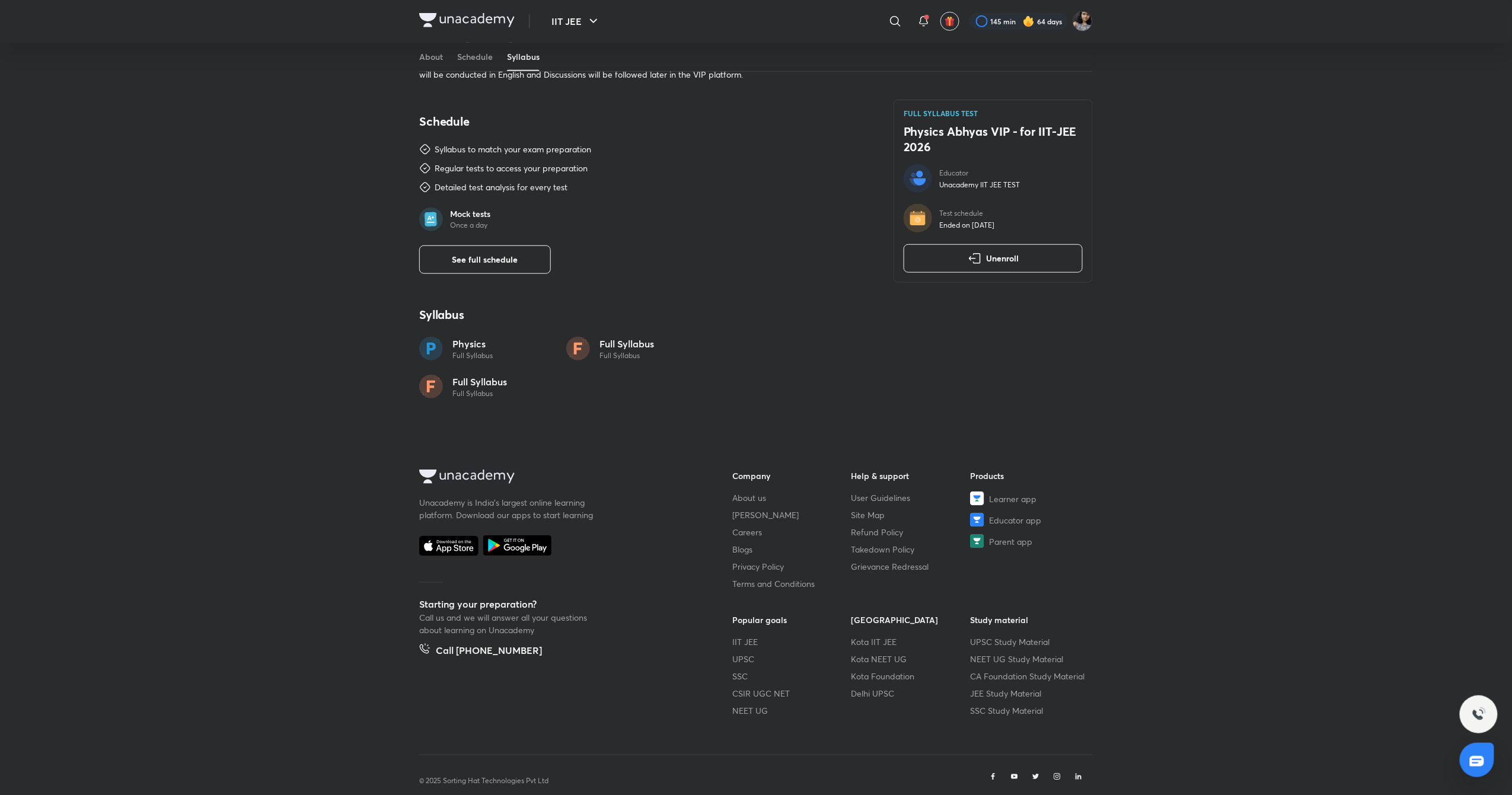
scroll to position [405, 0]
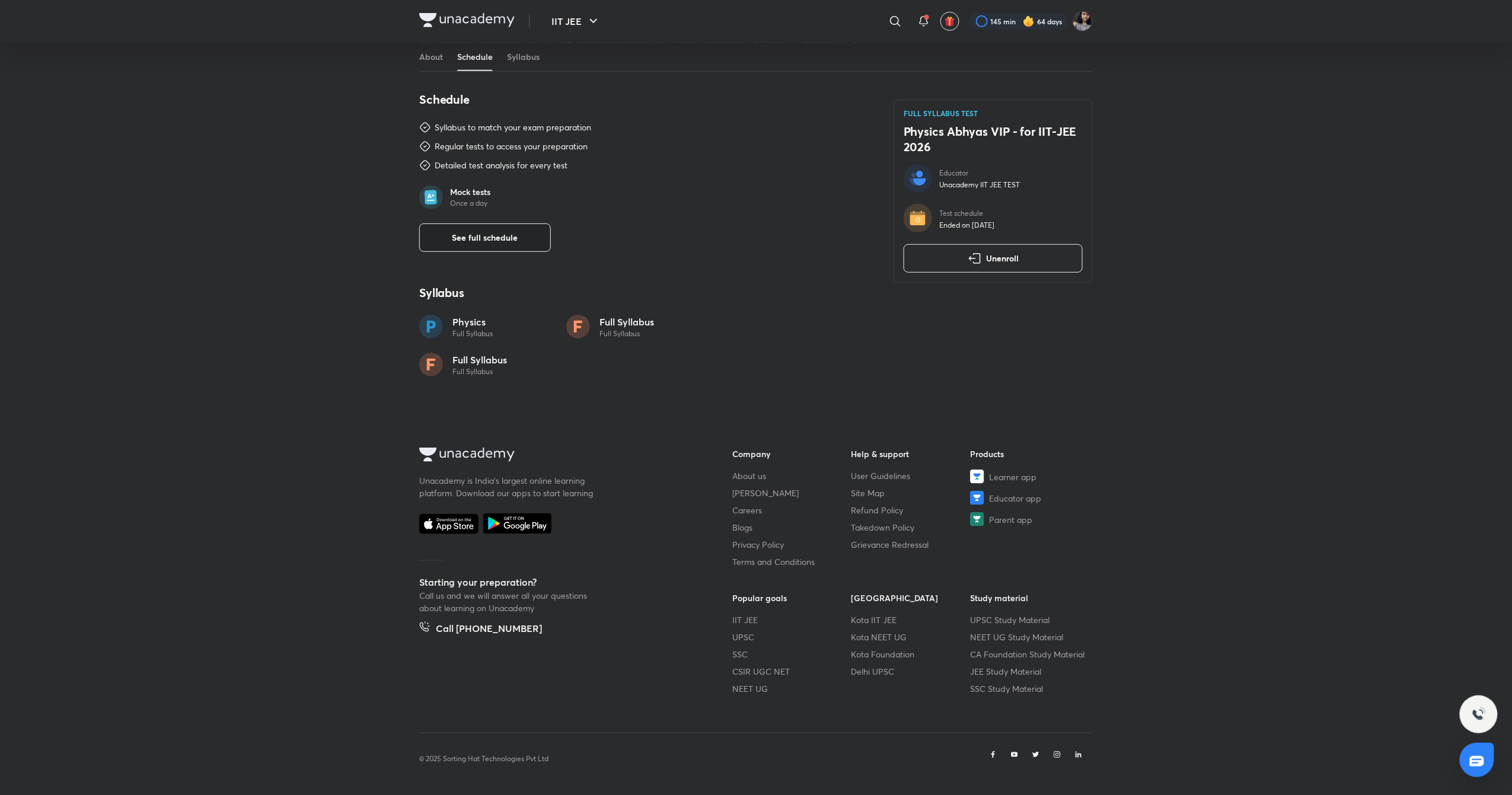
click at [508, 243] on span "See full schedule" at bounding box center [485, 238] width 66 height 12
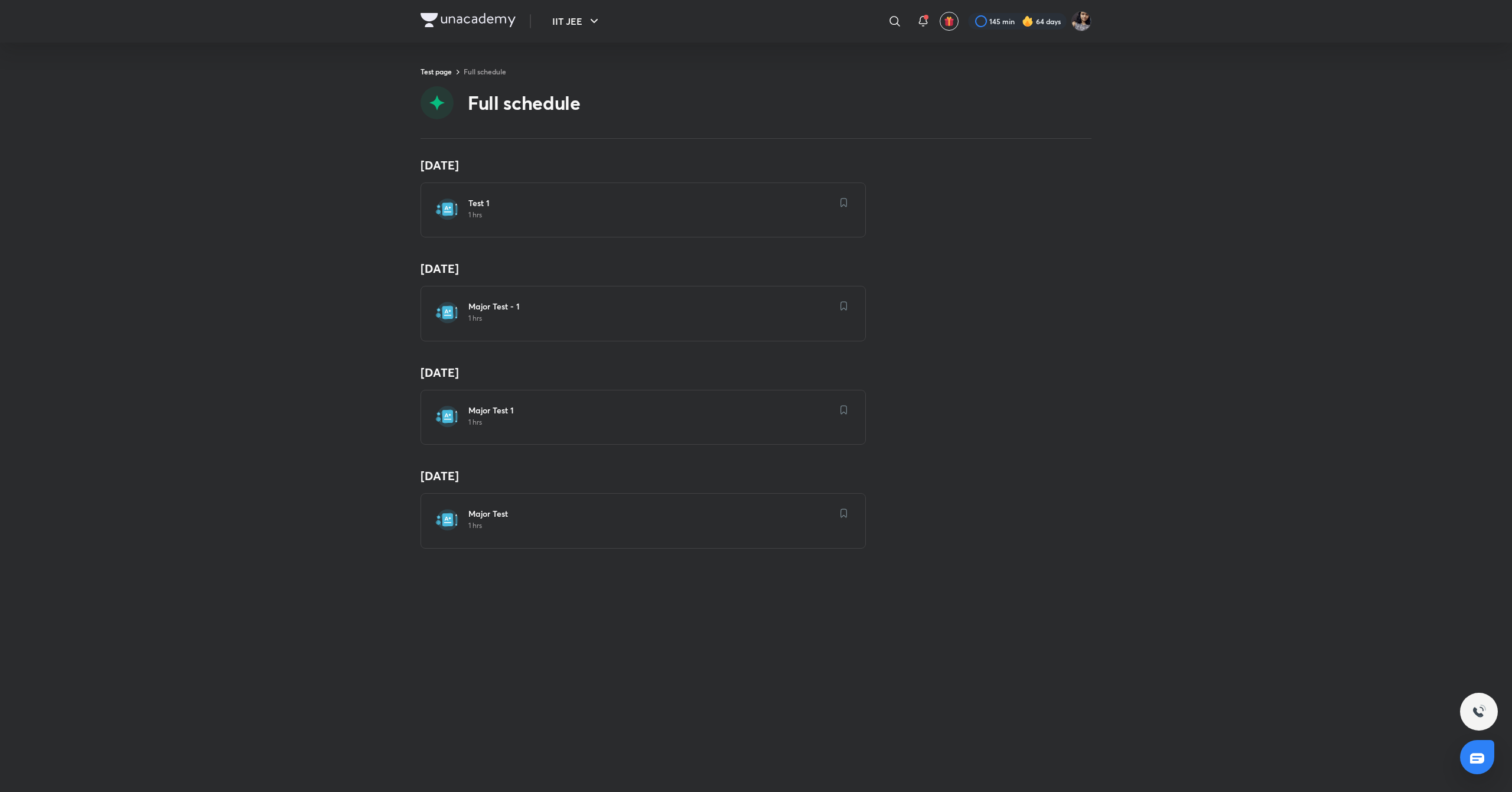
click at [609, 516] on h6 "Major Test" at bounding box center [650, 513] width 364 height 12
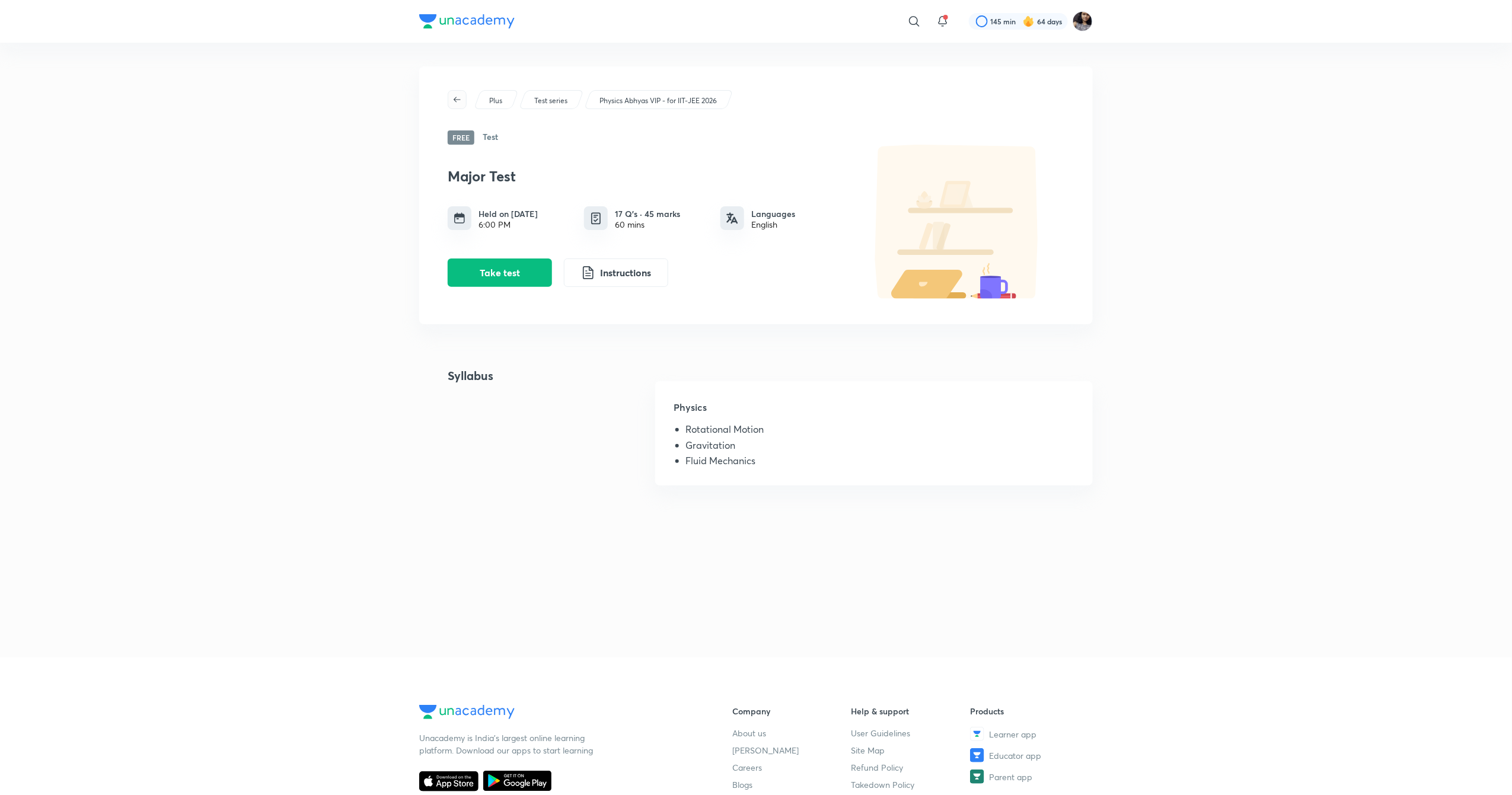
click at [456, 92] on button "button" at bounding box center [457, 100] width 19 height 19
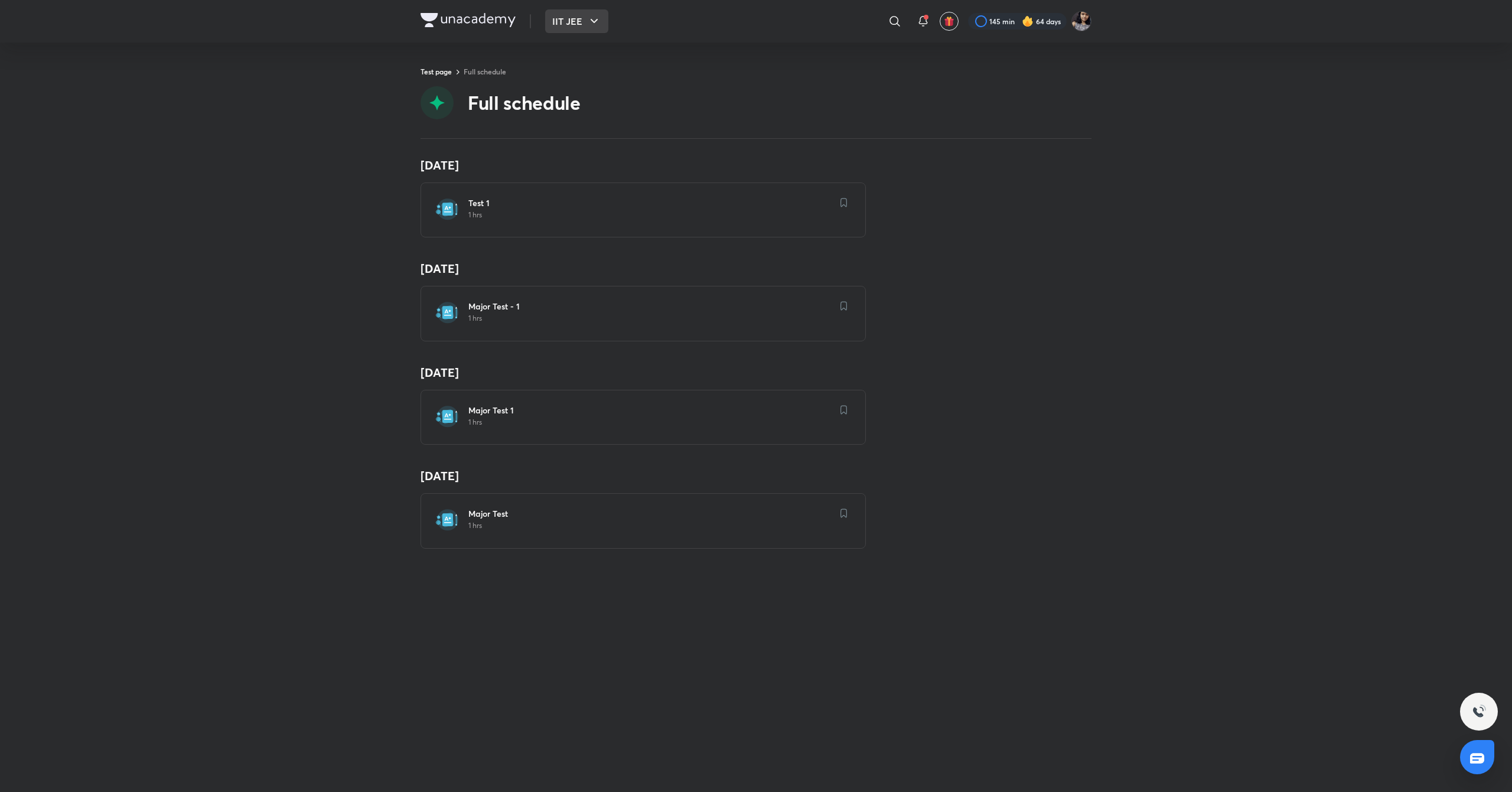
click at [589, 13] on button "IIT JEE" at bounding box center [577, 21] width 63 height 23
click at [592, 107] on li "IIT JEE Subscription till [DATE] Manage" at bounding box center [673, 102] width 254 height 43
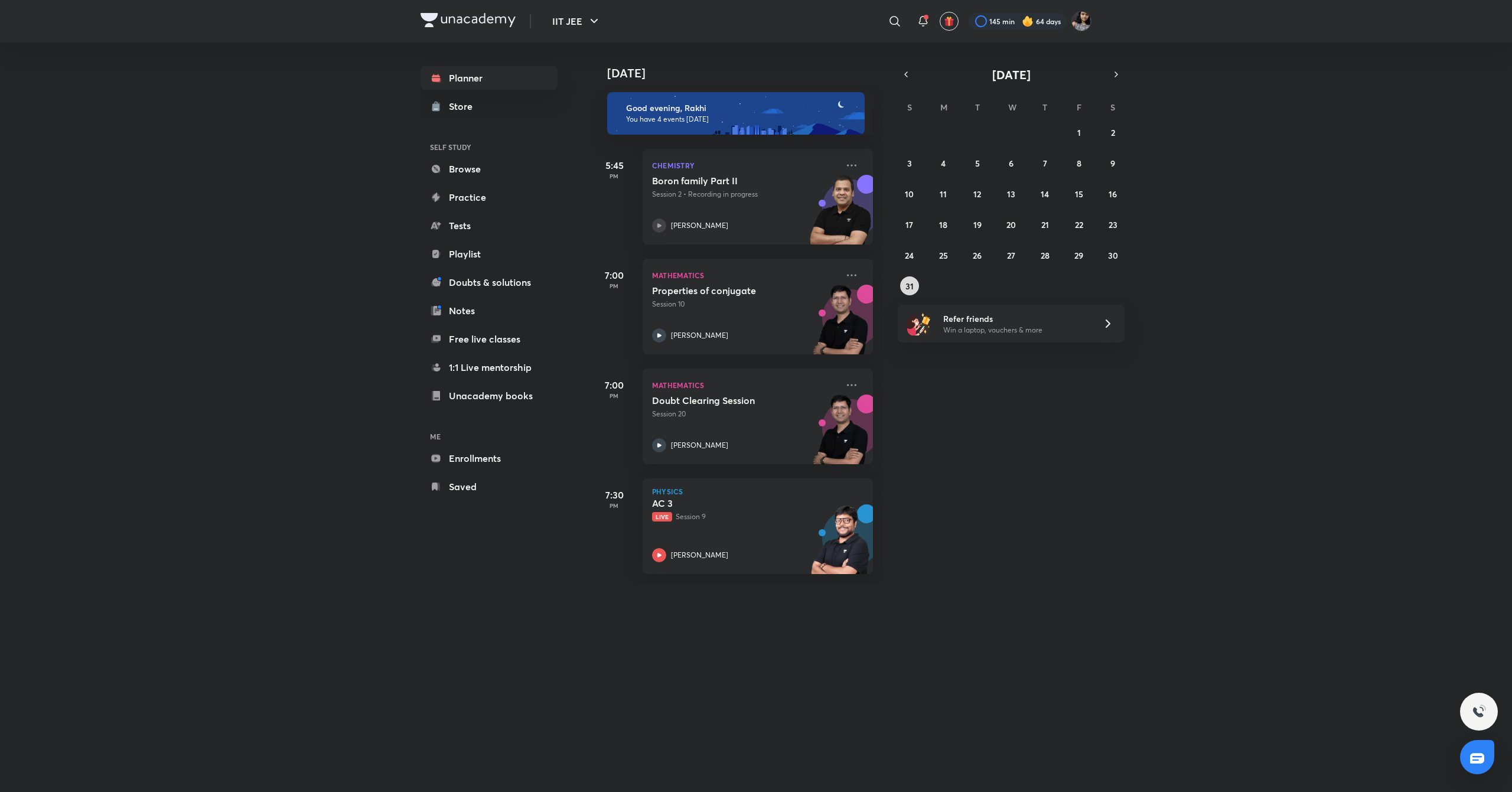
click at [908, 280] on abbr "31" at bounding box center [910, 285] width 8 height 11
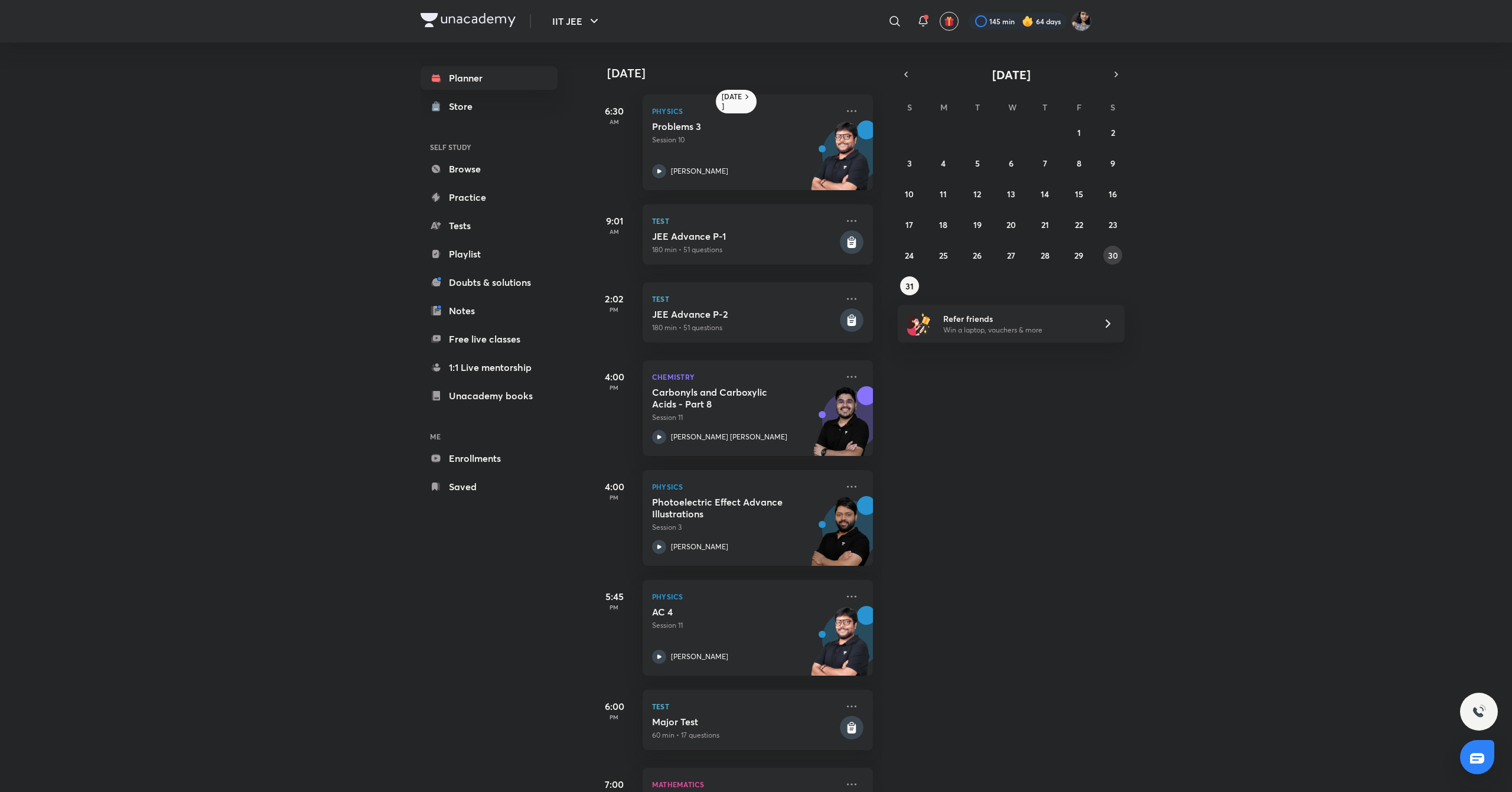
click at [1116, 255] on abbr "30" at bounding box center [1113, 255] width 10 height 11
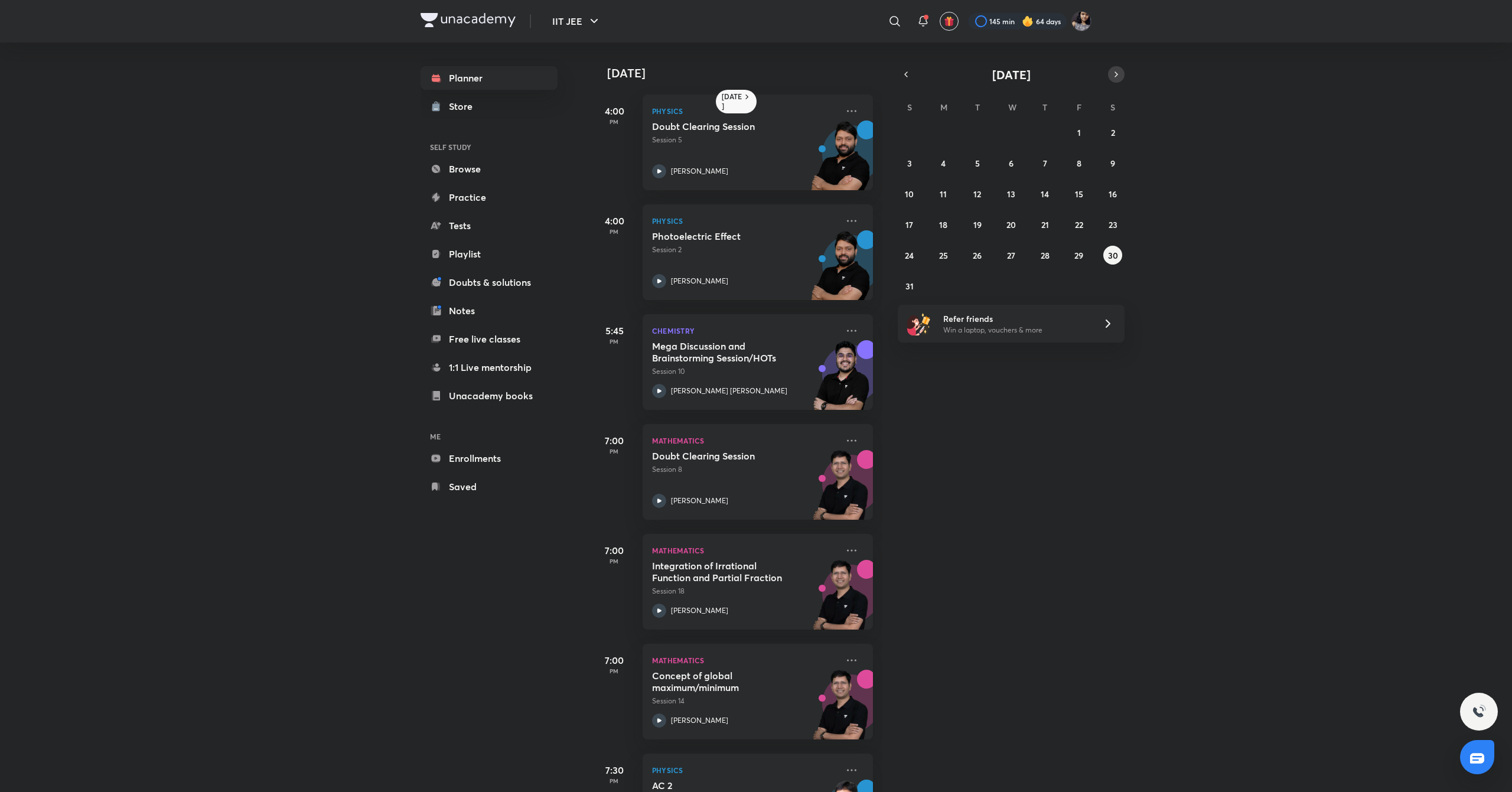
click at [1119, 76] on icon "button" at bounding box center [1116, 74] width 9 height 11
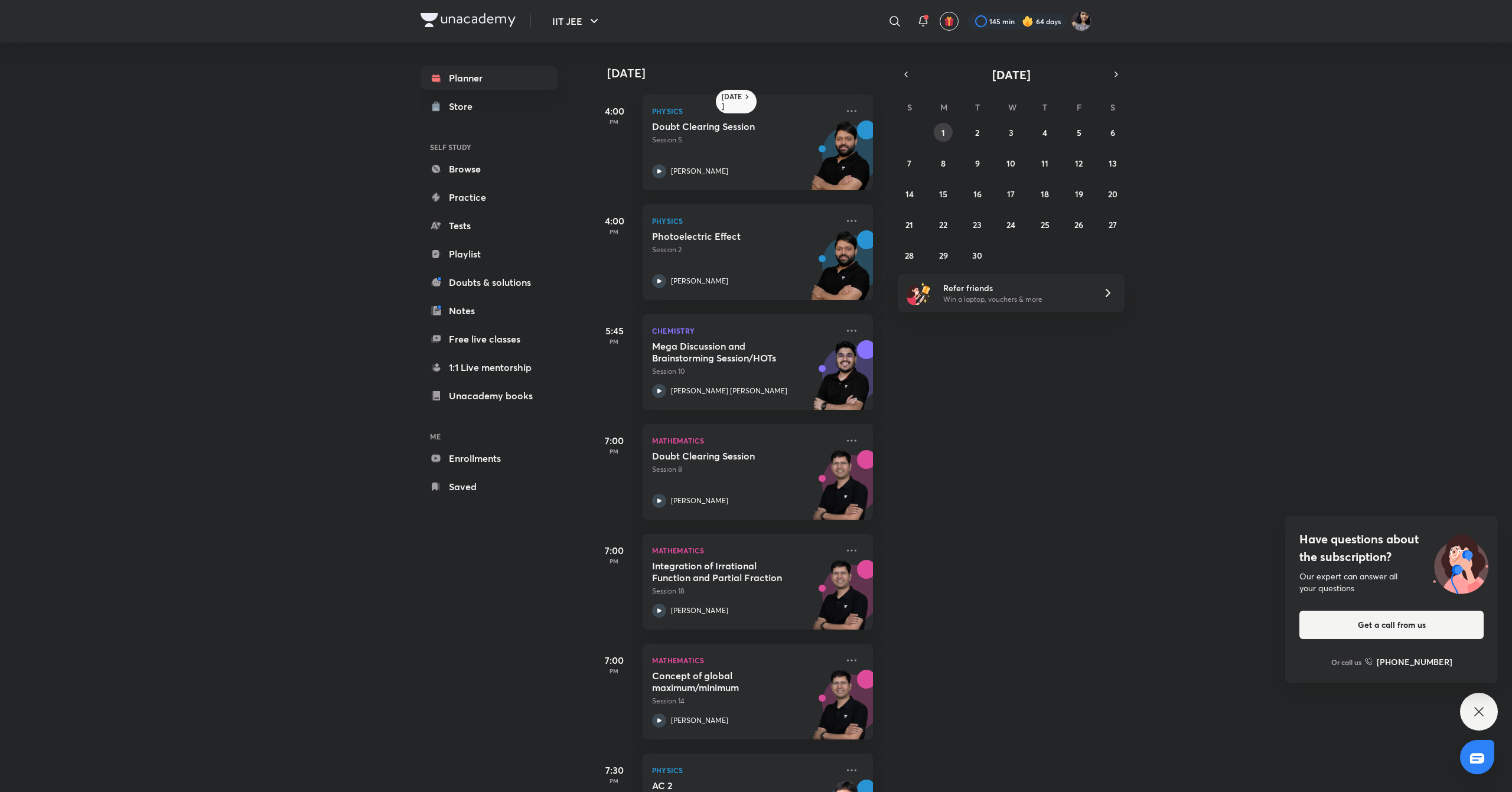
click at [948, 135] on button "1" at bounding box center [943, 132] width 19 height 19
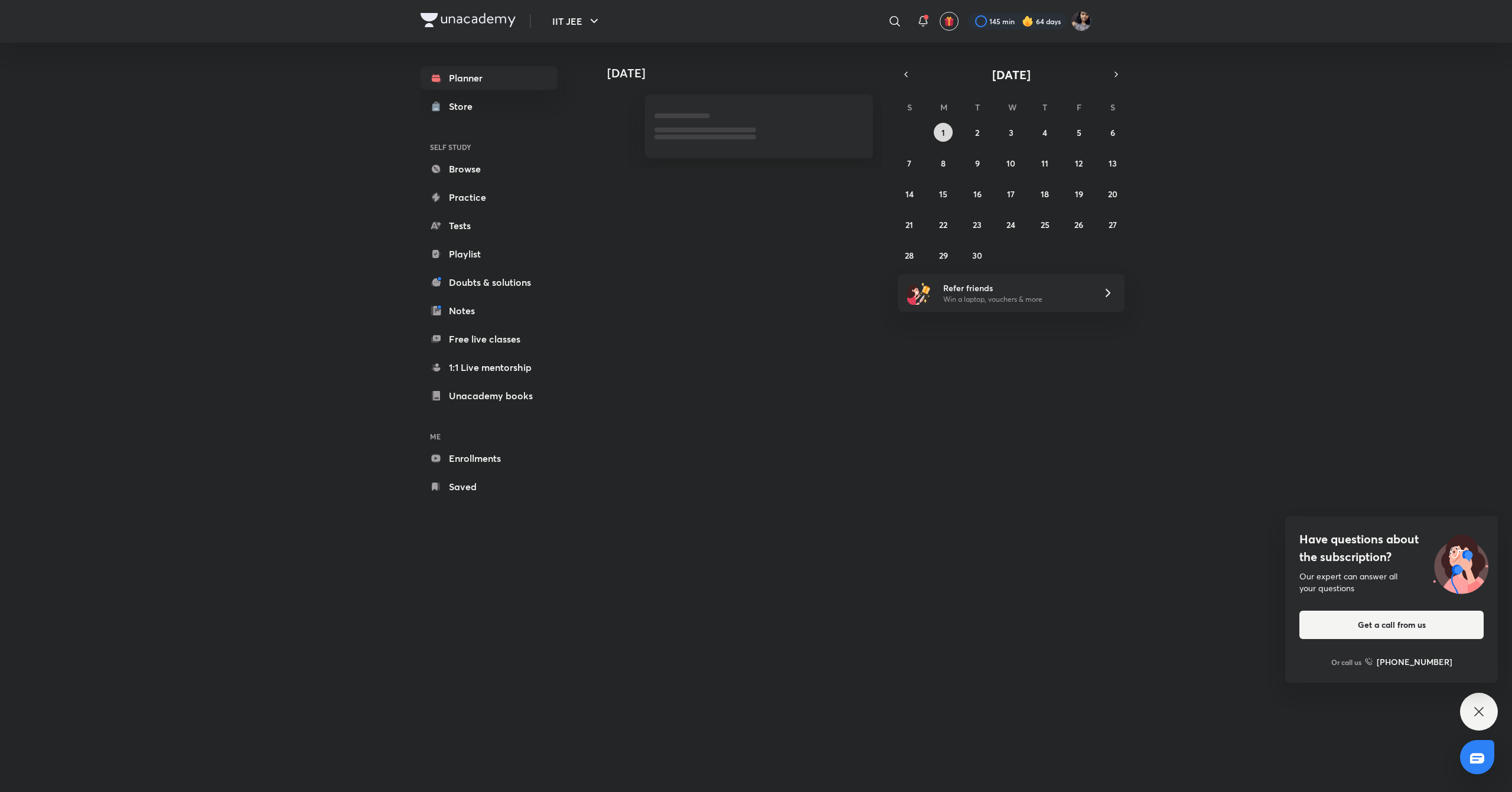
click at [948, 135] on button "1" at bounding box center [943, 132] width 19 height 19
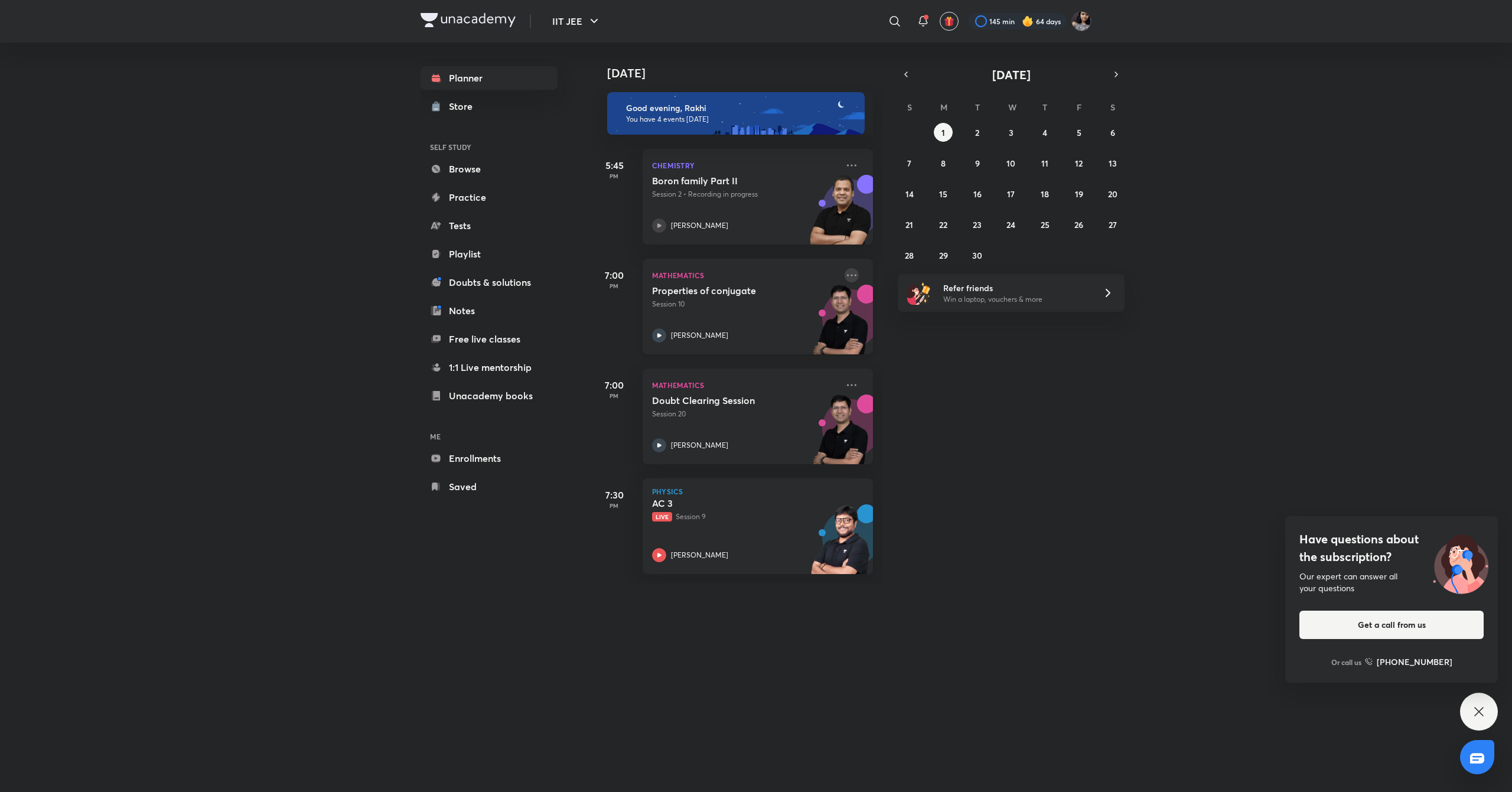
click at [845, 272] on icon at bounding box center [852, 275] width 14 height 14
click at [908, 381] on p "Go to course page" at bounding box center [931, 383] width 82 height 13
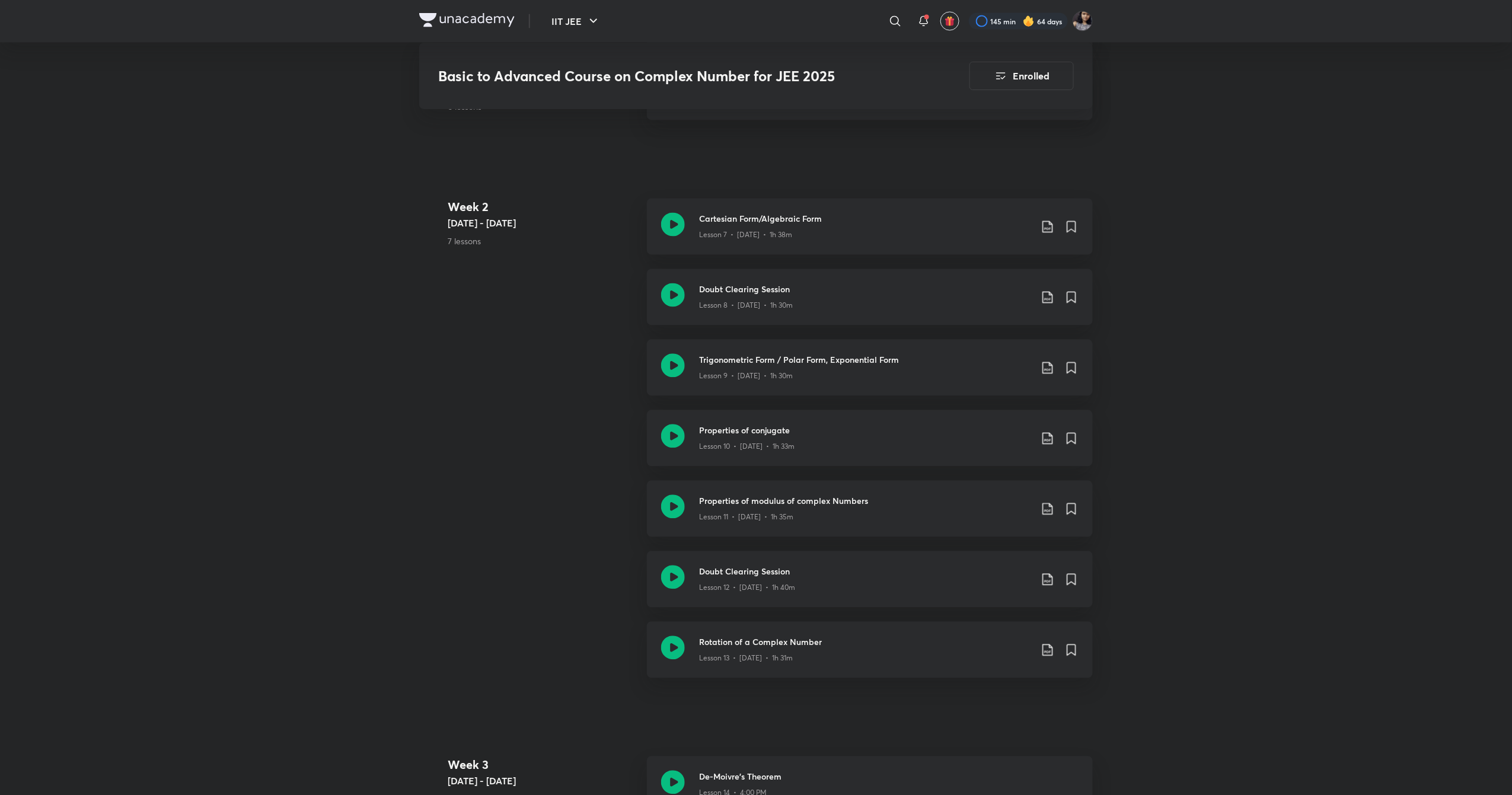
scroll to position [1093, 0]
click at [676, 358] on icon at bounding box center [673, 365] width 23 height 23
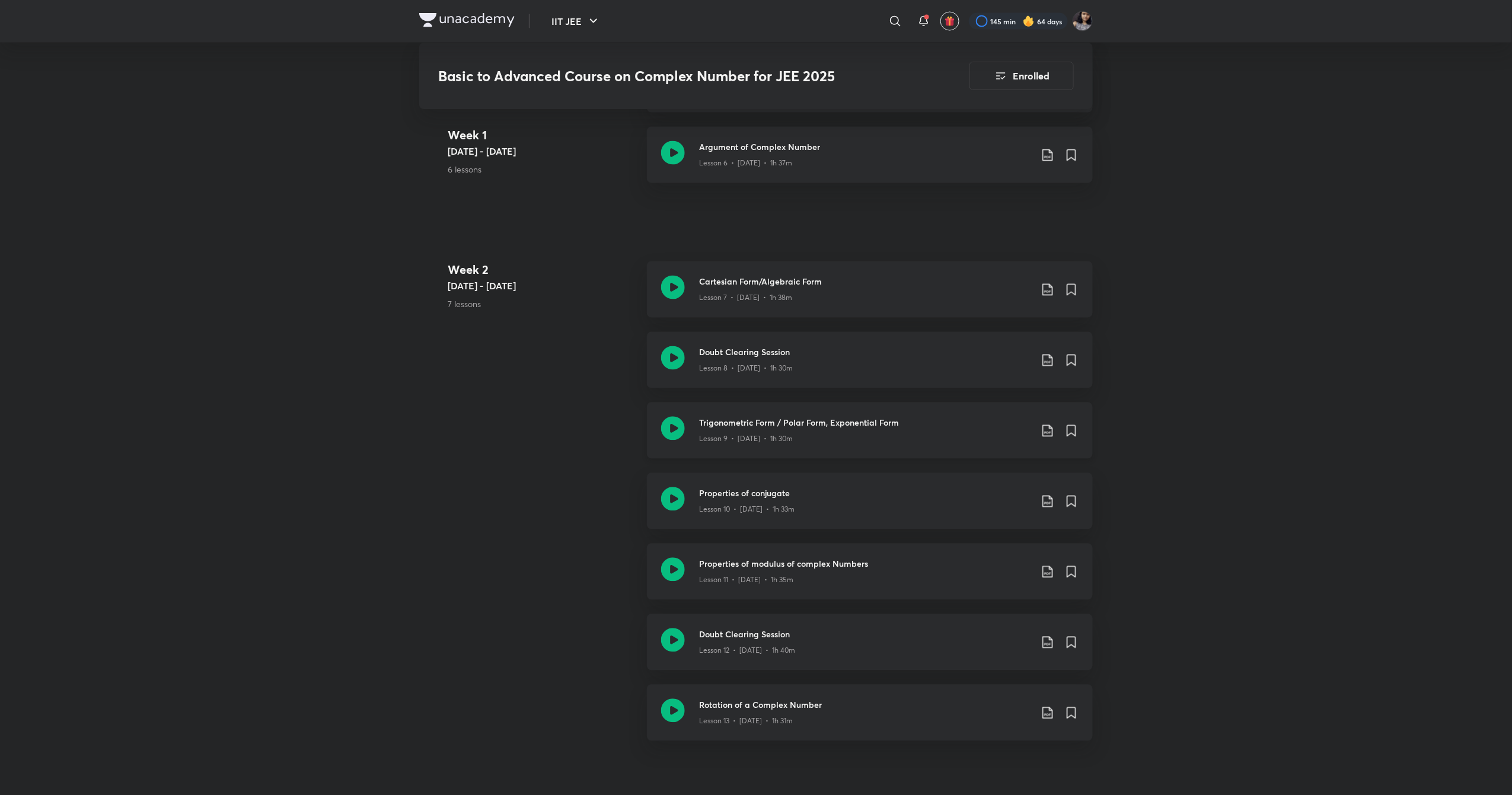
scroll to position [1030, 0]
click at [674, 358] on icon at bounding box center [673, 359] width 23 height 23
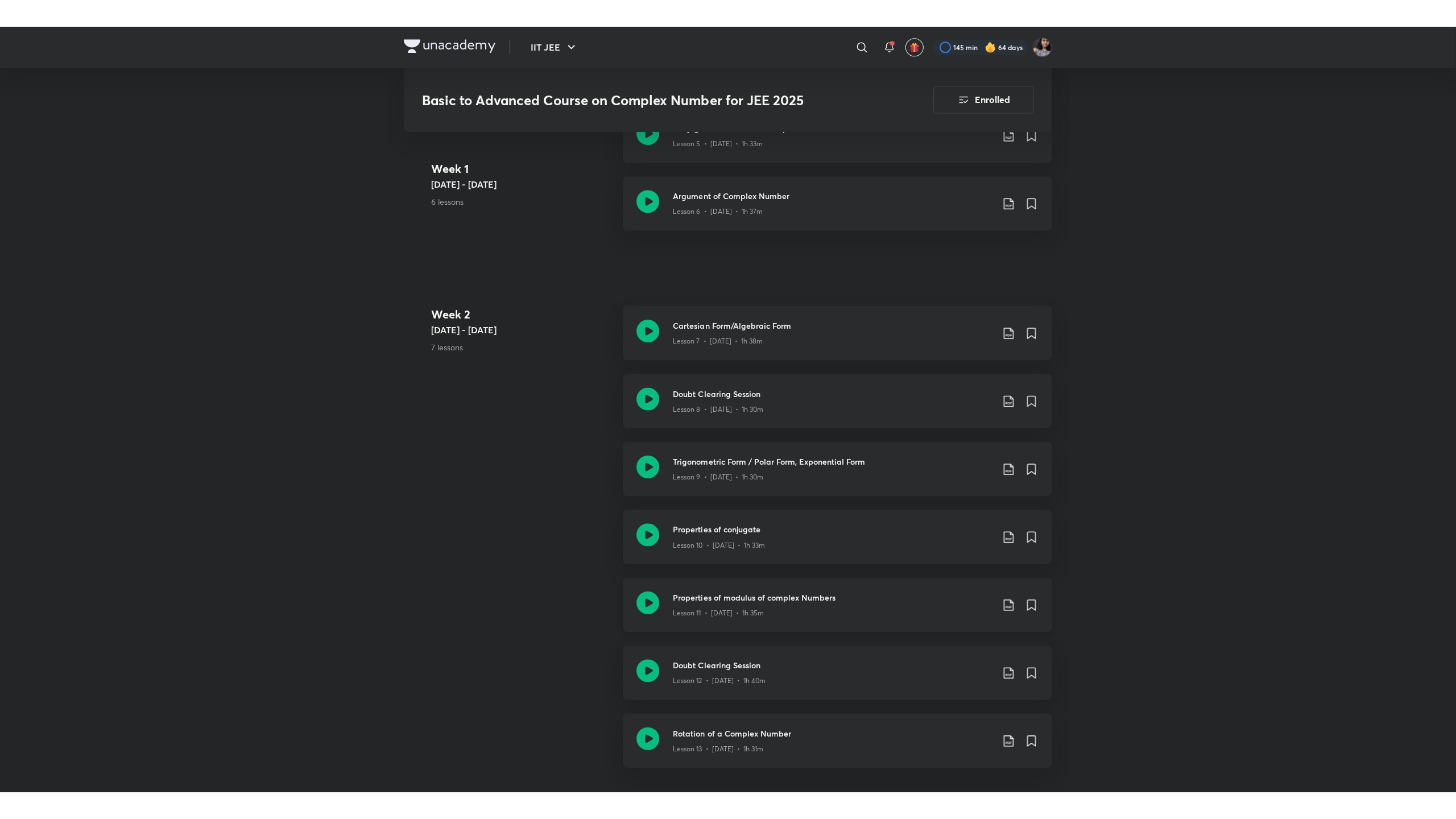
scroll to position [962, 0]
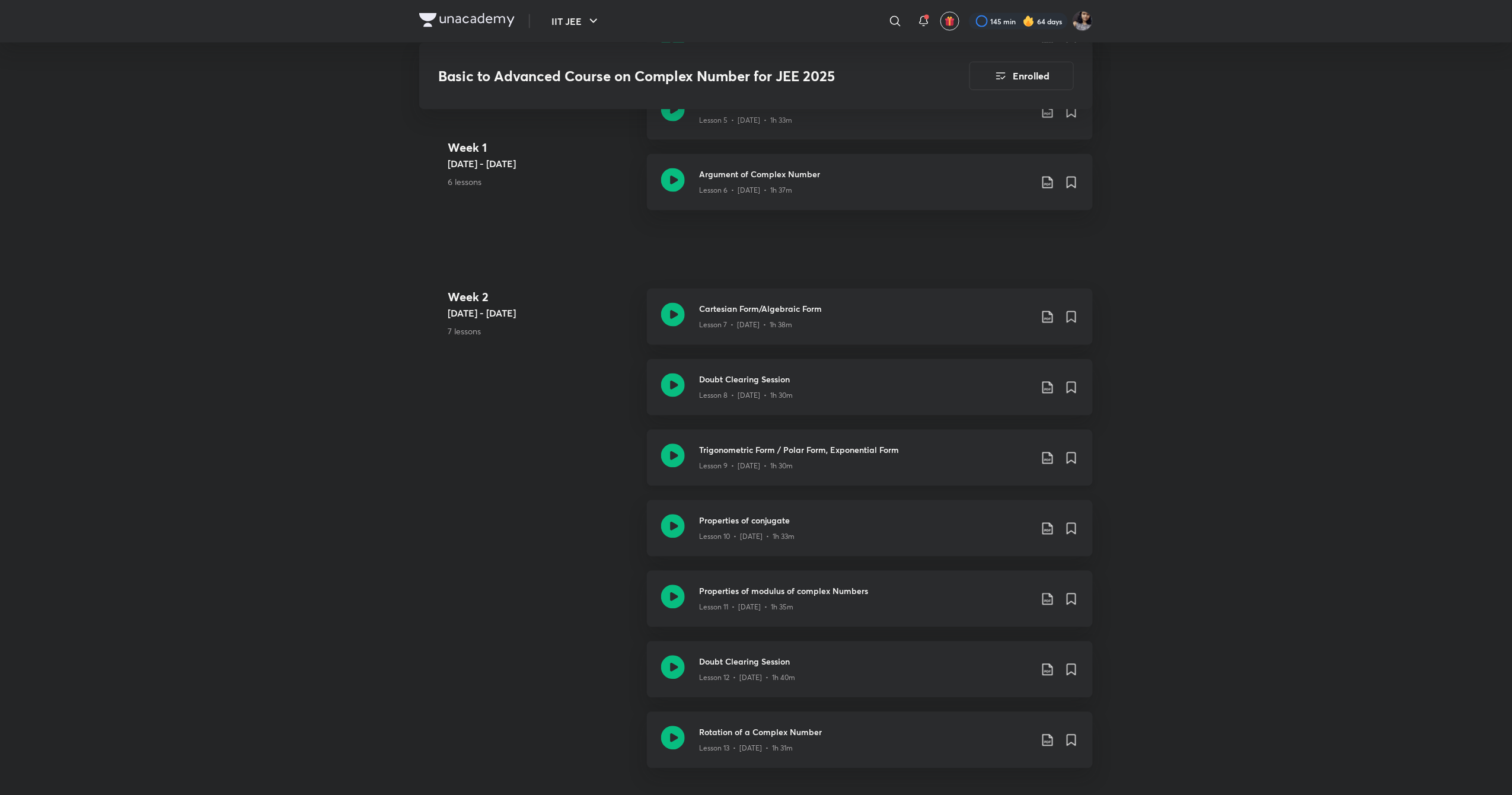
click at [679, 459] on icon at bounding box center [673, 456] width 23 height 23
